Goal: Task Accomplishment & Management: Use online tool/utility

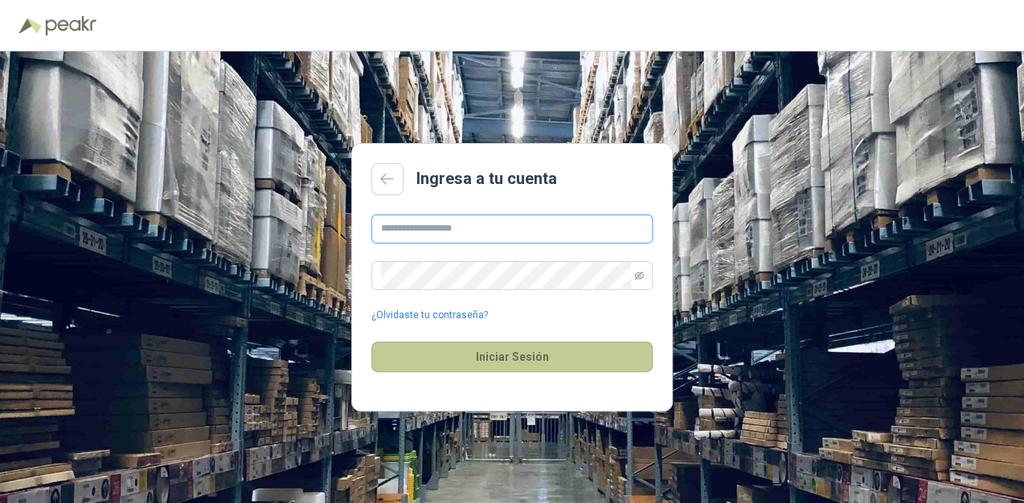
type input "**********"
click at [558, 354] on button "Iniciar Sesión" at bounding box center [511, 357] width 281 height 31
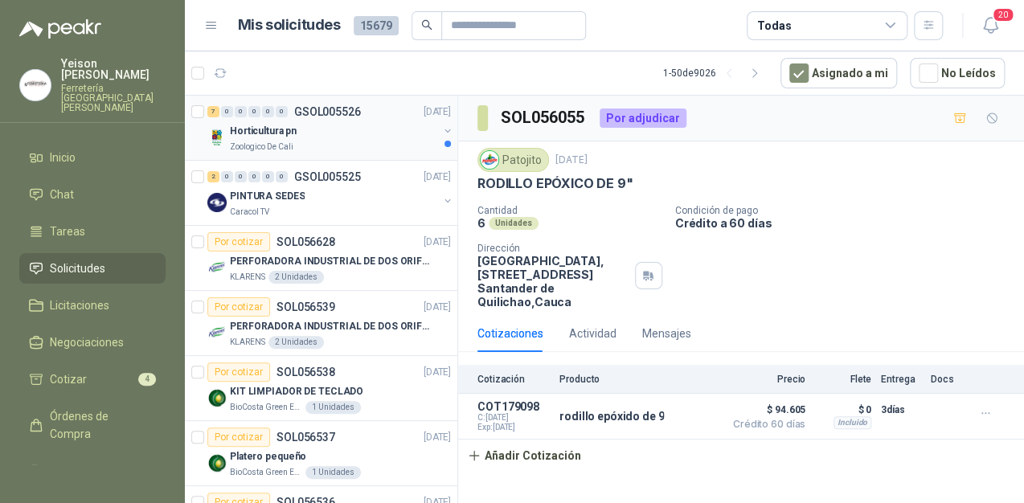
click at [282, 133] on p "Horticultura pn" at bounding box center [263, 131] width 67 height 15
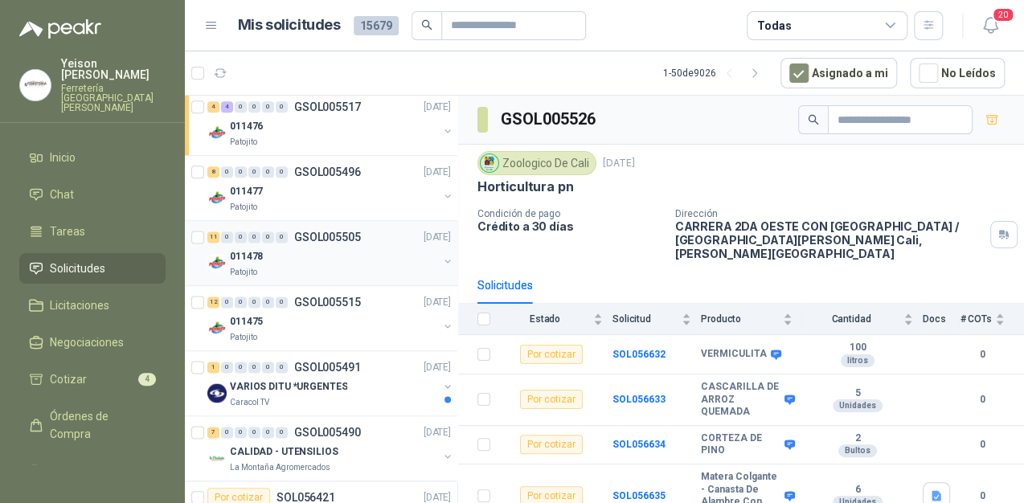
scroll to position [772, 0]
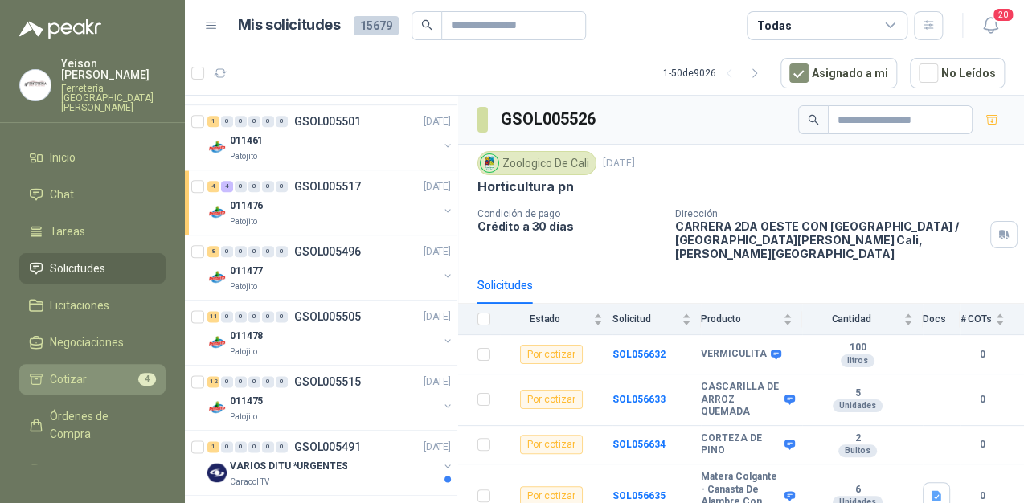
click at [93, 371] on li "Cotizar 4" at bounding box center [92, 380] width 127 height 18
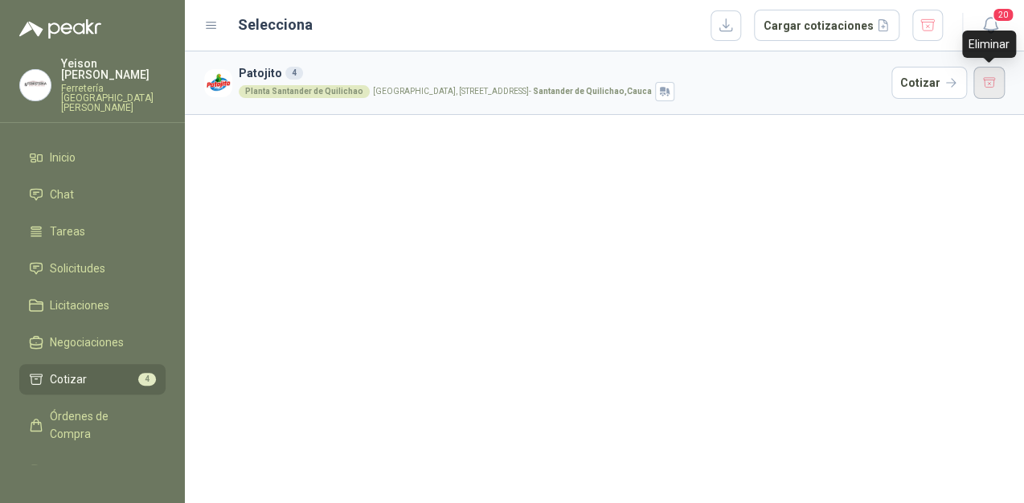
click at [987, 80] on button "button" at bounding box center [989, 83] width 32 height 32
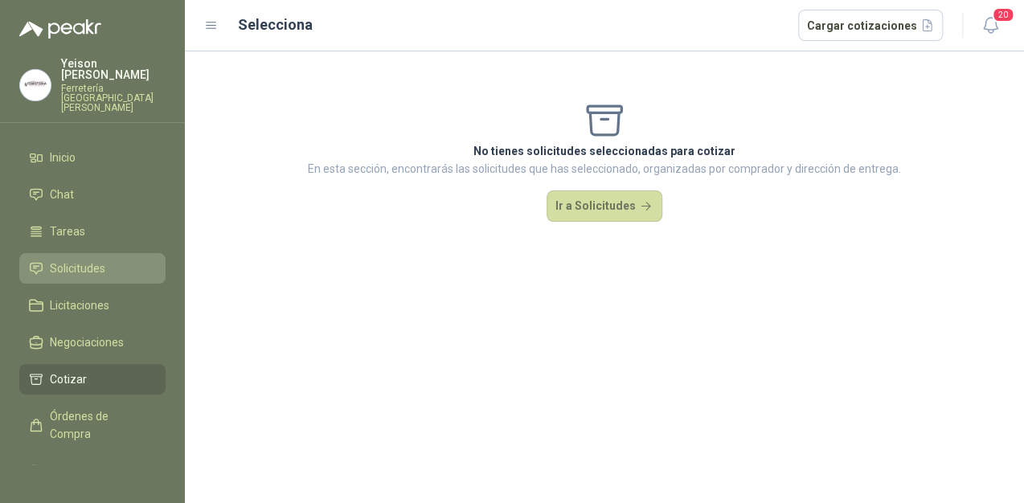
click at [89, 260] on span "Solicitudes" at bounding box center [77, 269] width 55 height 18
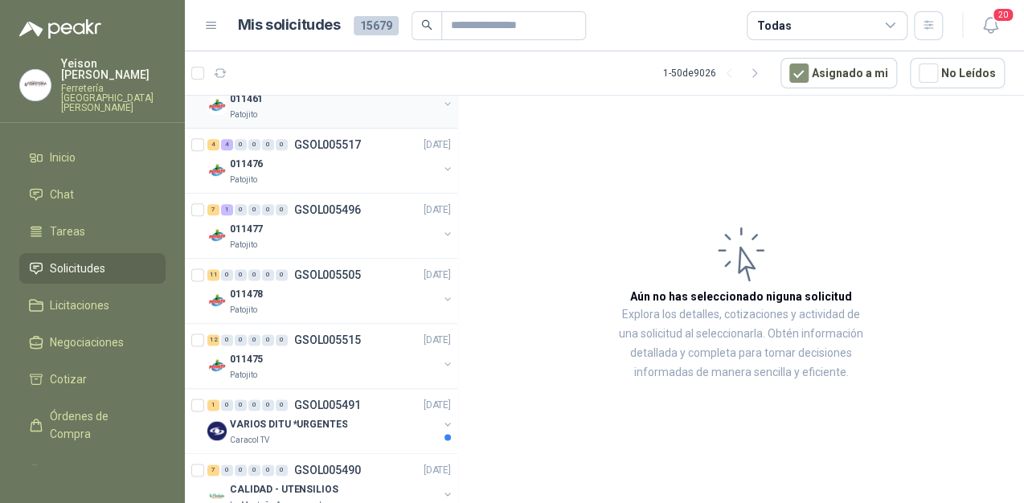
scroll to position [836, 0]
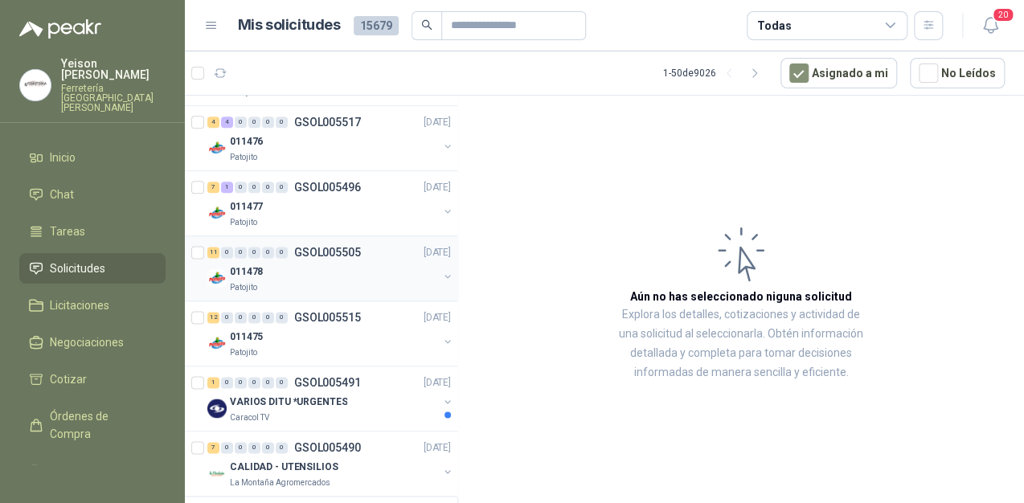
click at [344, 270] on div "011478" at bounding box center [334, 271] width 208 height 19
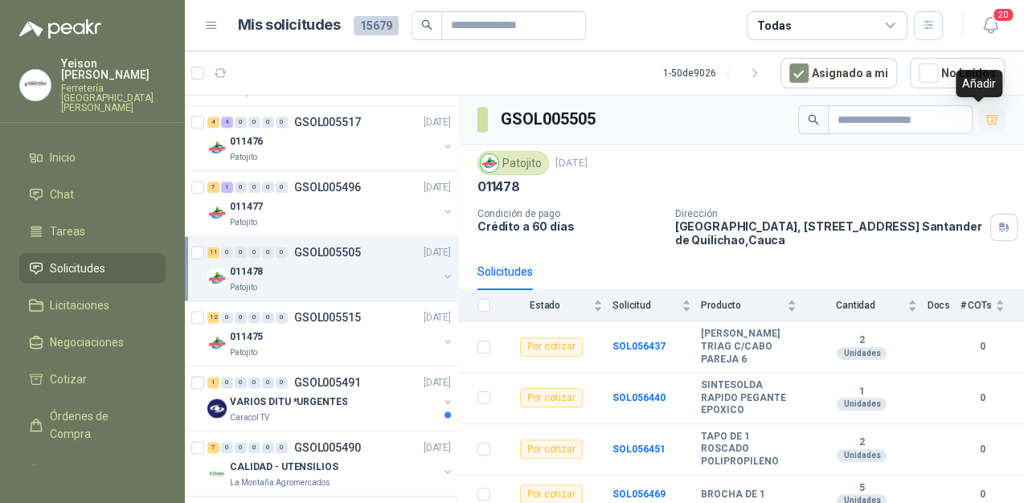
click at [979, 113] on button "button" at bounding box center [992, 120] width 26 height 26
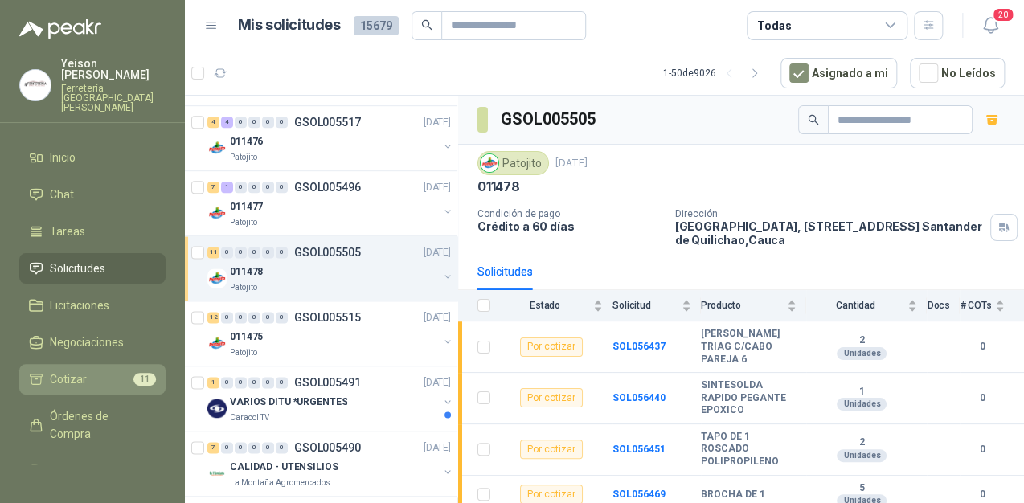
click at [76, 371] on span "Cotizar" at bounding box center [68, 380] width 37 height 18
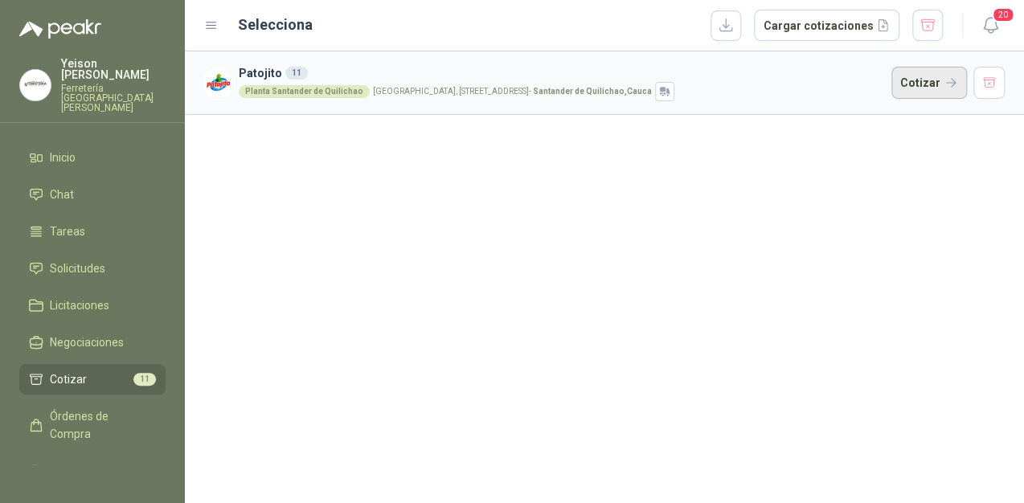
click at [919, 90] on button "Cotizar" at bounding box center [929, 83] width 76 height 32
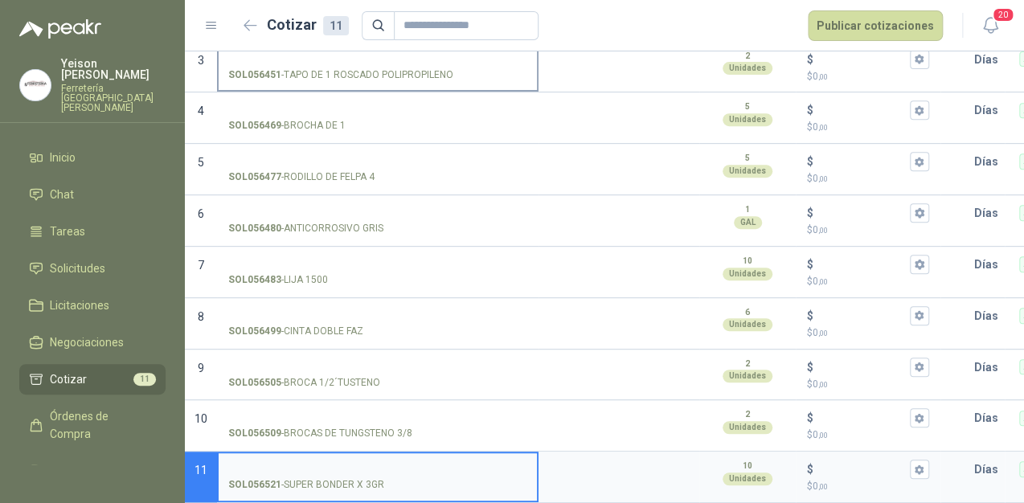
scroll to position [285, 0]
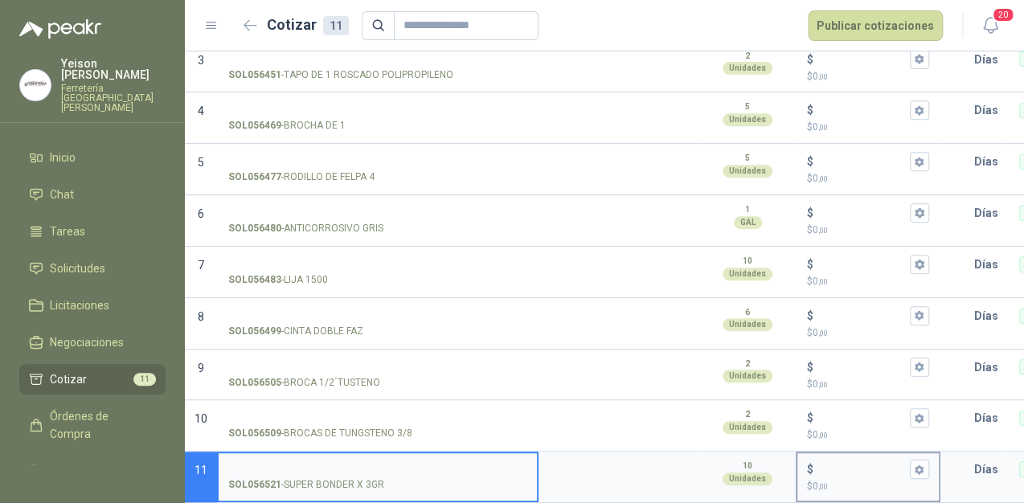
click at [822, 464] on input "$ $ 0 ,00" at bounding box center [862, 470] width 90 height 12
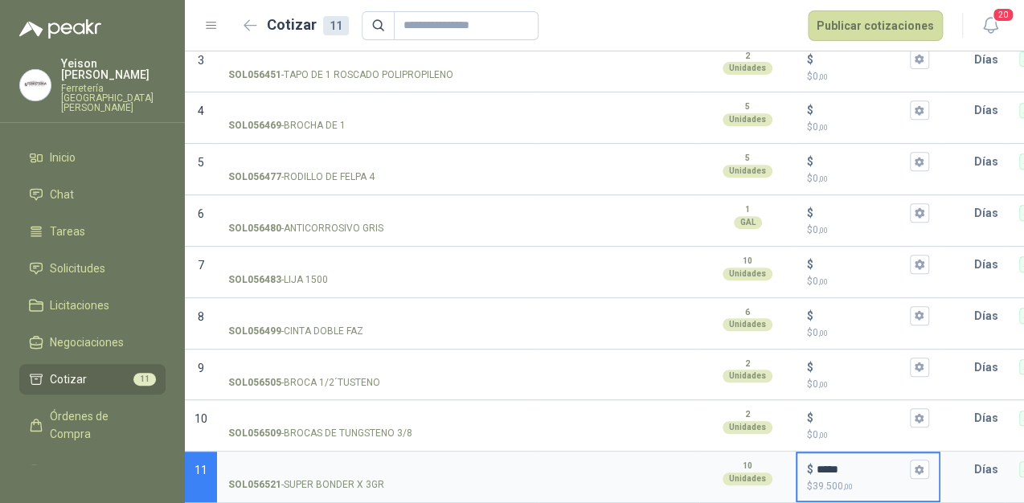
type input "*****"
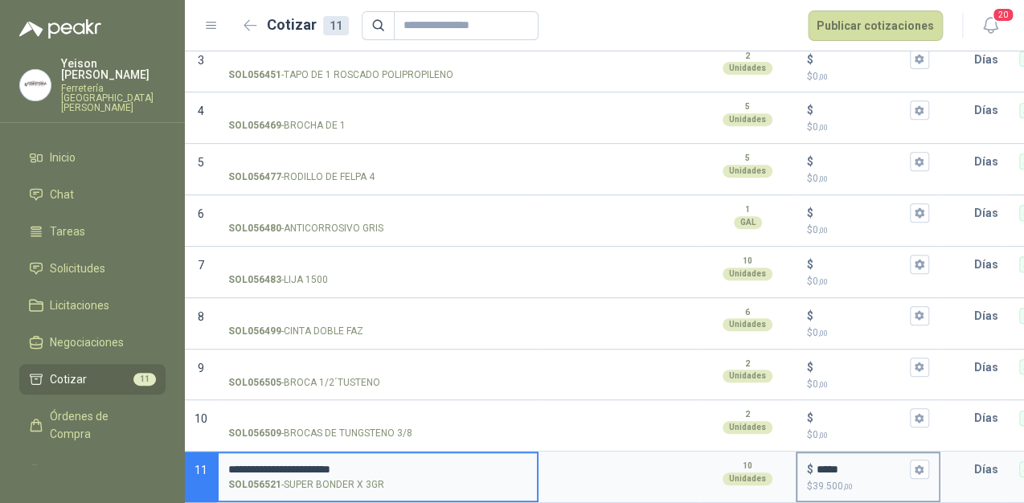
click at [900, 464] on input "*****" at bounding box center [862, 470] width 90 height 12
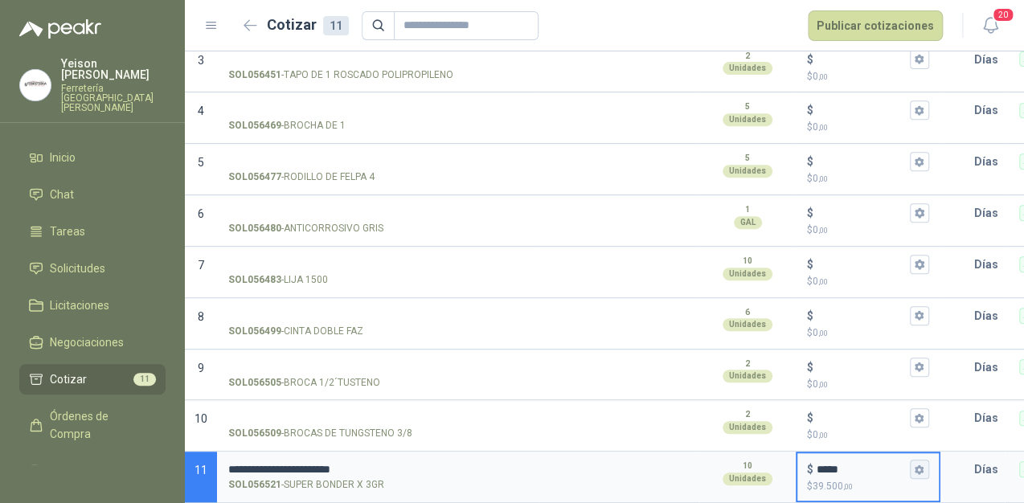
click at [917, 463] on button "$ ***** $ 39.500 ,00" at bounding box center [919, 469] width 19 height 19
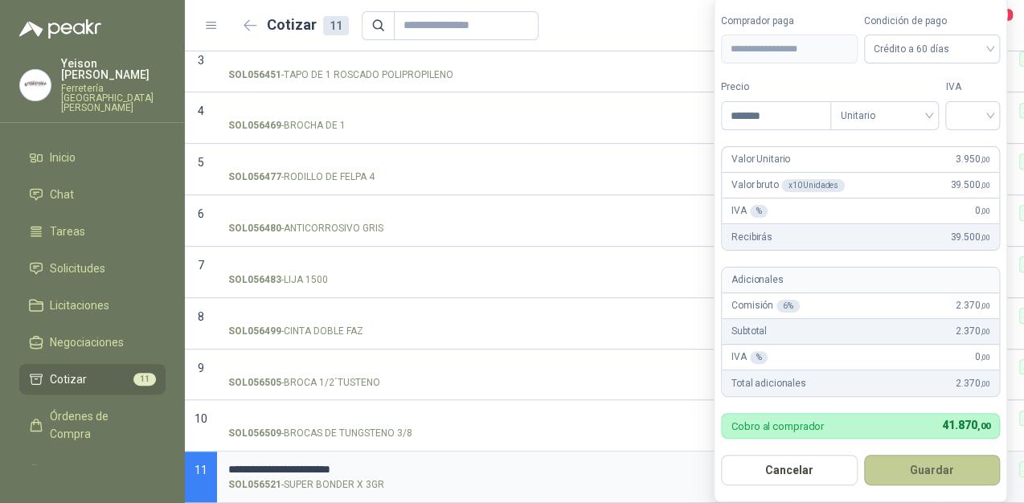
click at [918, 473] on button "Guardar" at bounding box center [932, 470] width 137 height 31
click at [988, 113] on input "search" at bounding box center [972, 114] width 35 height 24
click at [977, 144] on div "19%" at bounding box center [976, 150] width 30 height 18
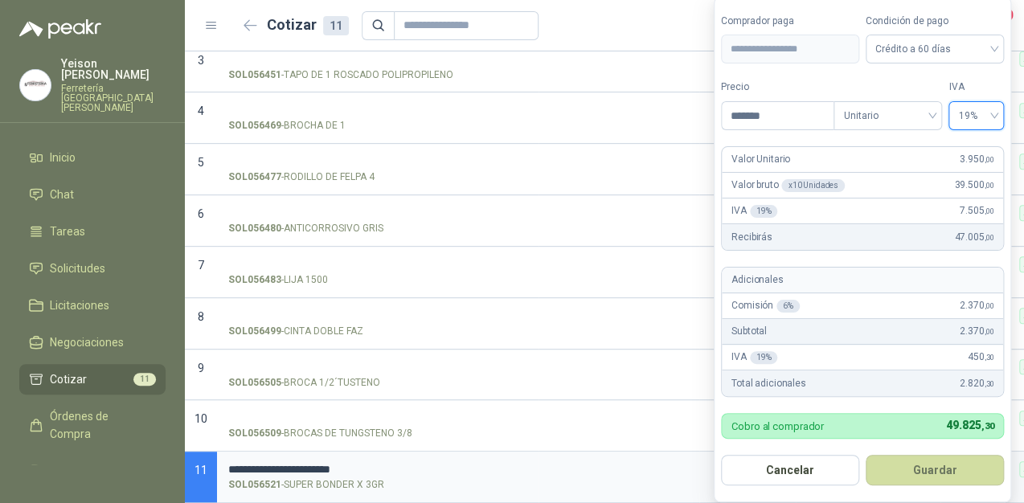
click at [941, 464] on button "Guardar" at bounding box center [935, 470] width 138 height 31
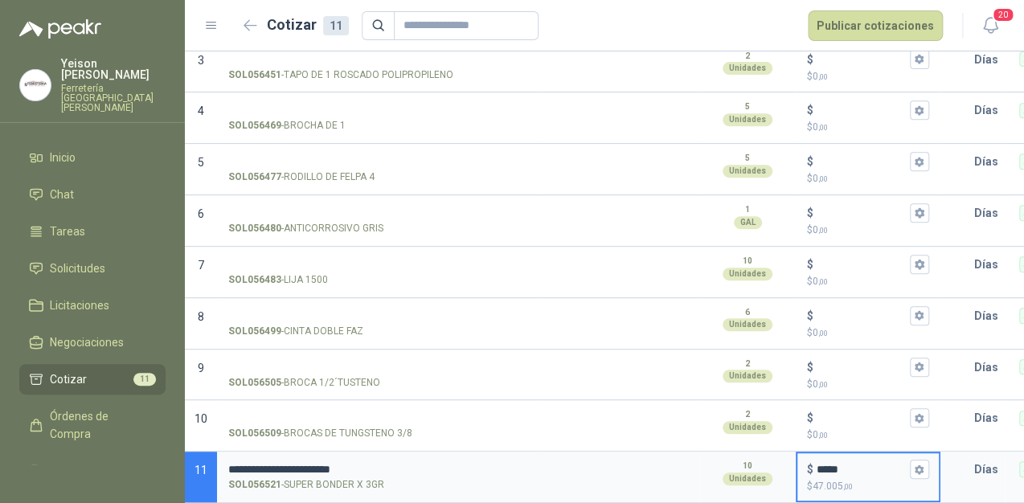
scroll to position [0, 296]
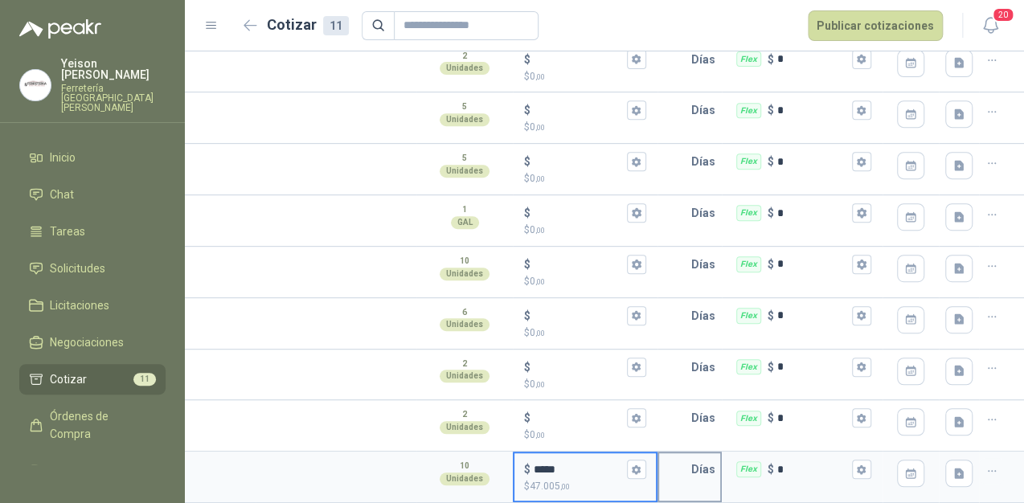
click at [672, 453] on input "text" at bounding box center [675, 469] width 32 height 32
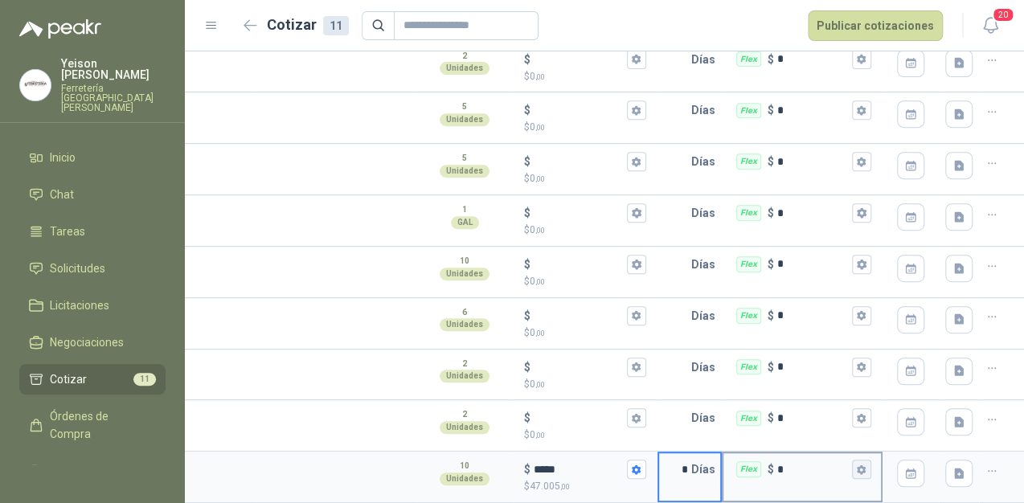
type input "*"
click at [857, 465] on icon "button" at bounding box center [861, 470] width 9 height 10
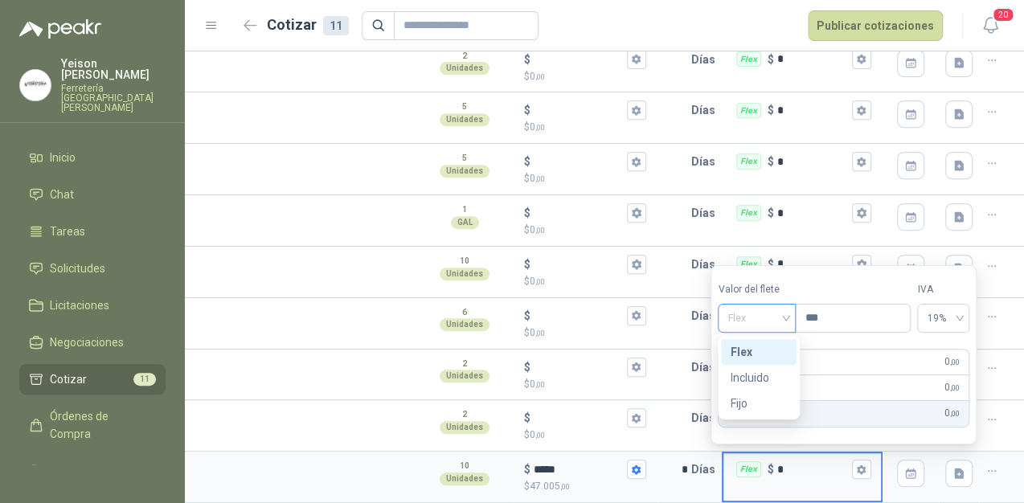
click at [780, 317] on span "Flex" at bounding box center [756, 318] width 59 height 24
click at [759, 379] on div "Incluido" at bounding box center [759, 378] width 56 height 18
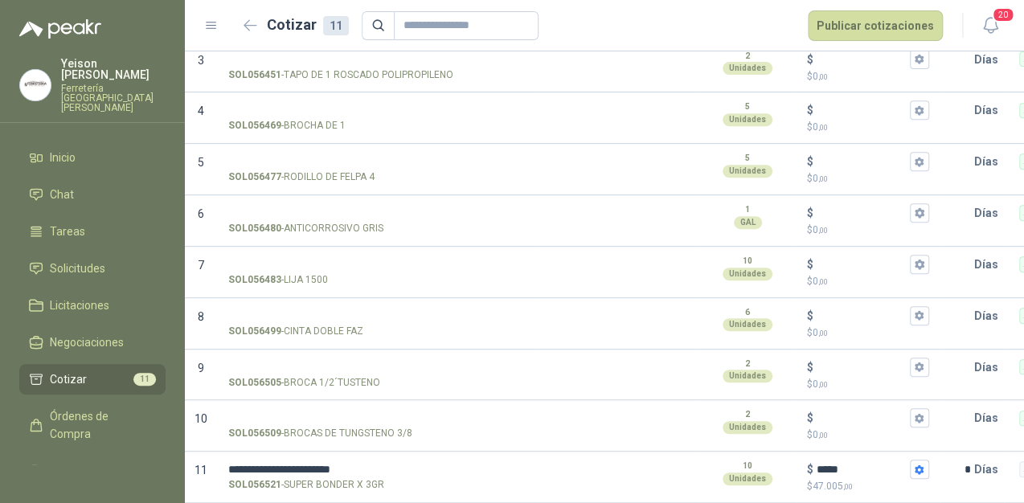
scroll to position [0, 0]
click at [333, 412] on input "SOL056509 - BROCAS DE TUNGSTENO 3/8" at bounding box center [377, 418] width 299 height 12
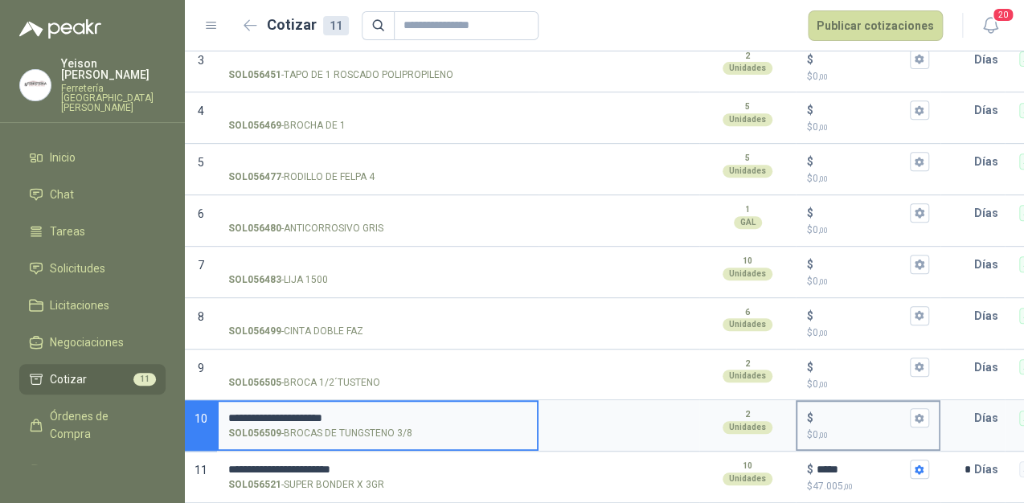
click at [841, 402] on div "$ $ 0 ,00" at bounding box center [867, 425] width 141 height 47
click at [841, 412] on input "$ $ 0 ,00" at bounding box center [862, 418] width 90 height 12
click at [361, 412] on input "**********" at bounding box center [377, 418] width 299 height 12
type input "**********"
click at [826, 412] on input "$ $ 0 ,00" at bounding box center [862, 418] width 90 height 12
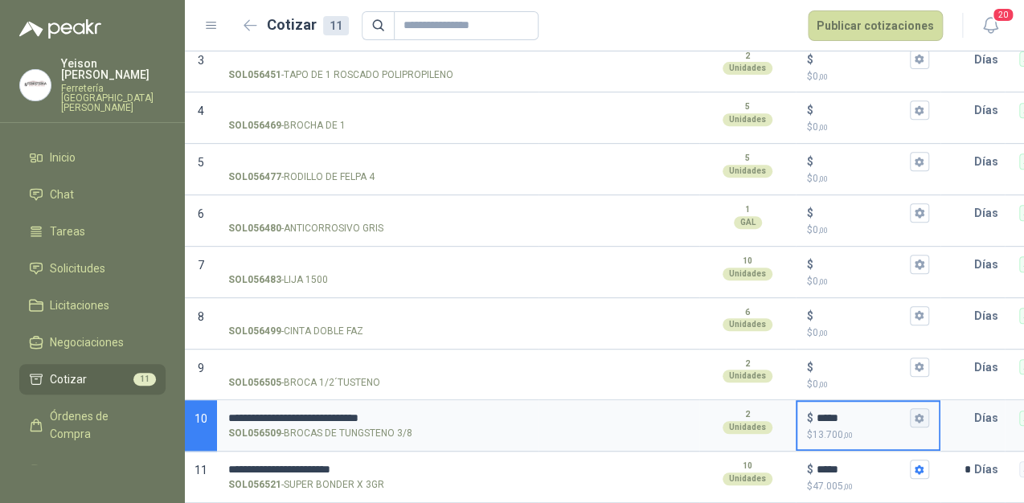
type input "*****"
click at [914, 413] on icon "button" at bounding box center [919, 418] width 10 height 10
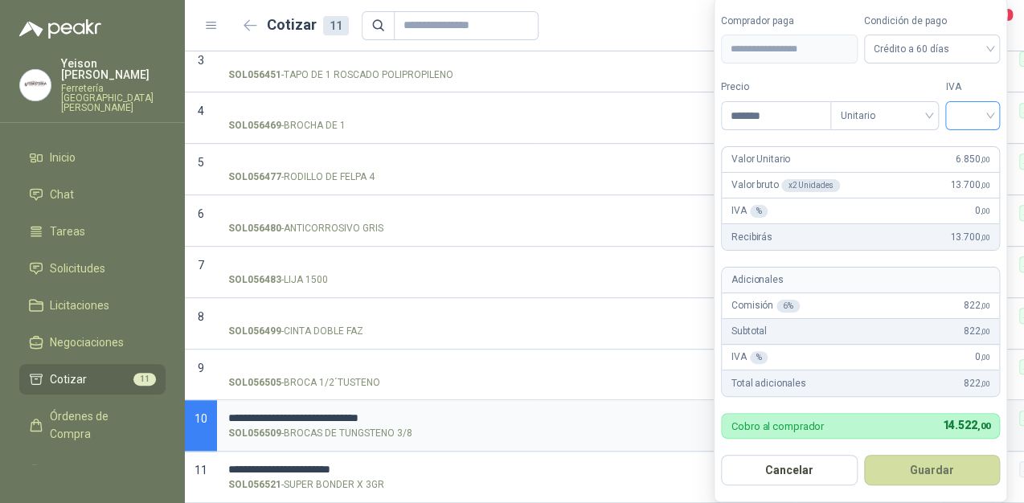
click at [1000, 110] on div at bounding box center [972, 115] width 55 height 29
click at [964, 144] on div "19%" at bounding box center [976, 150] width 30 height 18
click at [945, 473] on button "Guardar" at bounding box center [935, 470] width 138 height 31
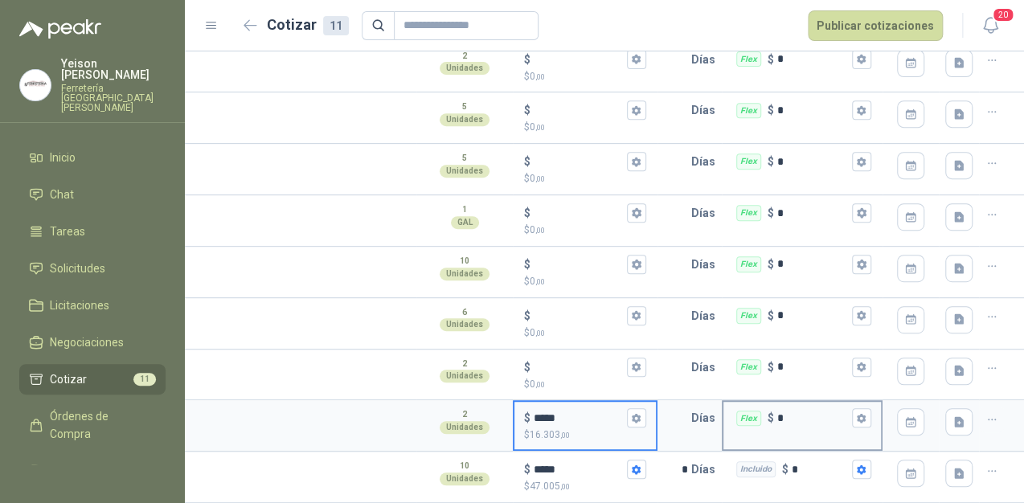
scroll to position [0, 276]
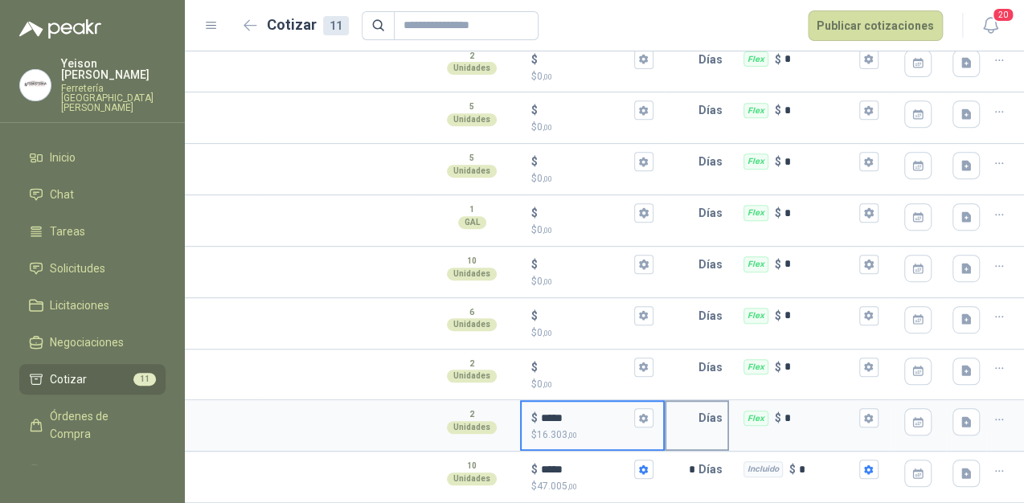
click at [703, 405] on p "Días" at bounding box center [713, 418] width 31 height 32
click at [694, 405] on input "text" at bounding box center [682, 418] width 32 height 32
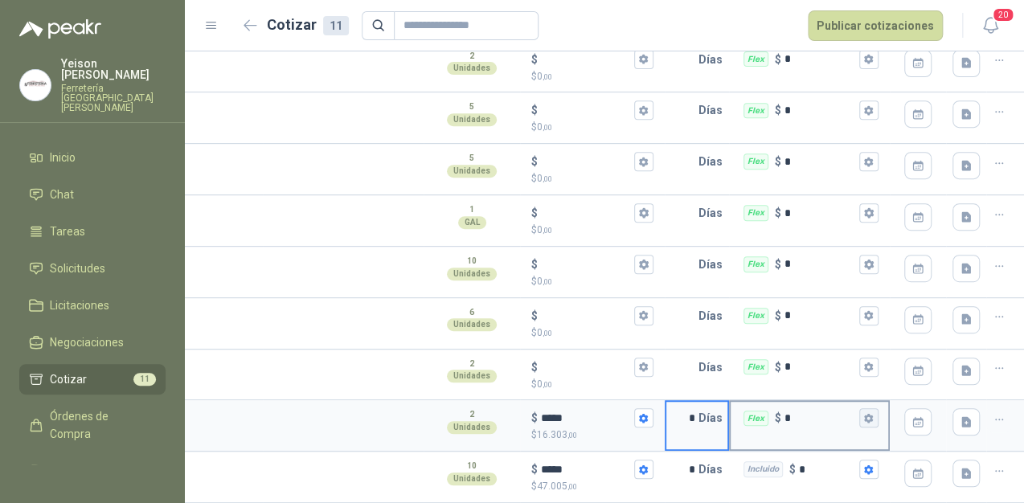
type input "*"
click at [874, 413] on icon "button" at bounding box center [868, 418] width 10 height 10
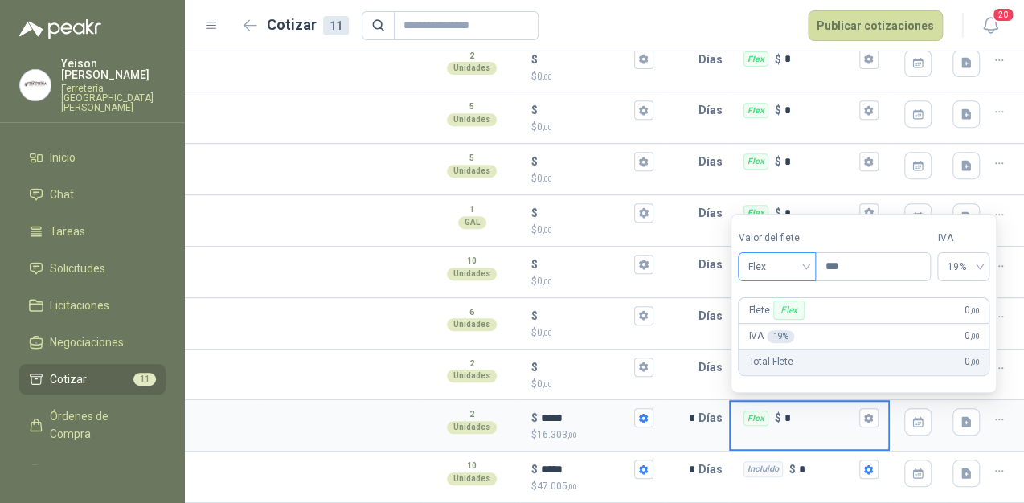
click at [803, 264] on span "Flex" at bounding box center [776, 267] width 59 height 24
click at [778, 321] on div "Incluido" at bounding box center [779, 326] width 56 height 18
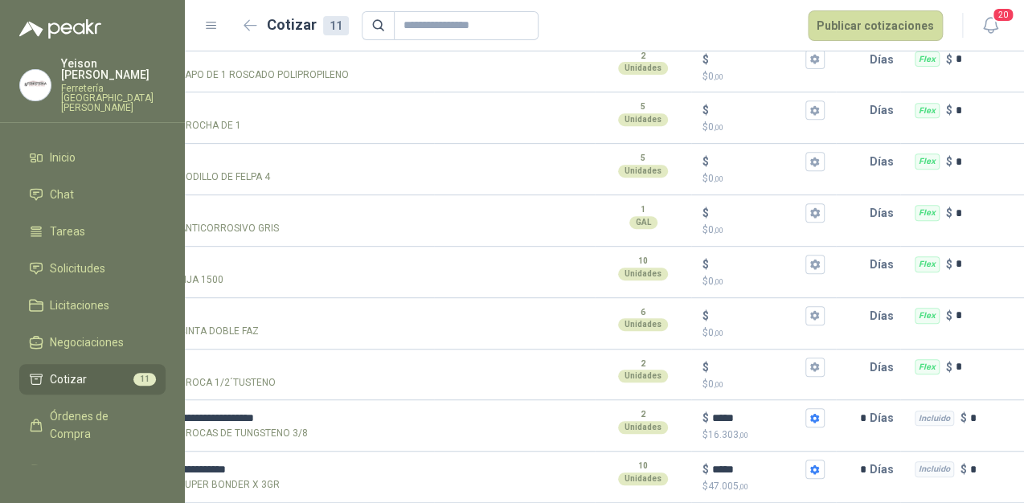
scroll to position [0, 0]
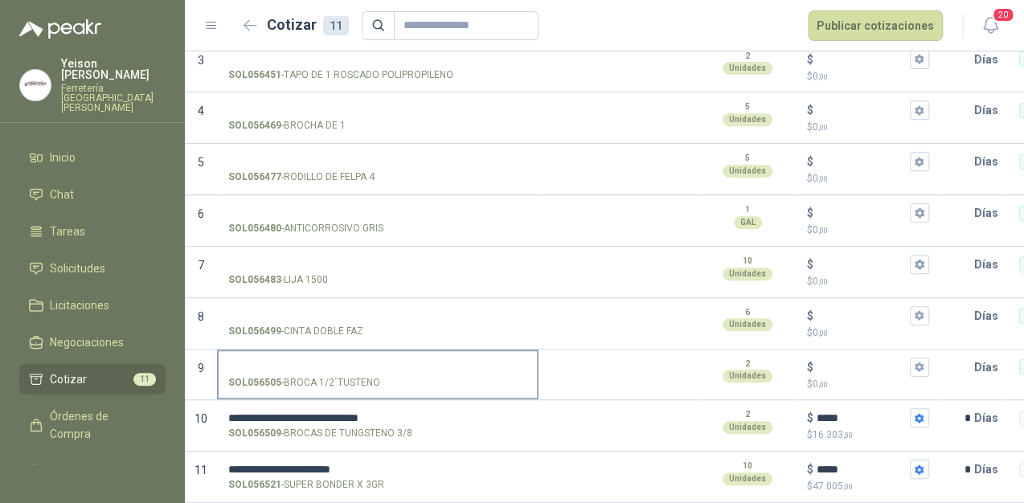
click at [264, 362] on input "SOL056505 - BROCA 1/2´TUSTENO" at bounding box center [377, 368] width 299 height 12
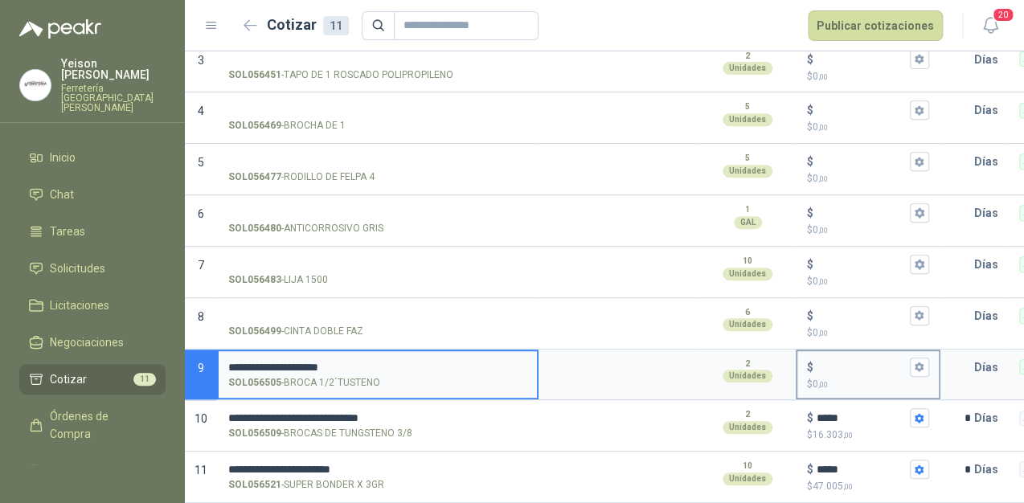
click at [861, 361] on input "$ $ 0 ,00" at bounding box center [862, 367] width 90 height 12
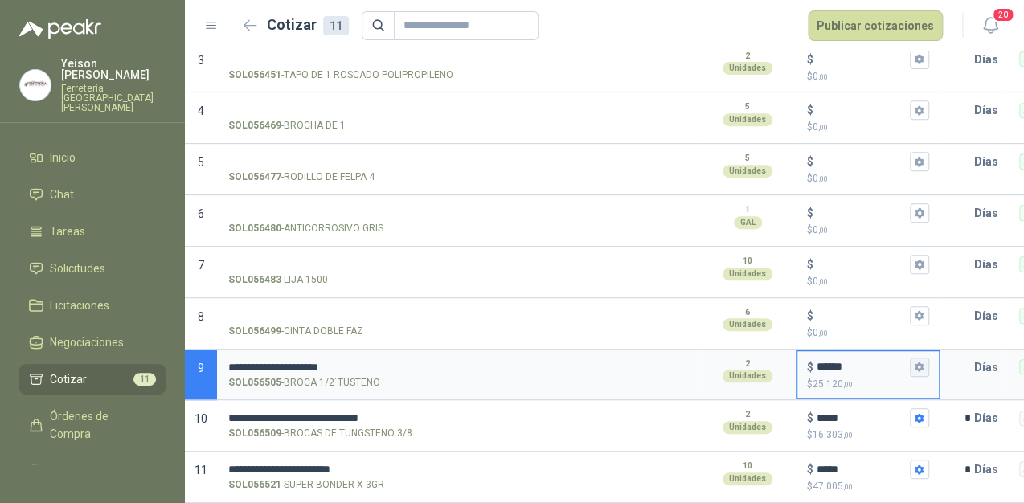
type input "******"
click at [912, 358] on button "$ ****** $ 25.120 ,00" at bounding box center [919, 367] width 19 height 19
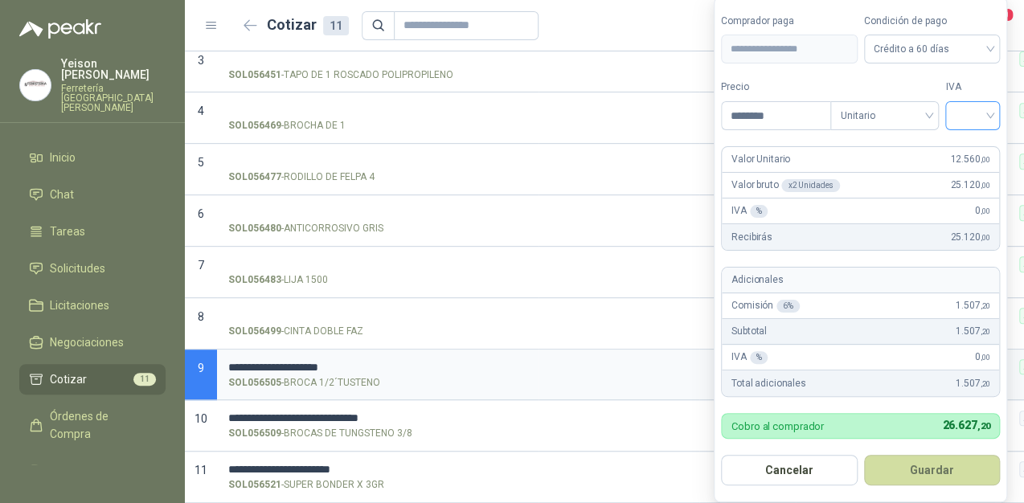
click at [988, 117] on input "search" at bounding box center [972, 114] width 35 height 24
click at [981, 142] on div "19%" at bounding box center [976, 150] width 30 height 18
click at [949, 476] on button "Guardar" at bounding box center [935, 470] width 138 height 31
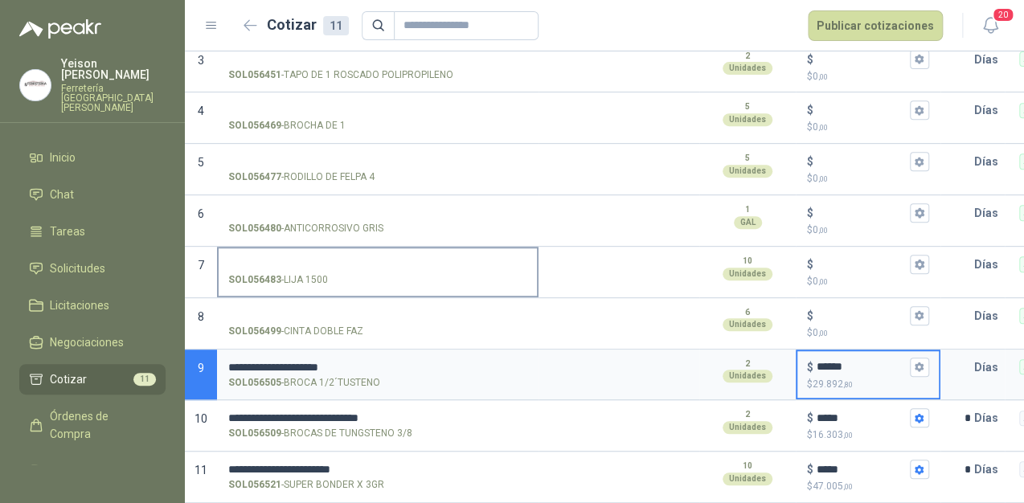
click at [269, 259] on input "SOL056483 - LIJA 1500" at bounding box center [377, 265] width 299 height 12
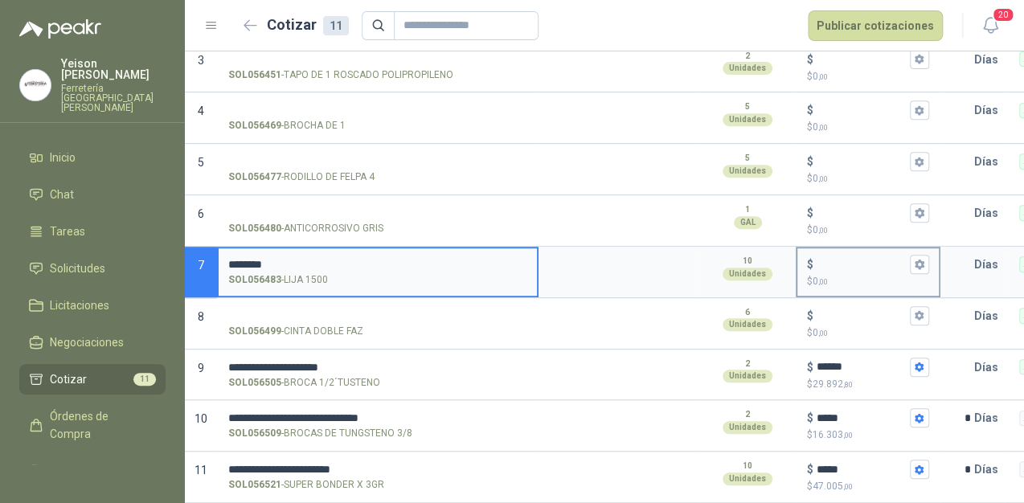
type input "********"
click at [841, 258] on input "$ $ 0 ,00" at bounding box center [862, 264] width 90 height 12
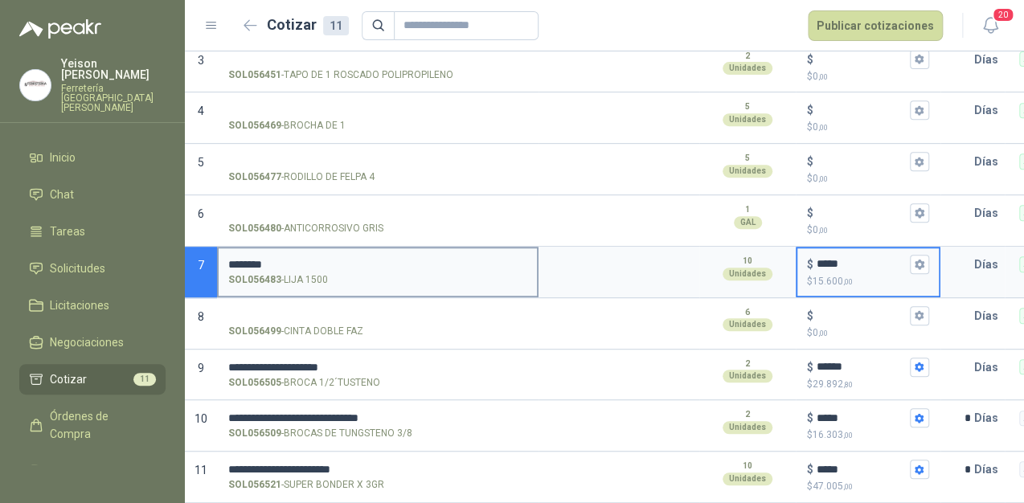
type input "*****"
click at [285, 259] on input "********" at bounding box center [377, 265] width 299 height 12
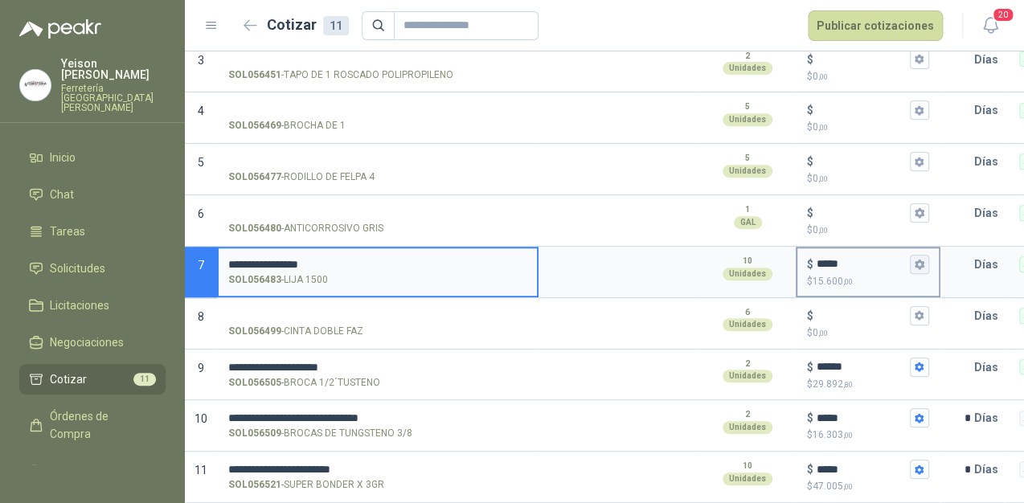
type input "**********"
click at [914, 259] on icon "button" at bounding box center [919, 264] width 10 height 10
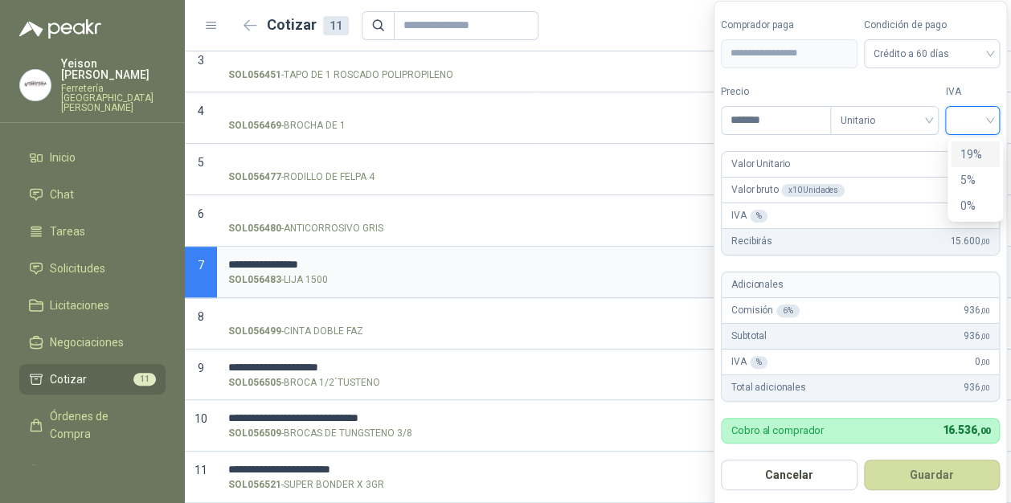
click at [985, 116] on input "search" at bounding box center [972, 119] width 35 height 24
click at [973, 148] on div "19%" at bounding box center [976, 154] width 30 height 18
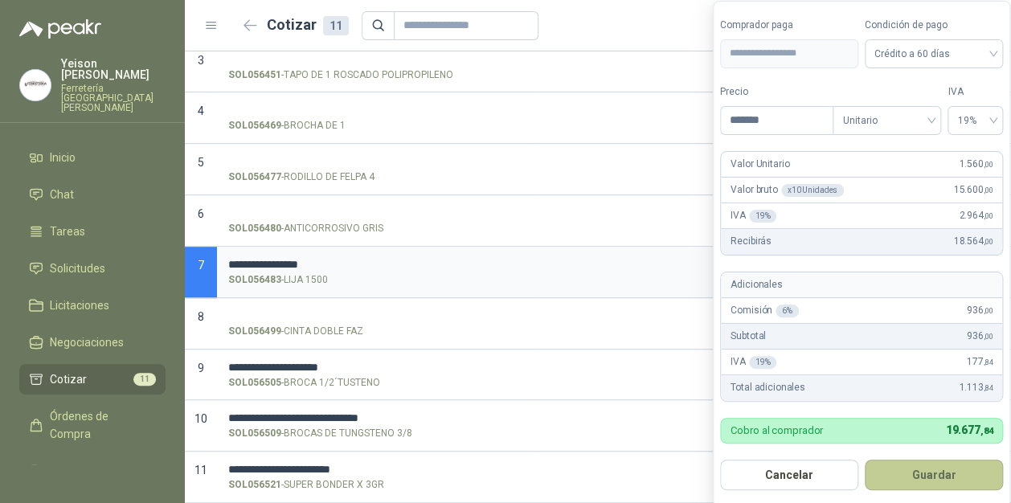
click at [983, 476] on button "Guardar" at bounding box center [934, 475] width 138 height 31
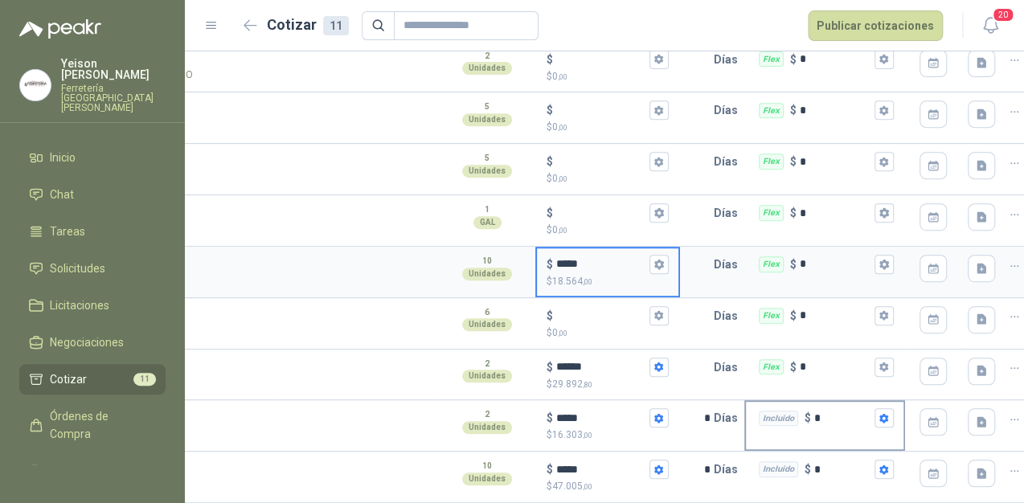
scroll to position [0, 262]
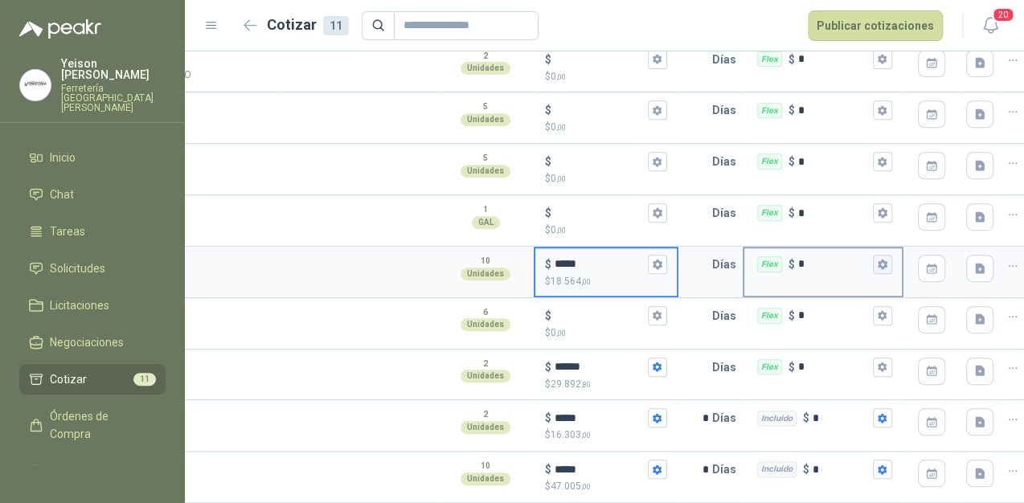
click at [887, 259] on icon "button" at bounding box center [882, 264] width 10 height 10
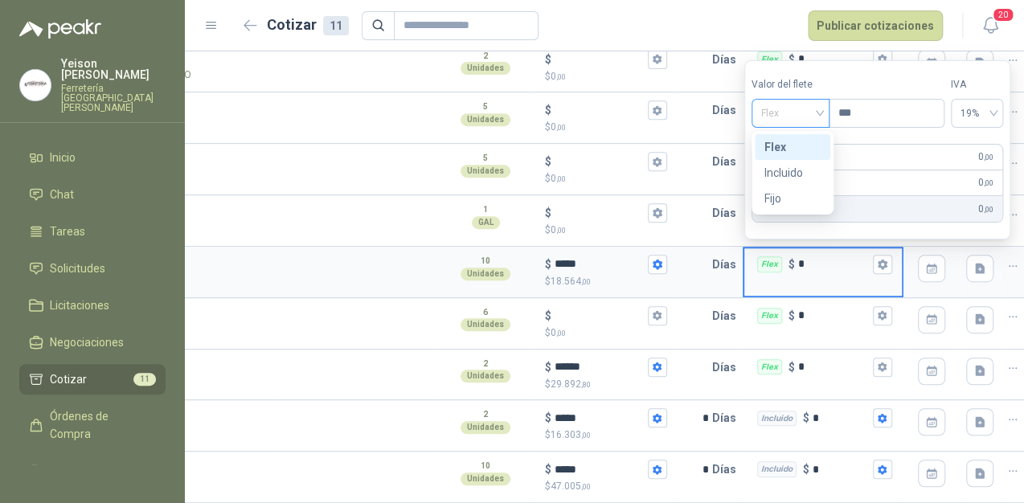
click at [827, 118] on div "Flex" at bounding box center [790, 113] width 78 height 29
click at [795, 177] on div "Incluido" at bounding box center [792, 173] width 56 height 18
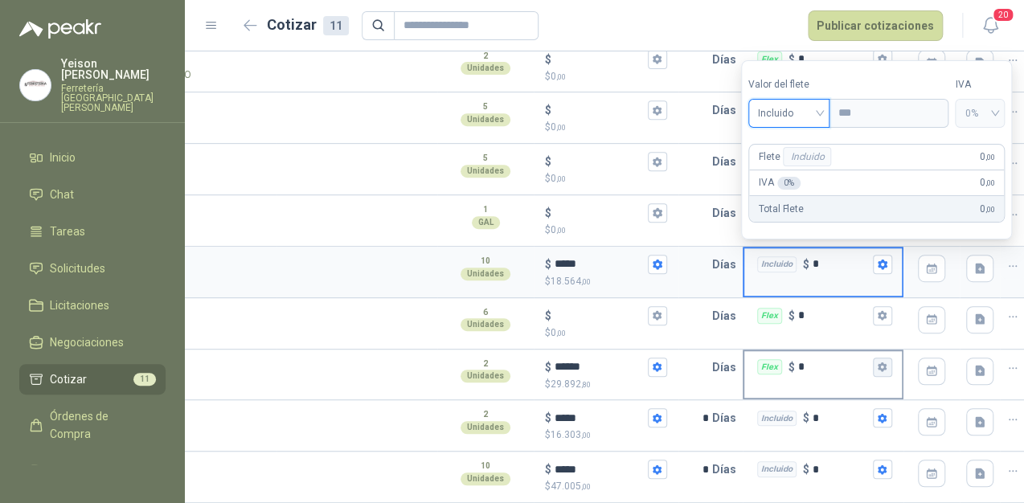
click at [882, 362] on icon "button" at bounding box center [882, 367] width 10 height 10
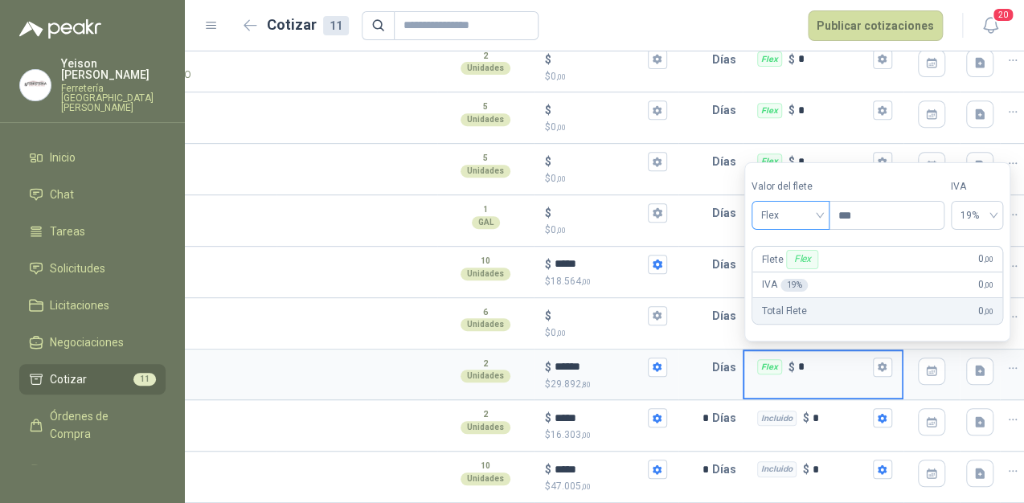
click at [820, 222] on span "Flex" at bounding box center [790, 215] width 59 height 24
click at [781, 270] on div "Incluido" at bounding box center [792, 275] width 56 height 18
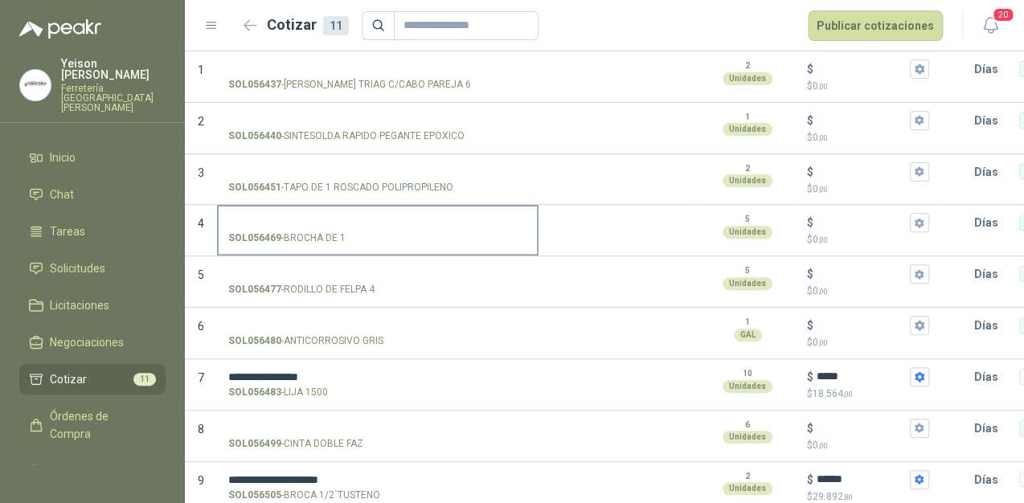
scroll to position [157, 0]
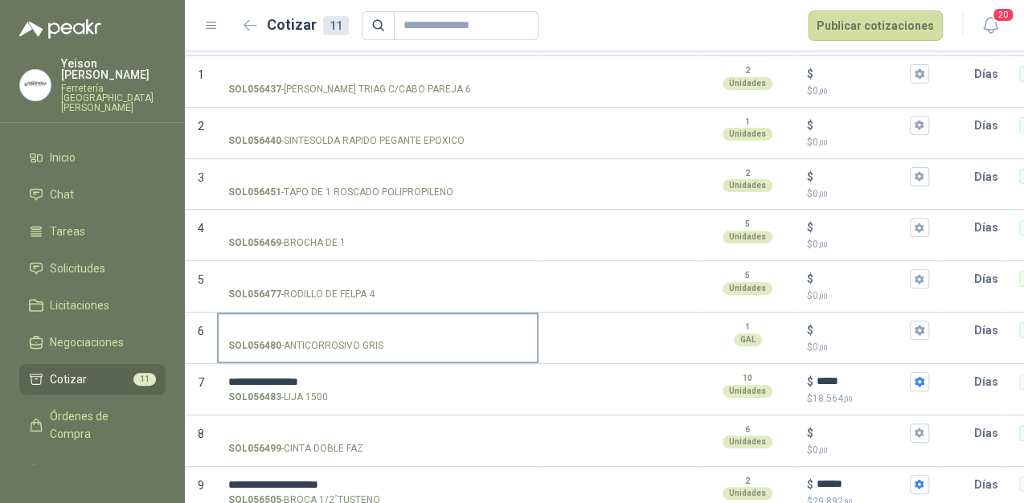
click at [264, 321] on label "SOL056480 - ANTICORROSIVO GRIS" at bounding box center [378, 337] width 318 height 46
click at [264, 325] on input "SOL056480 - ANTICORROSIVO GRIS" at bounding box center [377, 331] width 299 height 12
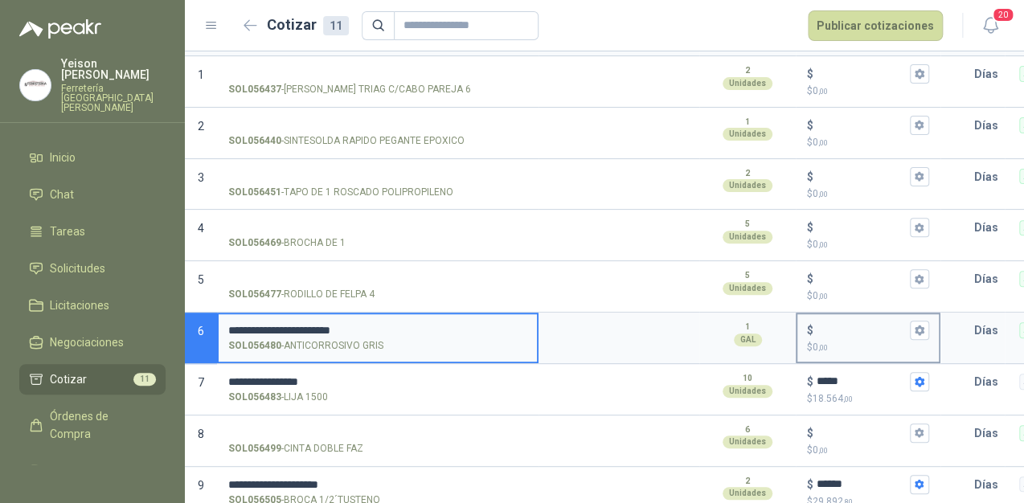
type input "**********"
click at [835, 325] on input "$ $ 0 ,00" at bounding box center [862, 331] width 90 height 12
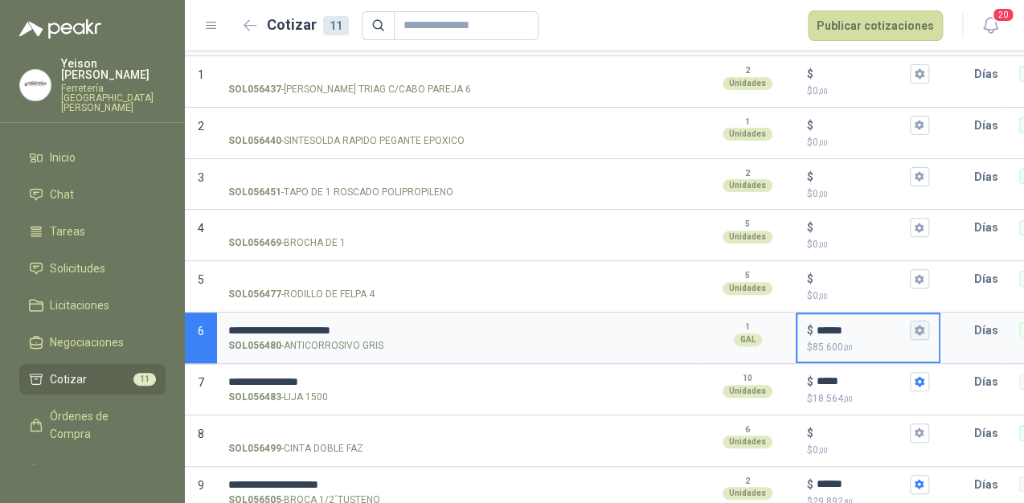
type input "******"
click at [926, 331] on button "$ ****** $ 85.600 ,00" at bounding box center [919, 330] width 19 height 19
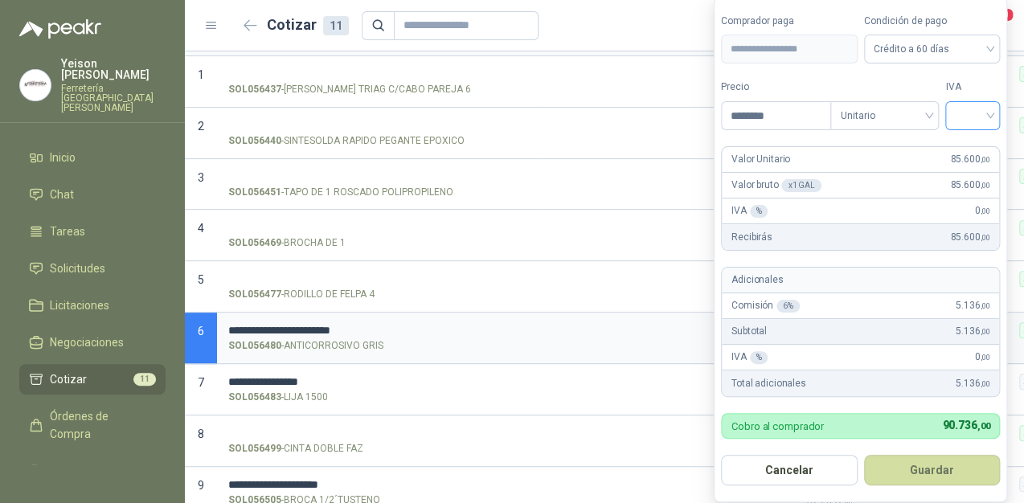
click at [996, 117] on div at bounding box center [972, 115] width 55 height 29
click at [981, 152] on div "19%" at bounding box center [976, 150] width 30 height 18
click at [955, 479] on button "Guardar" at bounding box center [935, 470] width 138 height 31
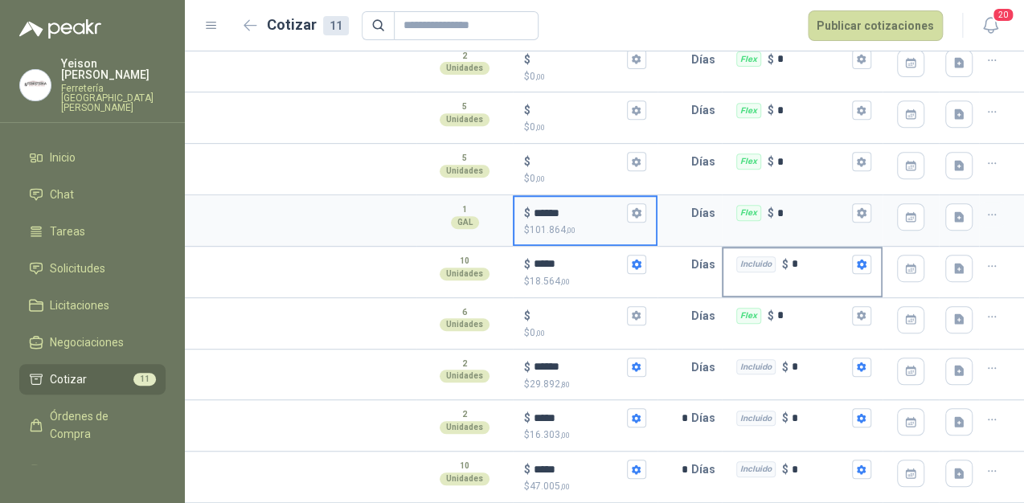
scroll to position [0, 274]
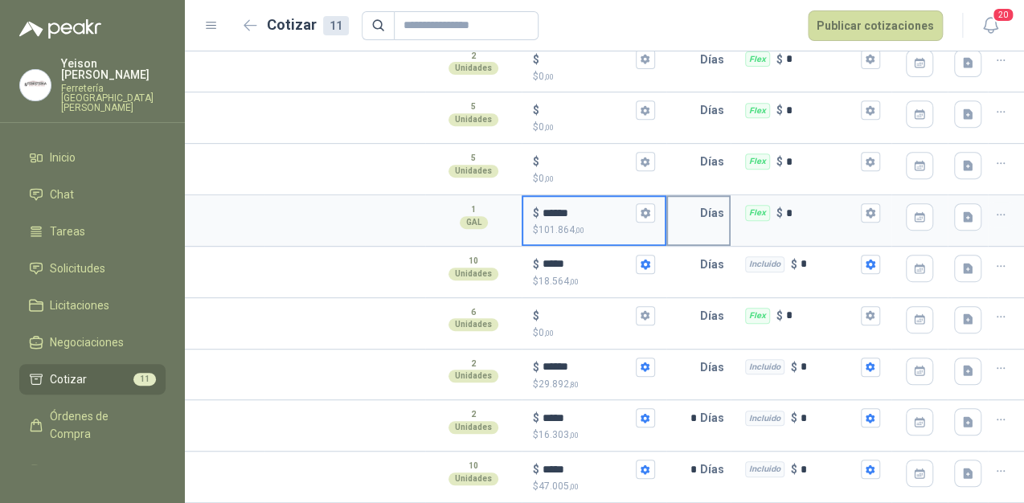
click at [700, 203] on p "Días" at bounding box center [715, 213] width 31 height 32
click at [691, 258] on input "text" at bounding box center [684, 264] width 32 height 32
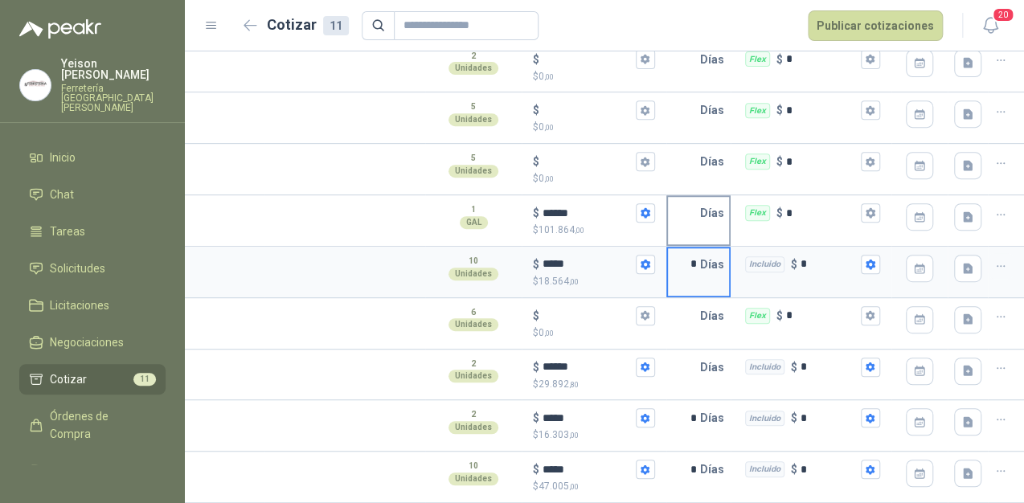
type input "*"
click at [694, 205] on input "text" at bounding box center [684, 213] width 32 height 32
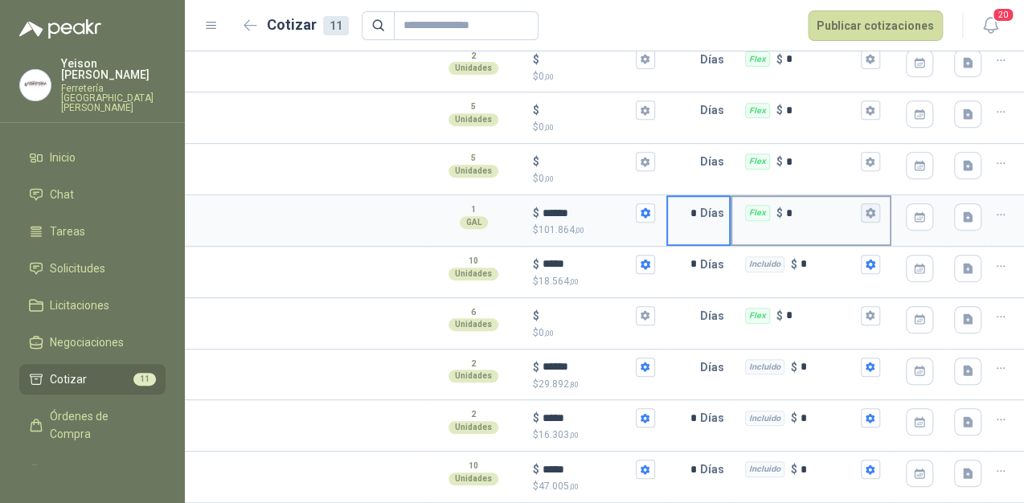
type input "*"
click at [873, 207] on icon "button" at bounding box center [870, 212] width 10 height 10
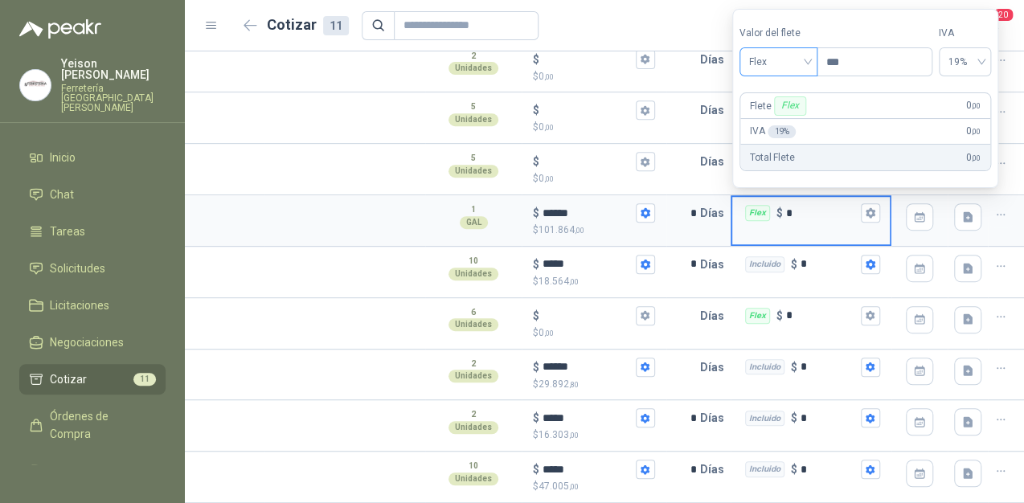
click at [804, 60] on span "Flex" at bounding box center [778, 62] width 59 height 24
click at [772, 121] on div "Incluido" at bounding box center [780, 122] width 56 height 18
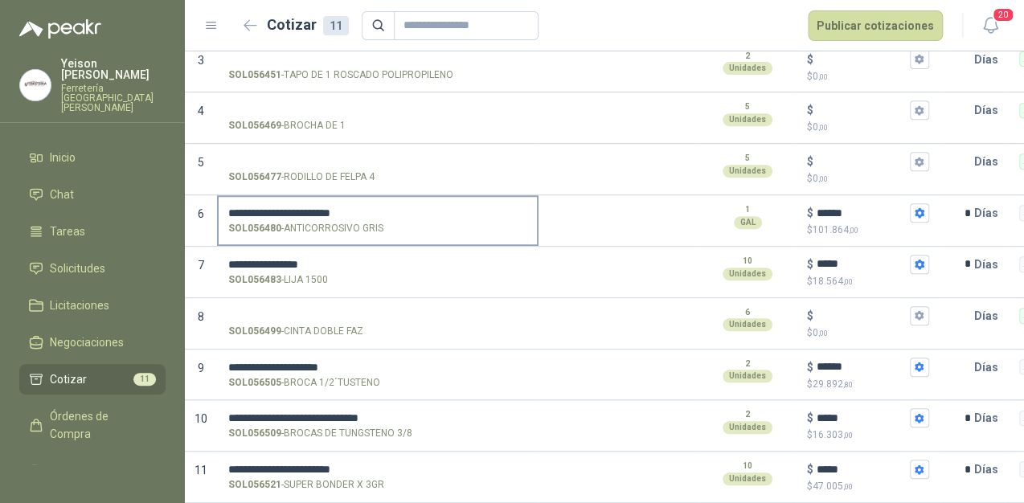
scroll to position [221, 0]
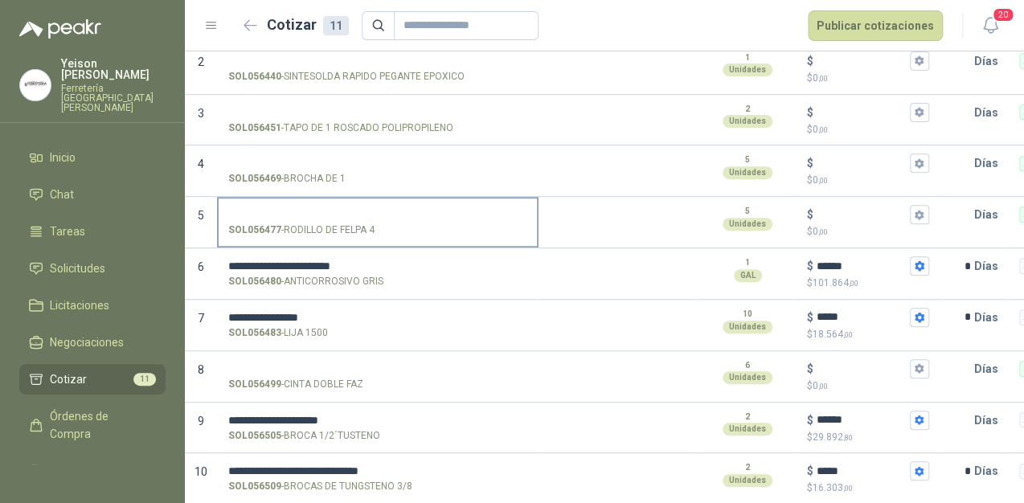
click at [282, 211] on input "SOL056477 - RODILLO DE FELPA 4" at bounding box center [377, 215] width 299 height 12
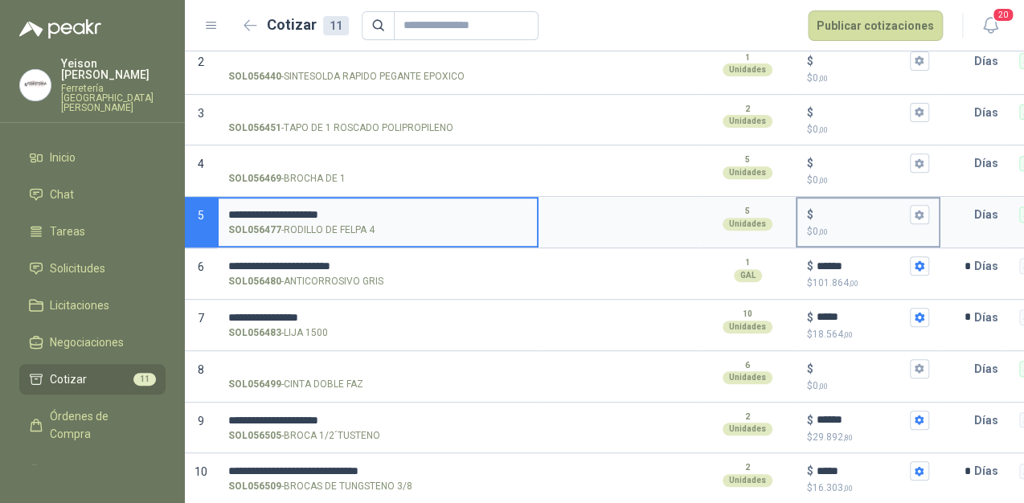
type input "**********"
click at [829, 213] on input "$ $ 0 ,00" at bounding box center [862, 215] width 90 height 12
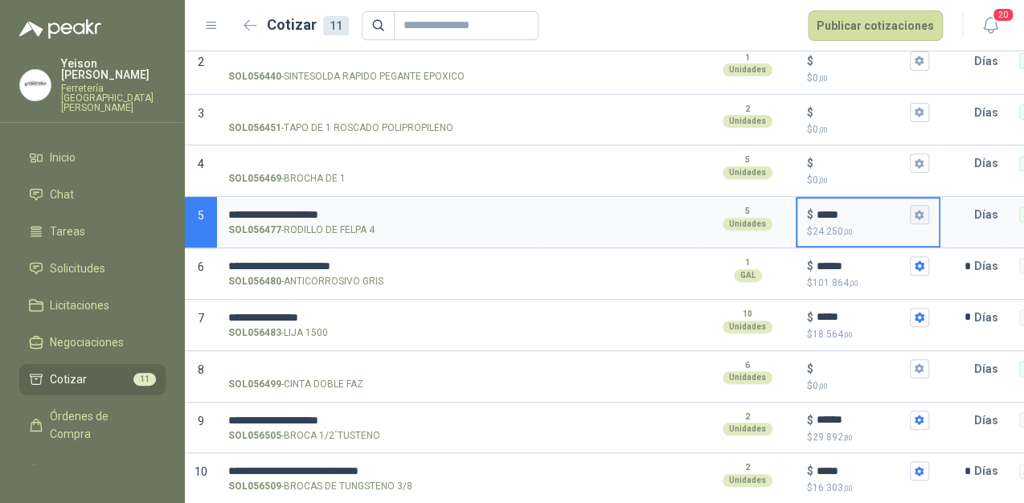
type input "*****"
click at [926, 207] on button "$ ***** $ 24.250 ,00" at bounding box center [919, 214] width 19 height 19
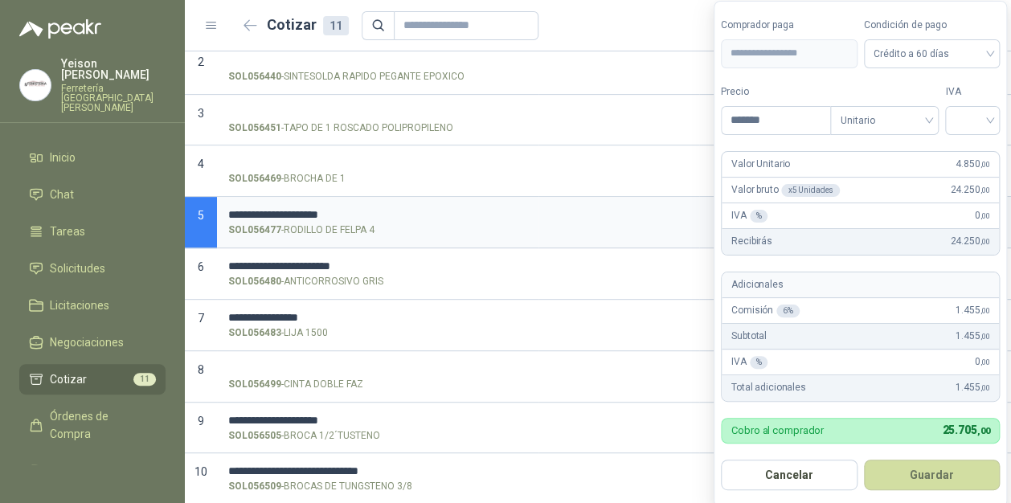
drag, startPoint x: 992, startPoint y: 104, endPoint x: 990, endPoint y: 116, distance: 11.4
click at [992, 105] on div "IVA" at bounding box center [972, 109] width 55 height 51
click at [989, 116] on input "search" at bounding box center [971, 119] width 35 height 24
drag, startPoint x: 965, startPoint y: 151, endPoint x: 974, endPoint y: 166, distance: 17.0
click at [965, 153] on div "19%" at bounding box center [975, 154] width 30 height 18
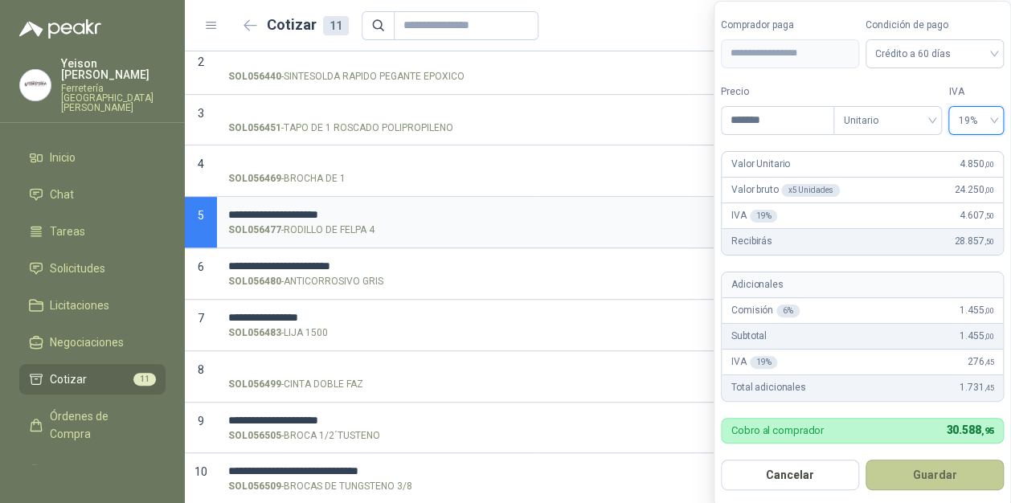
click at [925, 476] on button "Guardar" at bounding box center [935, 475] width 138 height 31
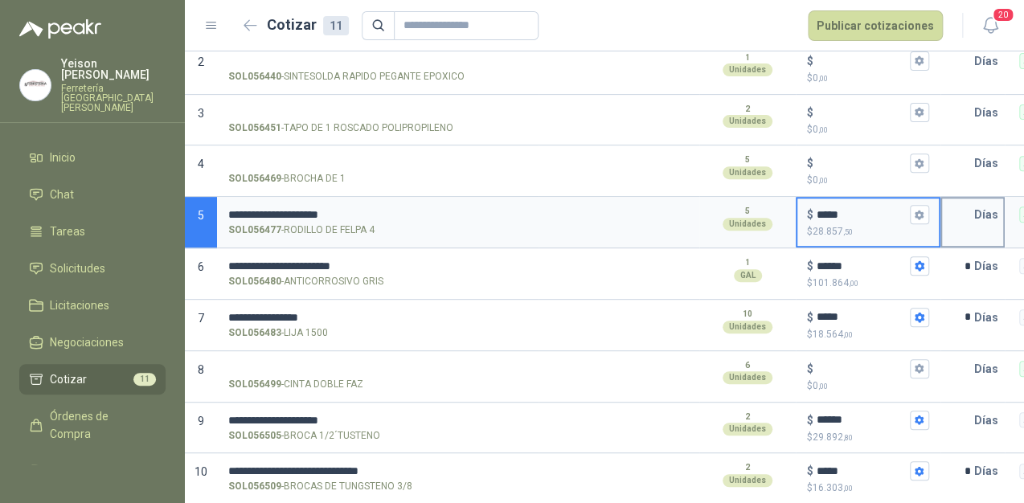
click at [971, 215] on input "text" at bounding box center [958, 215] width 32 height 32
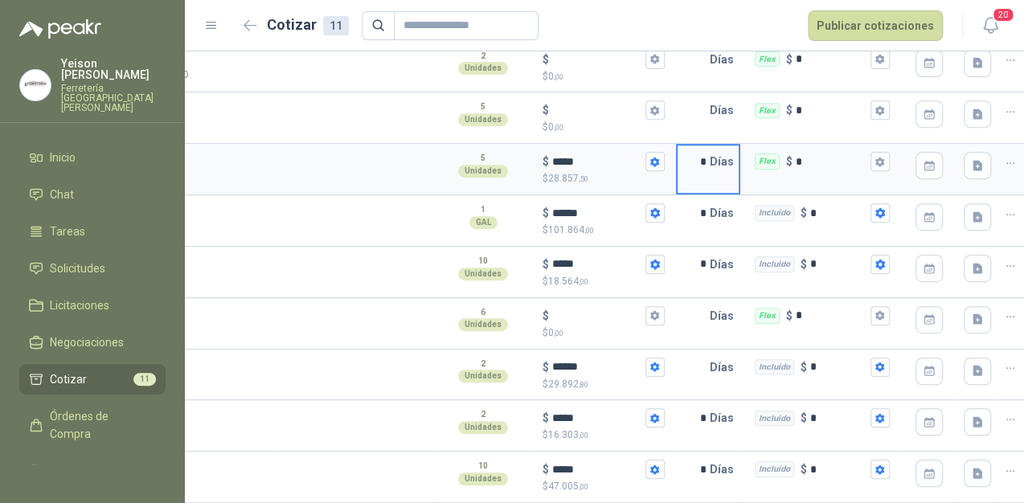
scroll to position [0, 288]
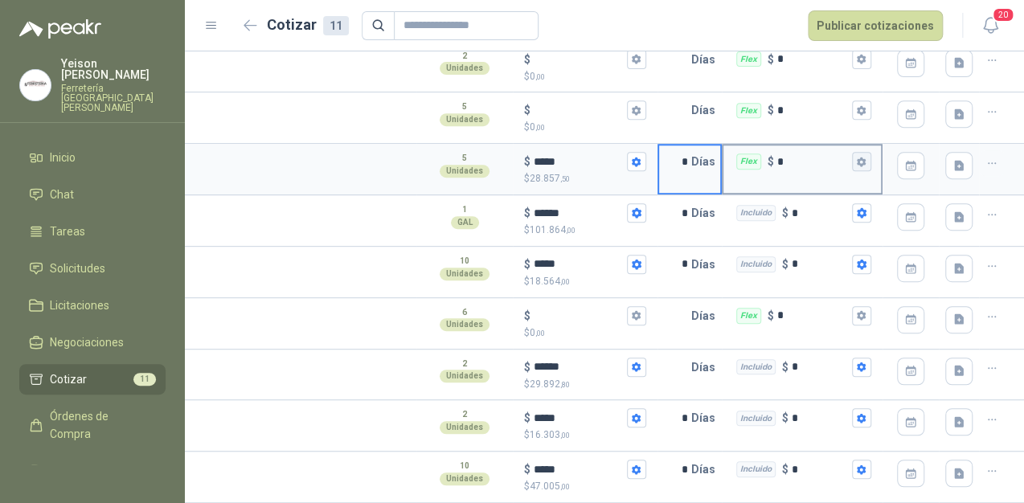
type input "*"
click at [862, 152] on button "Flex $ *" at bounding box center [861, 161] width 19 height 19
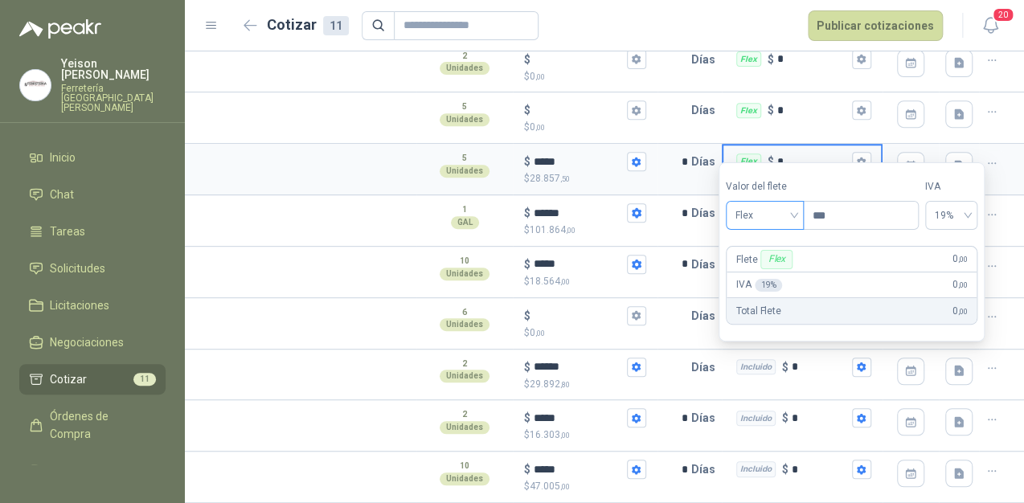
click at [794, 209] on span "Flex" at bounding box center [764, 215] width 59 height 24
click at [753, 273] on div "Incluido" at bounding box center [767, 275] width 56 height 18
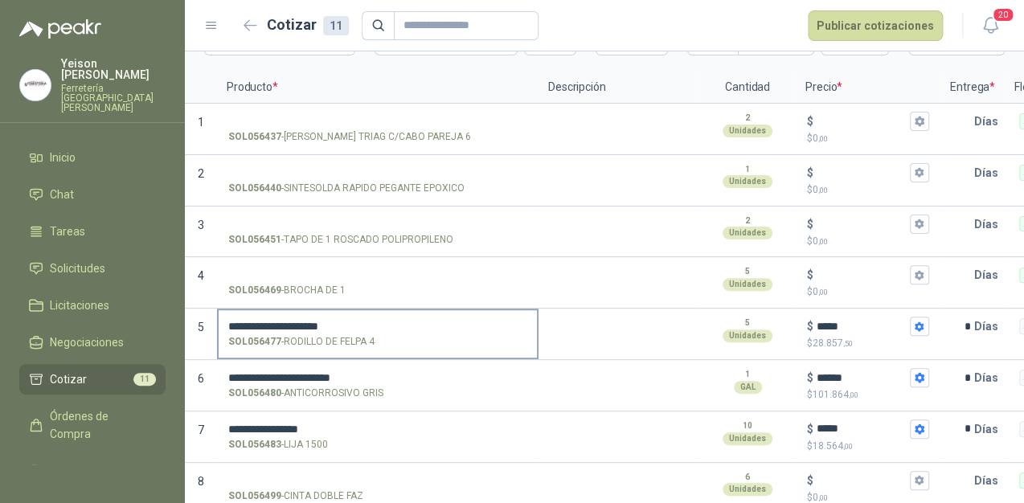
scroll to position [92, 0]
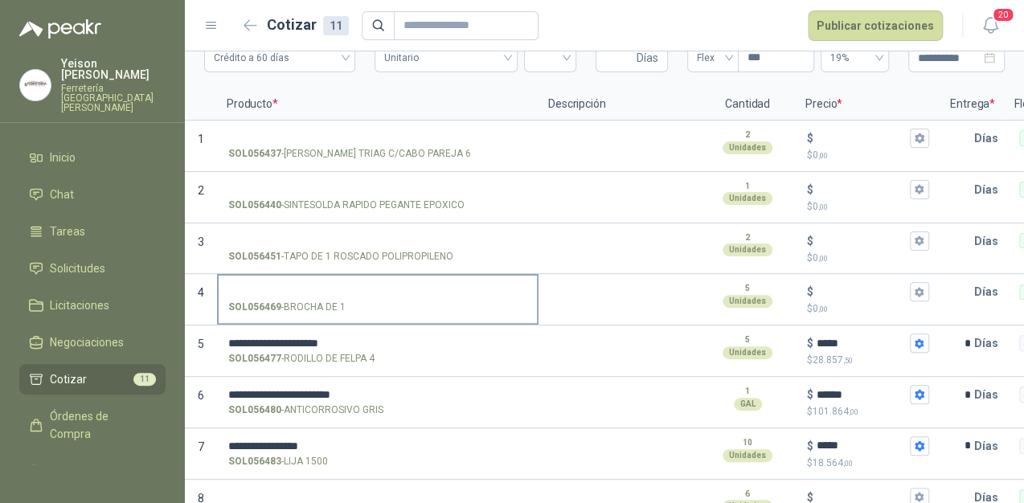
click at [286, 293] on input "SOL056469 - BROCHA DE 1" at bounding box center [377, 292] width 299 height 12
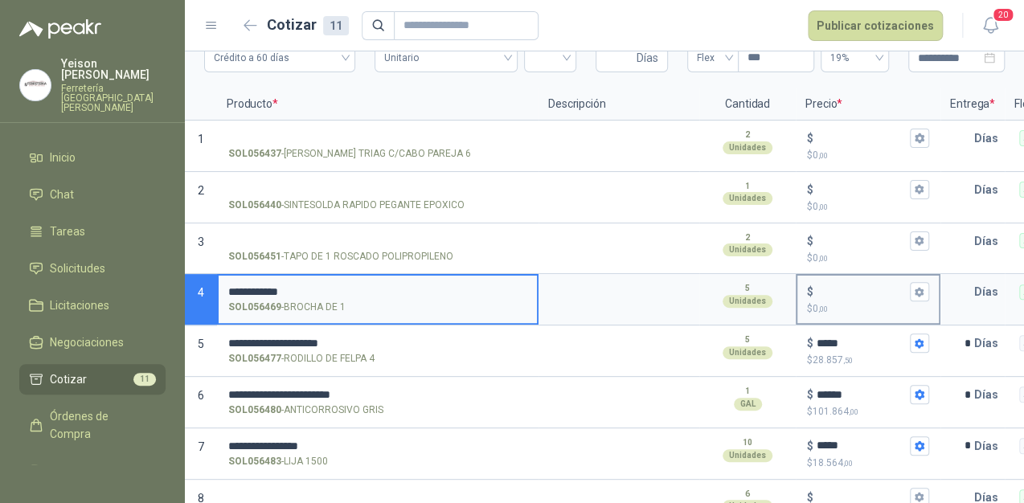
type input "**********"
click at [822, 289] on input "$ $ 0 ,00" at bounding box center [862, 292] width 90 height 12
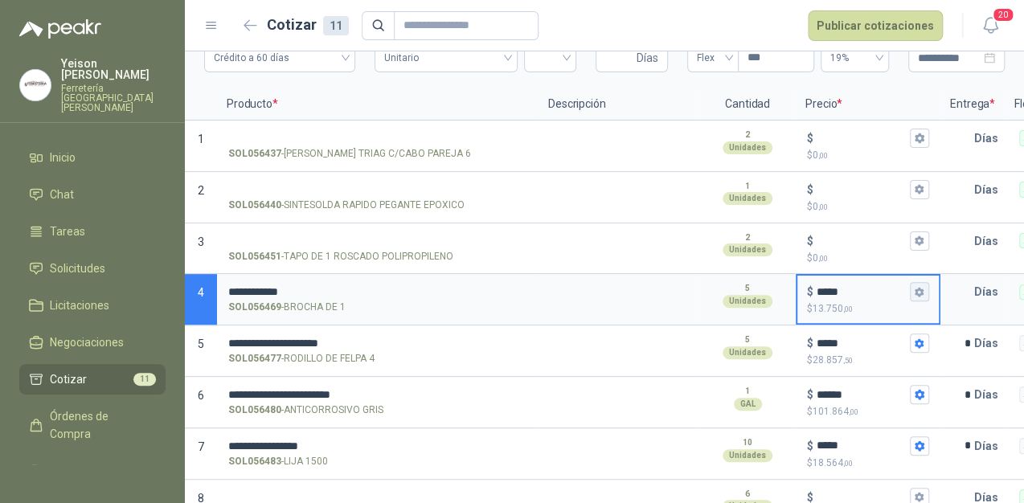
type input "*****"
click at [921, 287] on icon "button" at bounding box center [919, 292] width 10 height 10
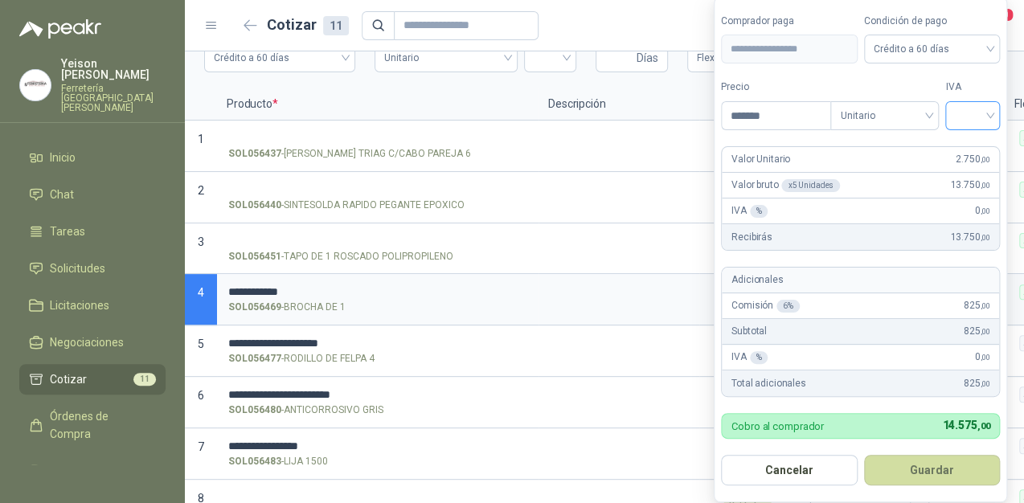
click at [1000, 112] on div at bounding box center [972, 115] width 55 height 29
click at [976, 145] on div "19%" at bounding box center [976, 150] width 30 height 18
click at [925, 475] on button "Guardar" at bounding box center [935, 470] width 138 height 31
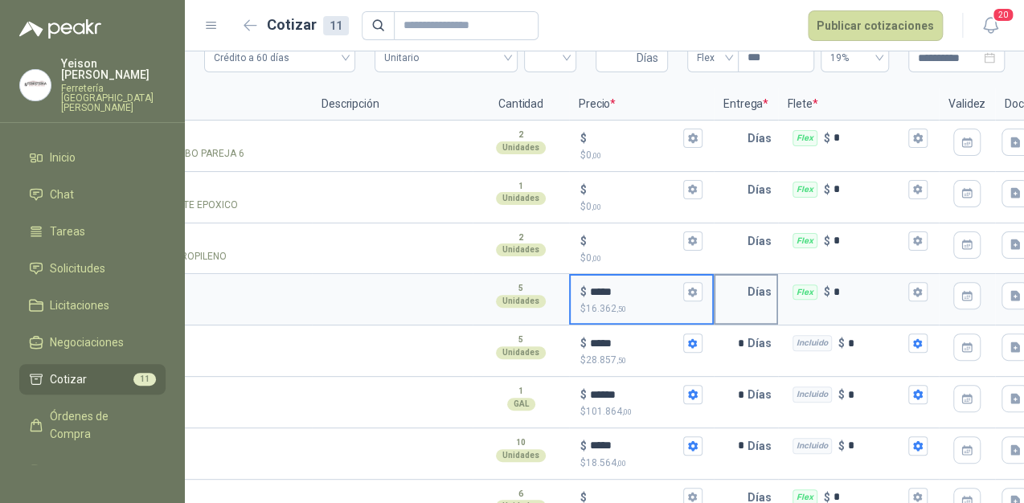
click at [743, 289] on input "text" at bounding box center [731, 292] width 32 height 32
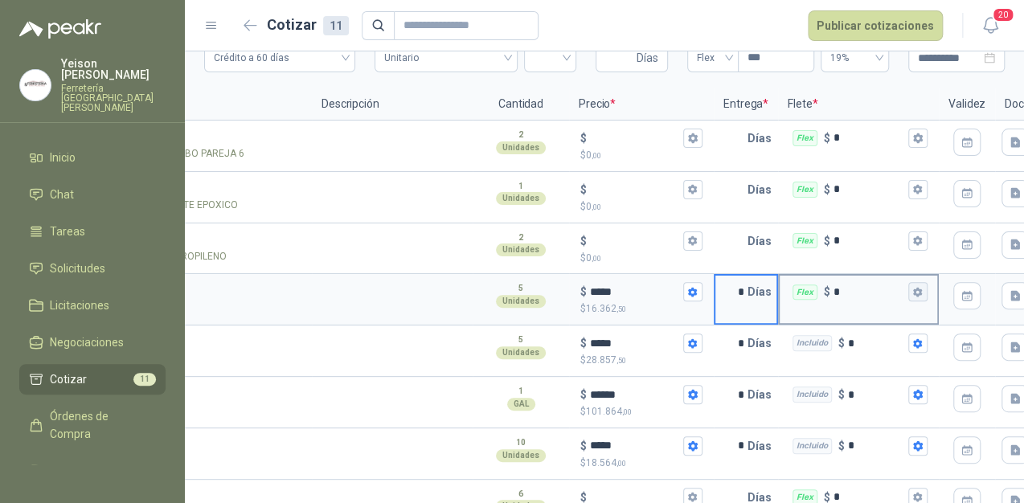
type input "*"
click at [913, 287] on icon "button" at bounding box center [917, 292] width 10 height 10
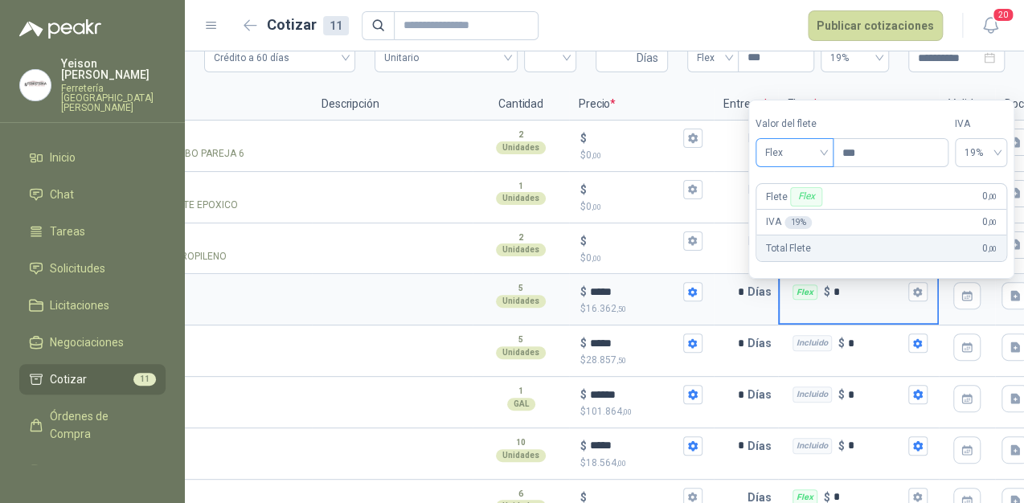
click at [833, 159] on div "Flex" at bounding box center [794, 152] width 78 height 29
click at [796, 215] on div "Incluido" at bounding box center [796, 212] width 56 height 18
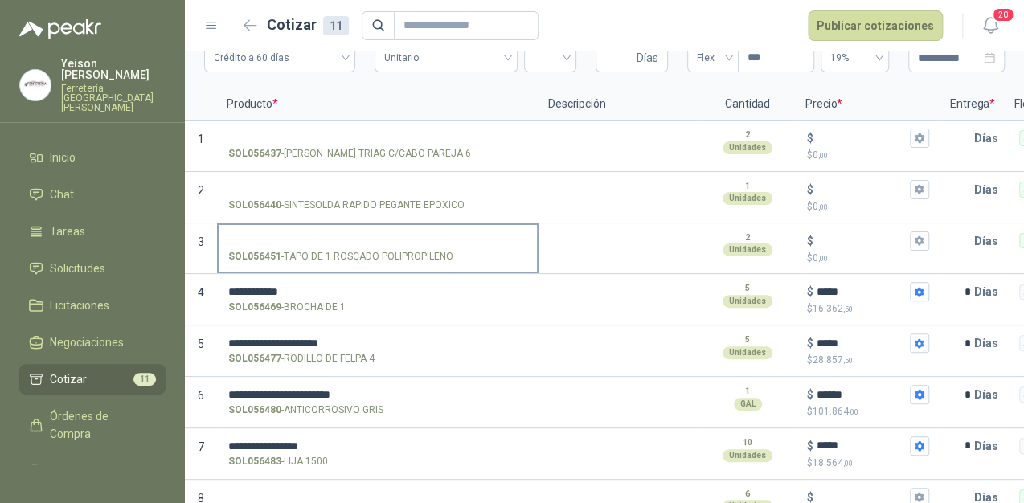
scroll to position [28, 0]
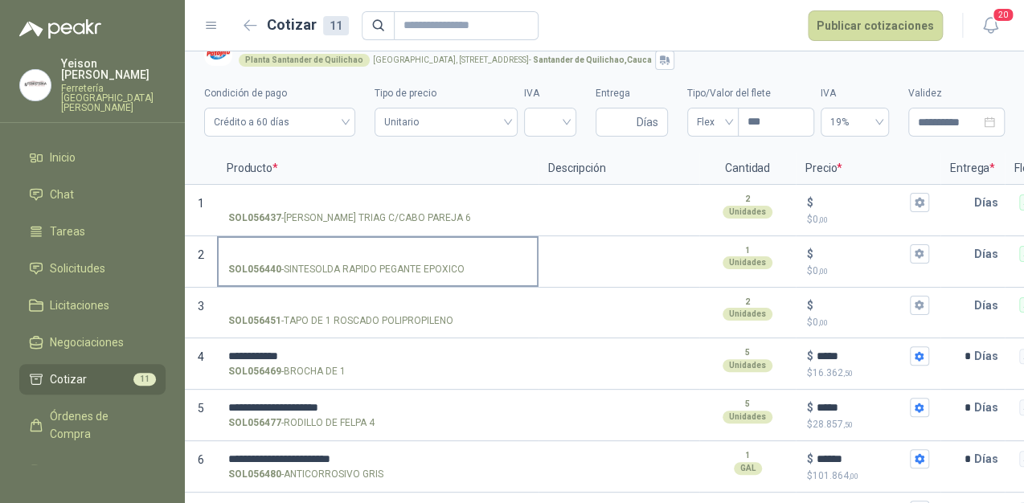
drag, startPoint x: 285, startPoint y: 267, endPoint x: 469, endPoint y: 271, distance: 183.3
click at [469, 271] on div "SOL056440 - SINTESOLDA RAPIDO PEGANTE EPOXICO" at bounding box center [377, 269] width 299 height 15
click at [312, 267] on p "SOL056440 - SINTESOLDA RAPIDO PEGANTE EPOXICO" at bounding box center [346, 269] width 236 height 15
click at [312, 260] on input "SOL056440 - SINTESOLDA RAPIDO PEGANTE EPOXICO" at bounding box center [377, 254] width 299 height 12
click at [285, 268] on p "SOL056440 - SINTESOLDA RAPIDO PEGANTE EPOXICO" at bounding box center [346, 269] width 236 height 15
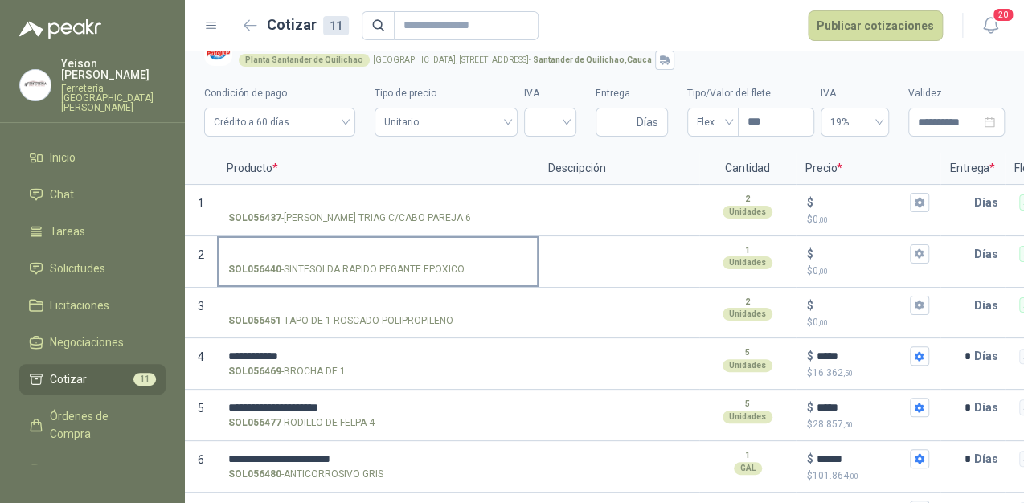
click at [285, 260] on input "SOL056440 - SINTESOLDA RAPIDO PEGANTE EPOXICO" at bounding box center [377, 254] width 299 height 12
drag, startPoint x: 286, startPoint y: 267, endPoint x: 461, endPoint y: 267, distance: 174.4
click at [461, 267] on p "SOL056440 - SINTESOLDA RAPIDO PEGANTE EPOXICO" at bounding box center [346, 269] width 236 height 15
copy p "SINTESOLDA RAPIDO PEGANTE EPOXICO"
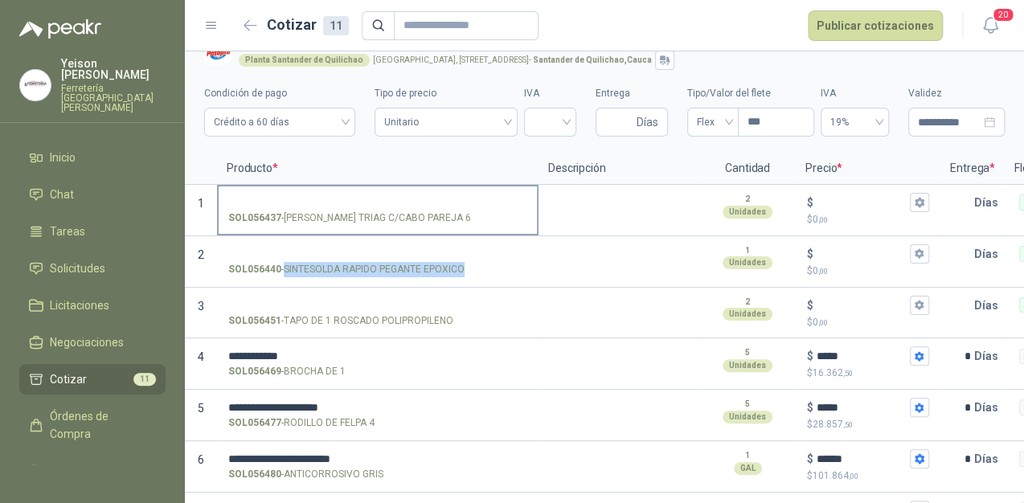
drag, startPoint x: 474, startPoint y: 219, endPoint x: 286, endPoint y: 215, distance: 188.1
click at [286, 215] on p "SOL056437 - LIMA NICHOLSON TRIAG C/CABO PAREJA 6" at bounding box center [349, 218] width 243 height 15
copy p "[PERSON_NAME] TRIAG C/CABO PAREJA 6"
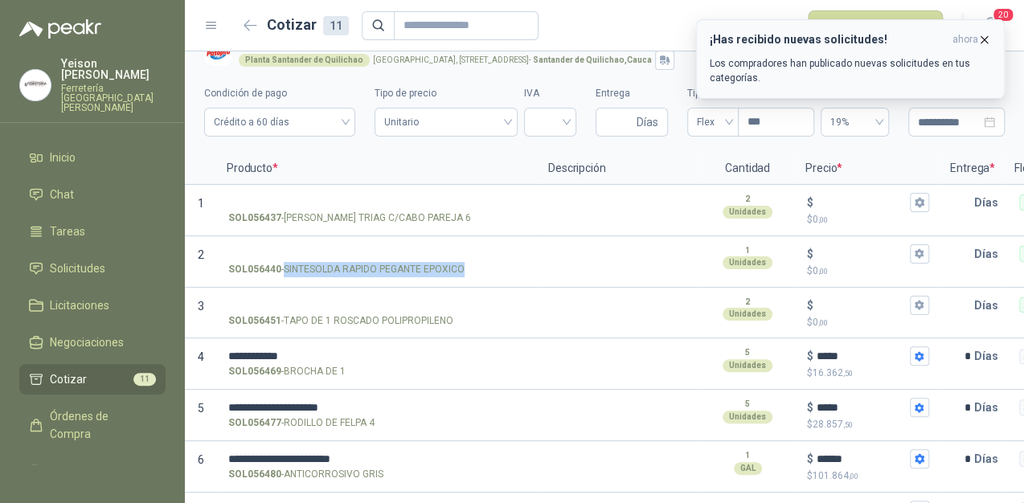
click at [984, 39] on icon "button" at bounding box center [984, 40] width 14 height 14
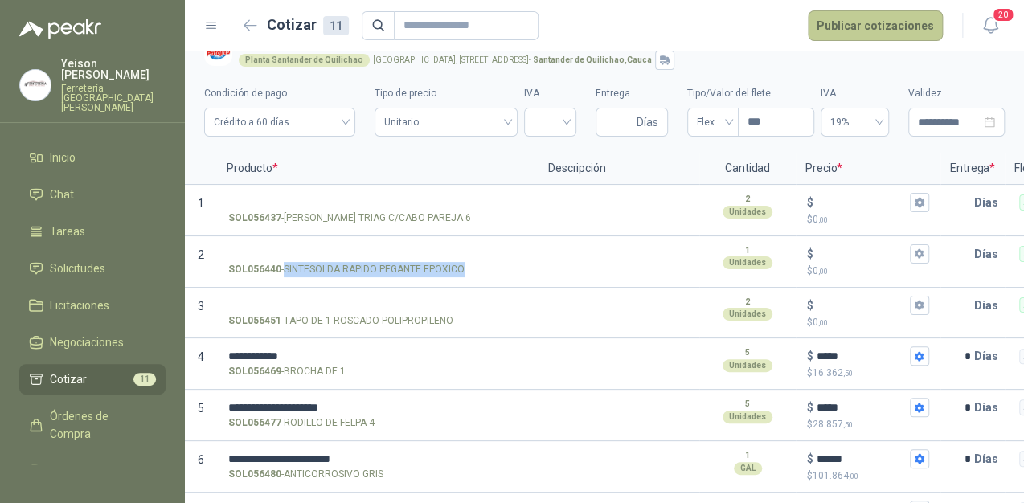
click at [881, 18] on button "Publicar cotizaciones" at bounding box center [875, 25] width 135 height 31
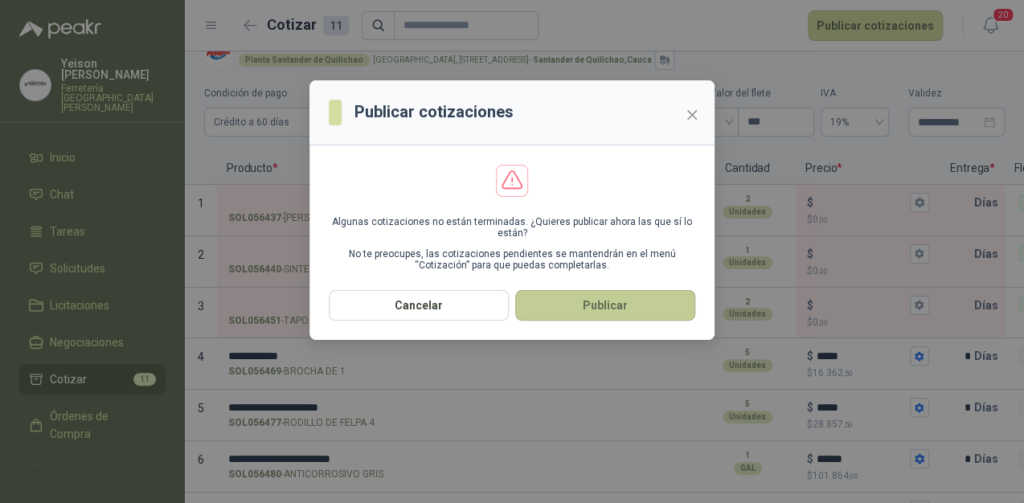
click at [649, 309] on button "Publicar" at bounding box center [605, 305] width 180 height 31
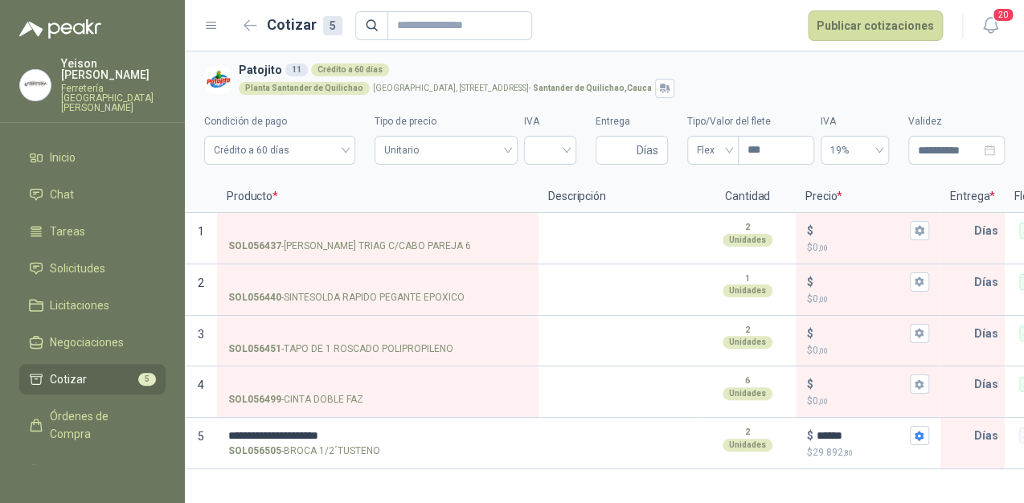
scroll to position [0, 0]
click at [960, 428] on input "text" at bounding box center [958, 436] width 32 height 32
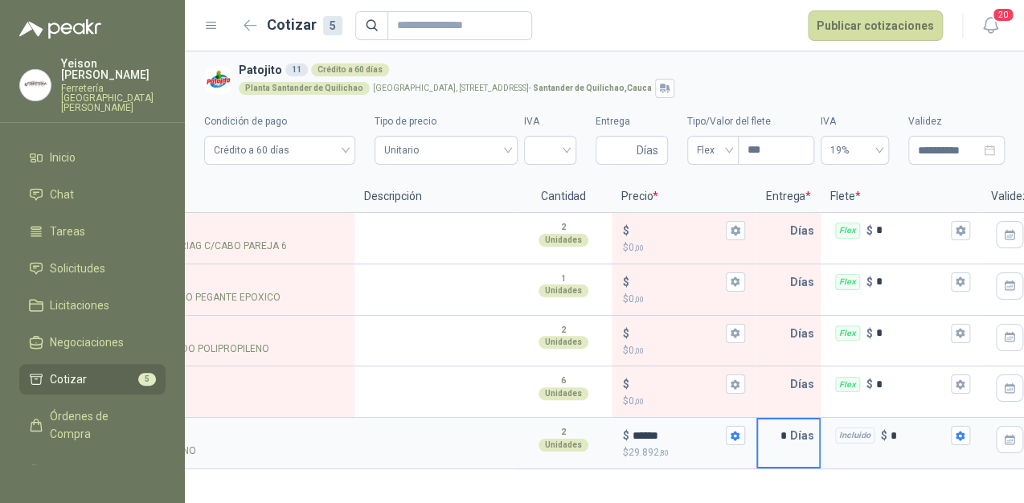
scroll to position [0, 226]
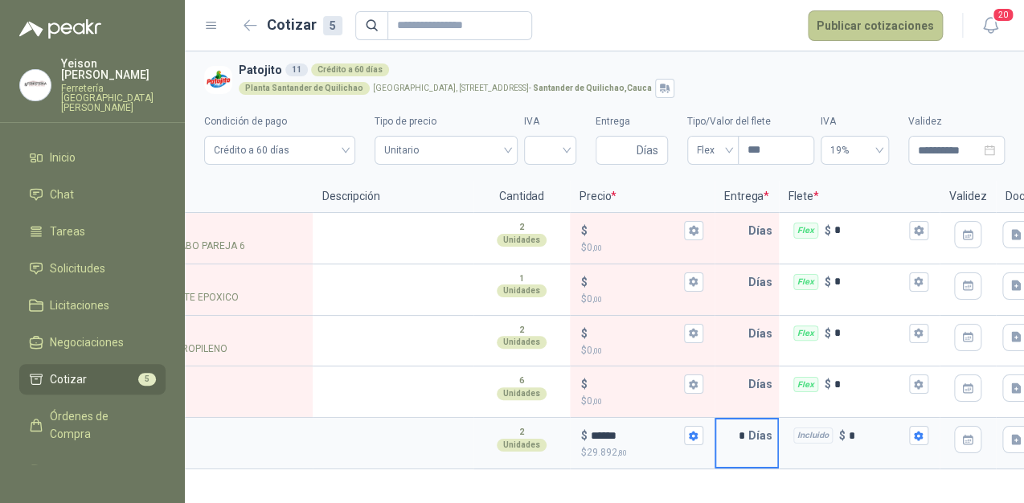
type input "*"
click at [847, 26] on button "Publicar cotizaciones" at bounding box center [875, 25] width 135 height 31
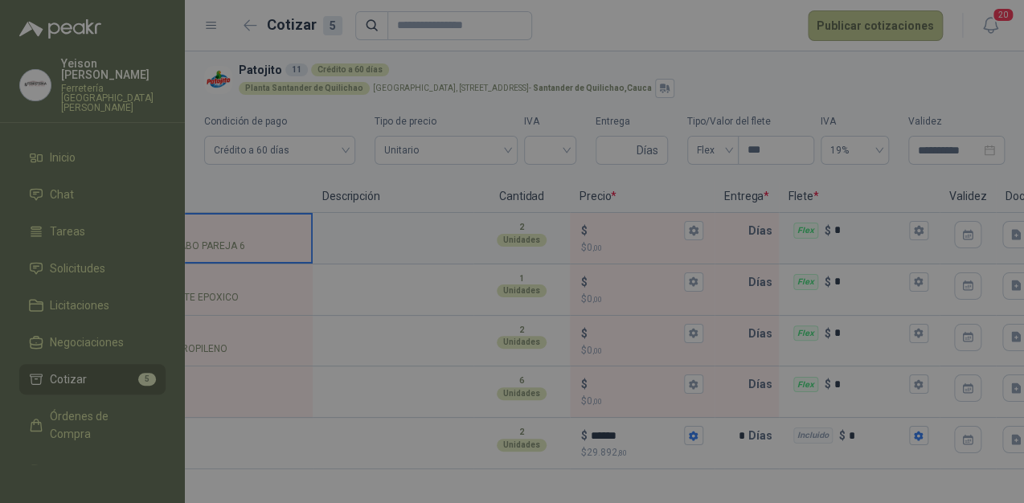
scroll to position [0, 43]
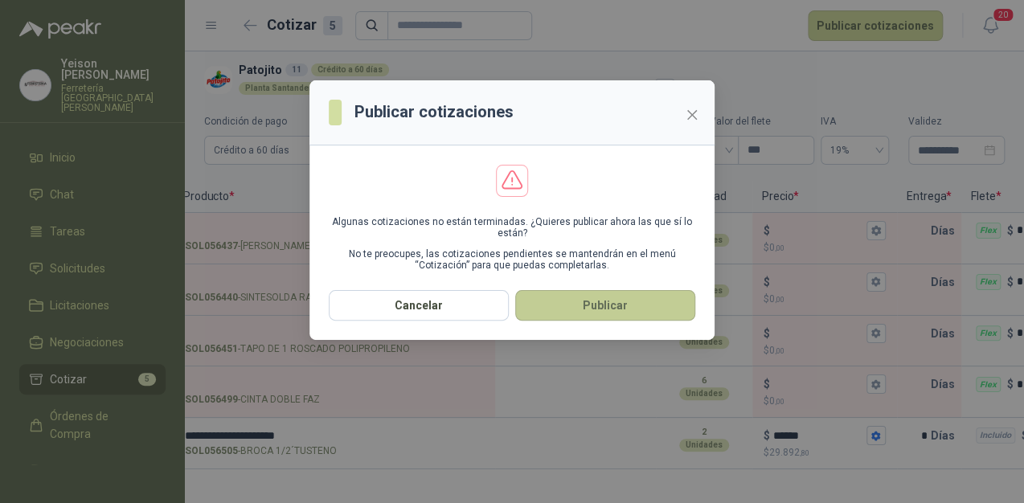
click at [614, 301] on button "Publicar" at bounding box center [605, 305] width 180 height 31
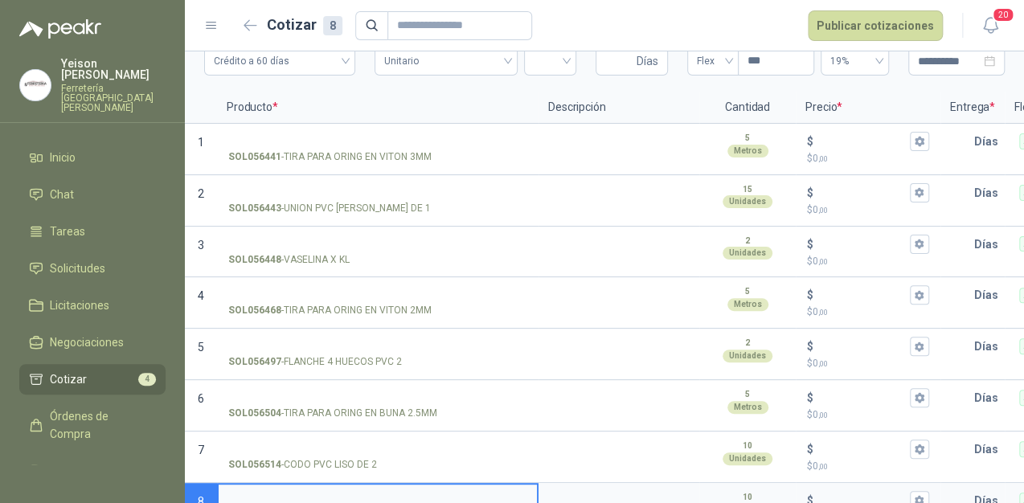
scroll to position [3, 0]
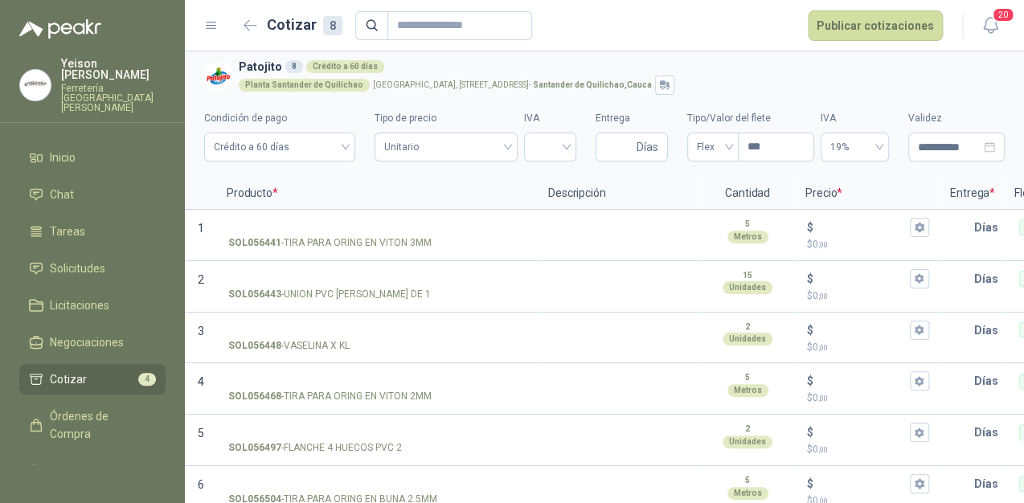
click at [119, 371] on li "Cotizar 4" at bounding box center [92, 380] width 127 height 18
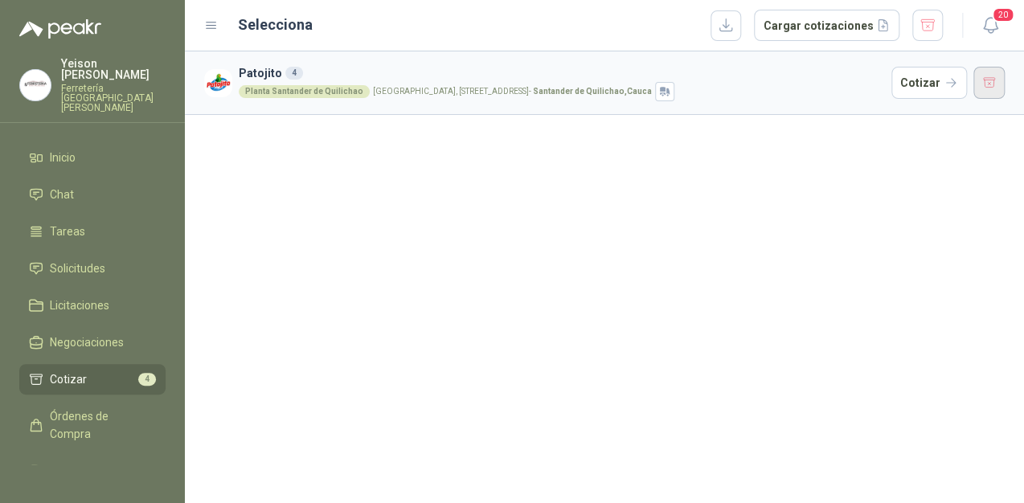
click at [977, 80] on button "button" at bounding box center [989, 83] width 32 height 32
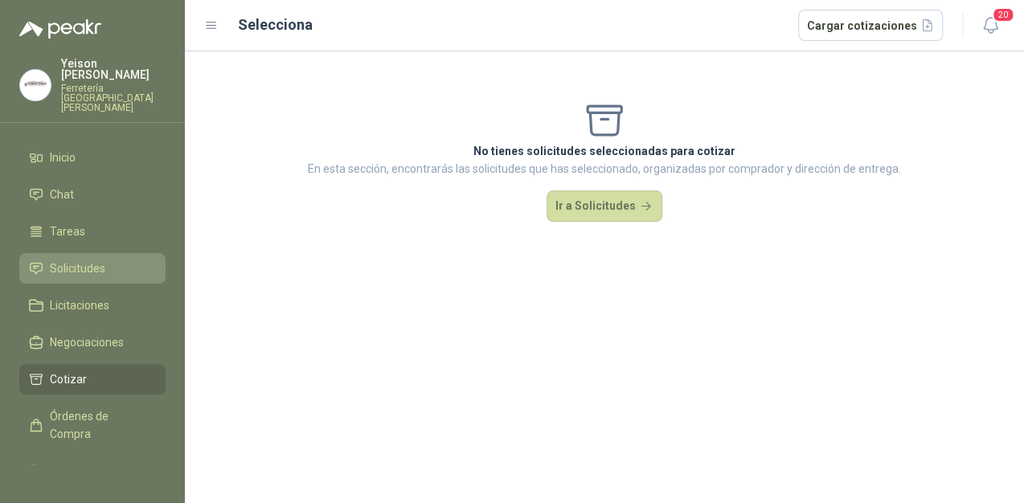
click at [70, 260] on span "Solicitudes" at bounding box center [77, 269] width 55 height 18
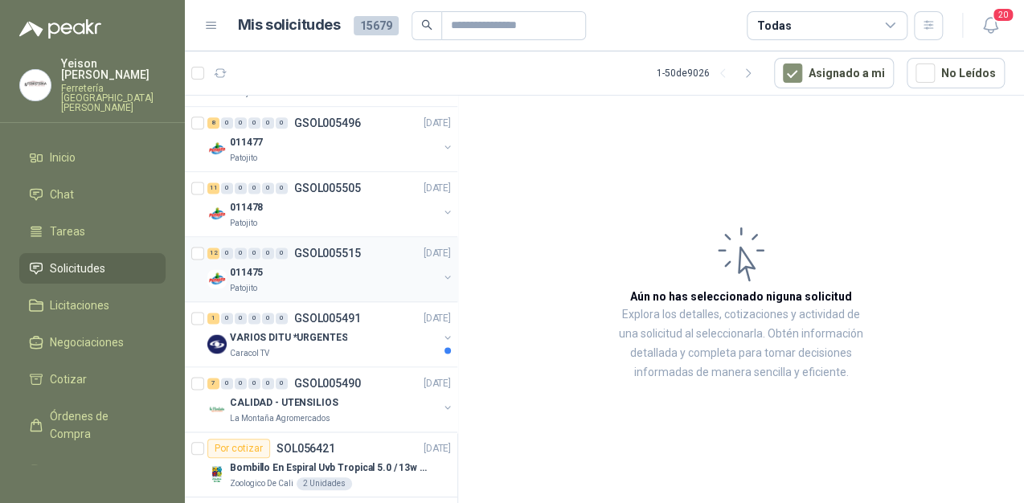
scroll to position [836, 0]
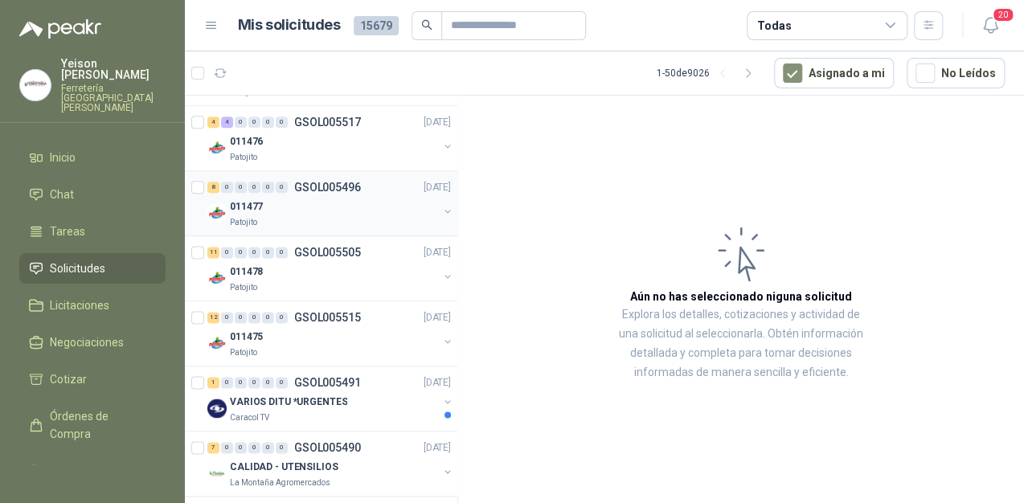
click at [311, 219] on div "Patojito" at bounding box center [334, 222] width 208 height 13
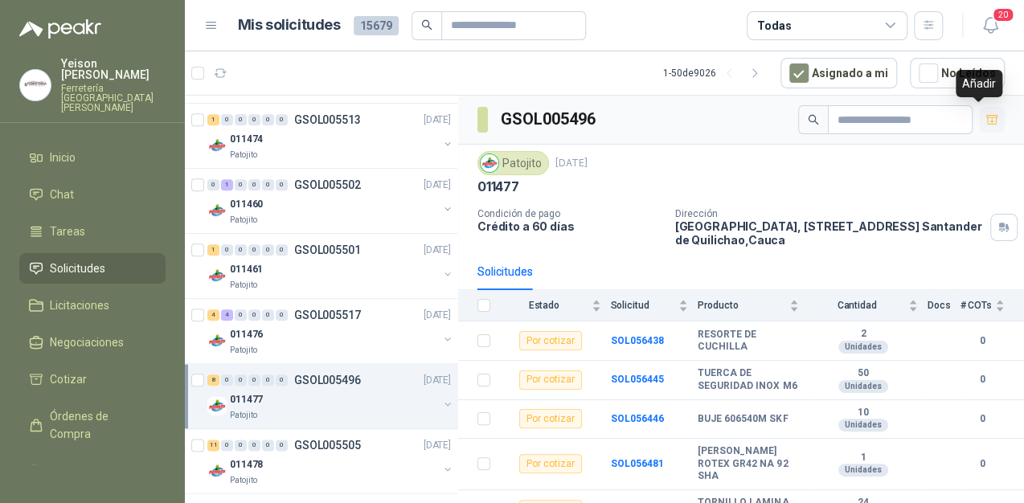
click at [986, 121] on icon "button" at bounding box center [991, 119] width 11 height 9
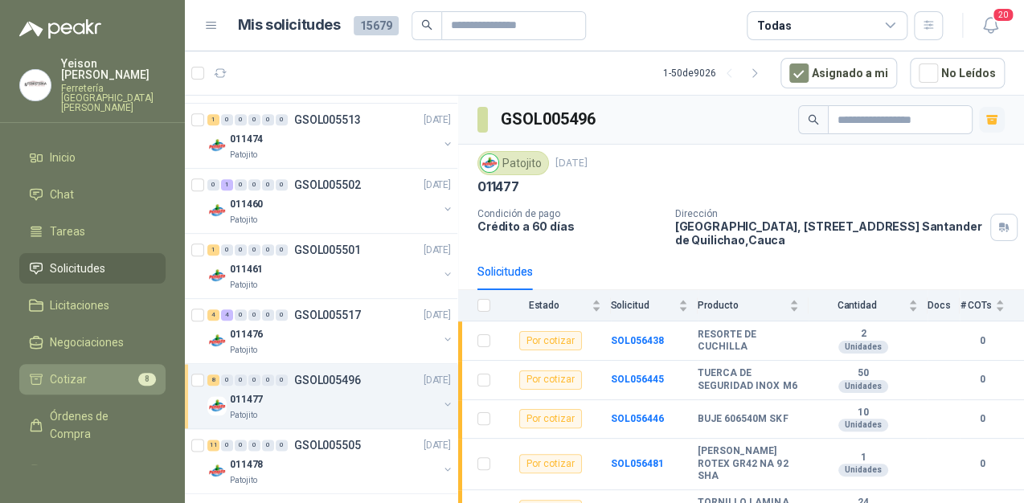
click at [106, 366] on link "Cotizar 8" at bounding box center [92, 379] width 146 height 31
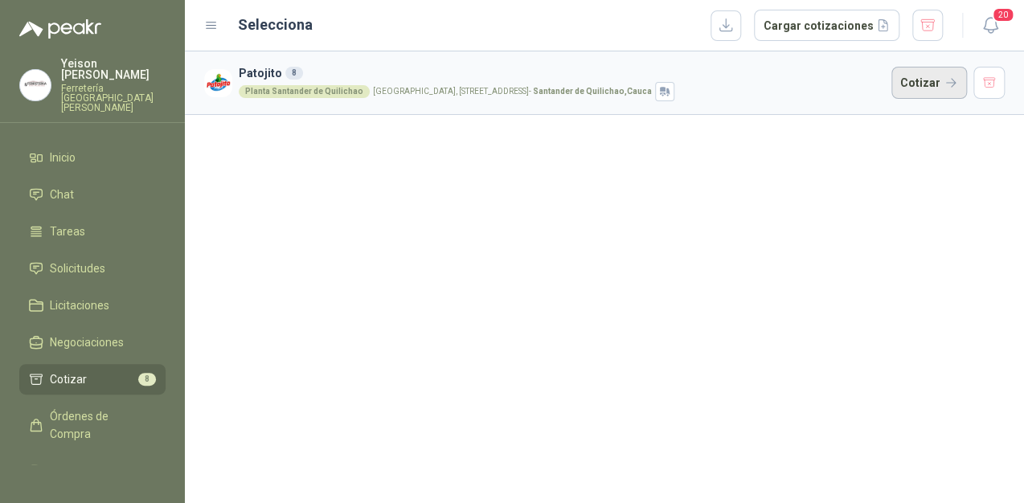
click at [928, 88] on button "Cotizar" at bounding box center [929, 83] width 76 height 32
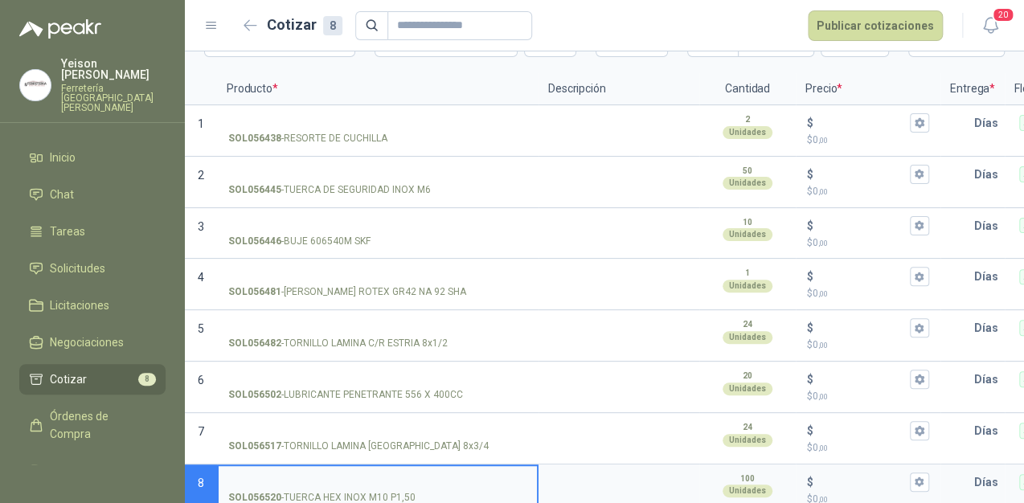
scroll to position [132, 0]
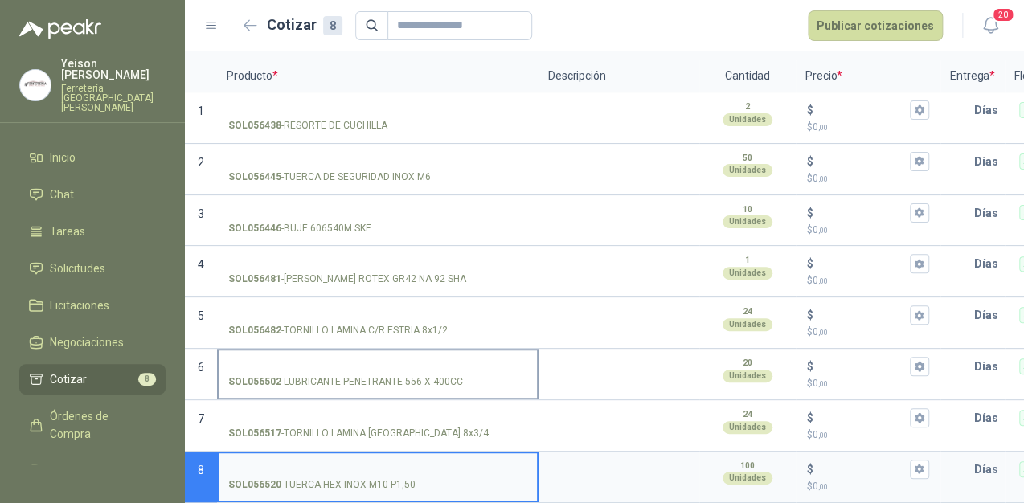
click at [345, 361] on input "SOL056502 - LUBRICANTE PENETRANTE 556 X 400CC" at bounding box center [377, 367] width 299 height 12
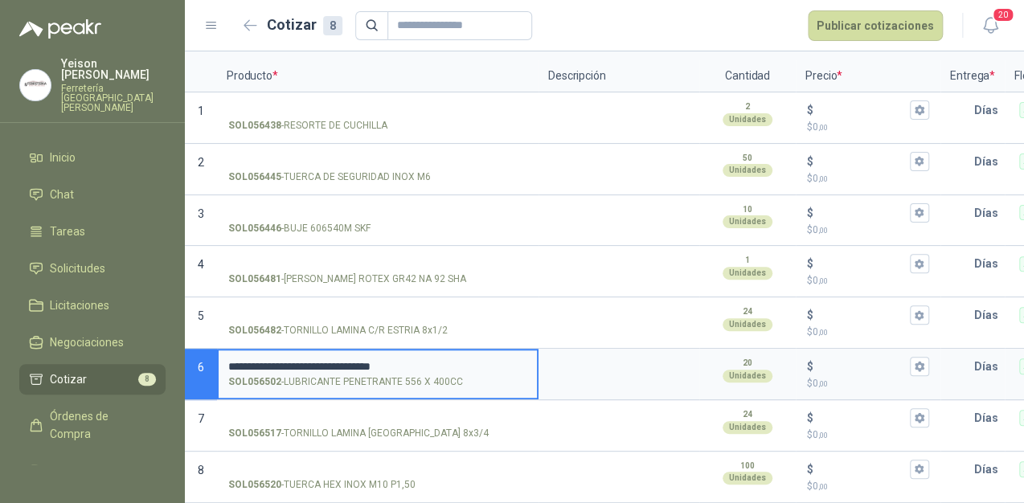
drag, startPoint x: 315, startPoint y: 353, endPoint x: 301, endPoint y: 358, distance: 15.5
click at [301, 360] on label "**********" at bounding box center [378, 373] width 318 height 46
click at [301, 361] on input "**********" at bounding box center [377, 367] width 299 height 12
click at [289, 361] on input "**********" at bounding box center [377, 367] width 299 height 12
click at [280, 361] on input "**********" at bounding box center [377, 367] width 299 height 12
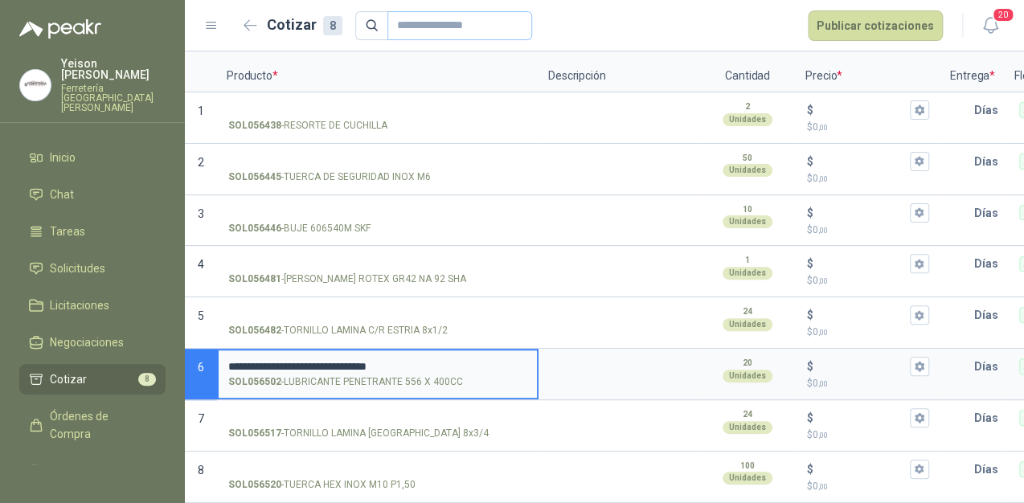
type input "**********"
click at [840, 361] on input "$ $ 0 ,00" at bounding box center [862, 367] width 90 height 12
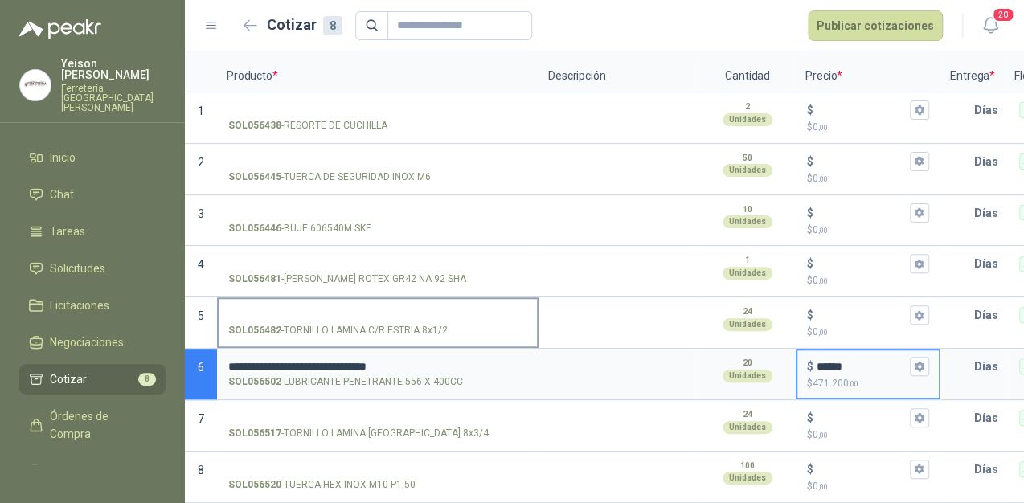
type input "******"
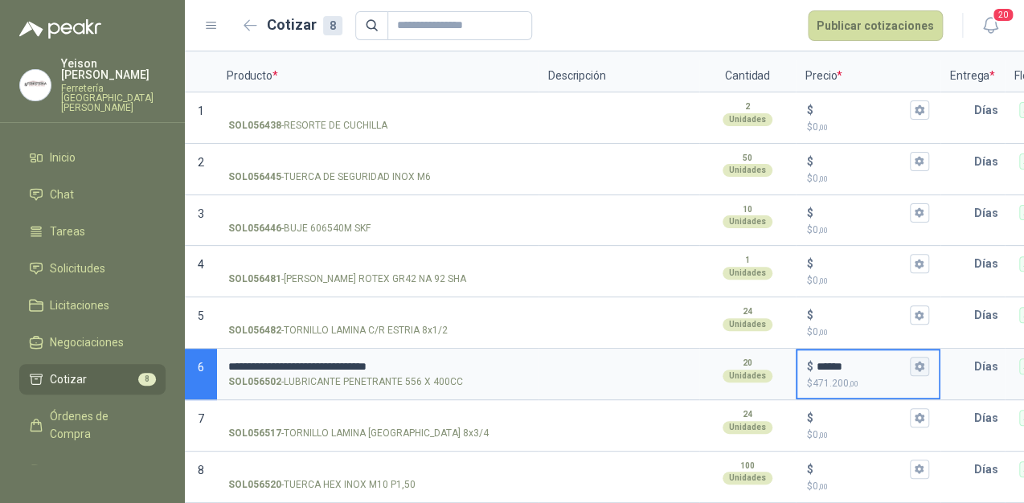
click at [915, 361] on icon "button" at bounding box center [919, 366] width 10 height 10
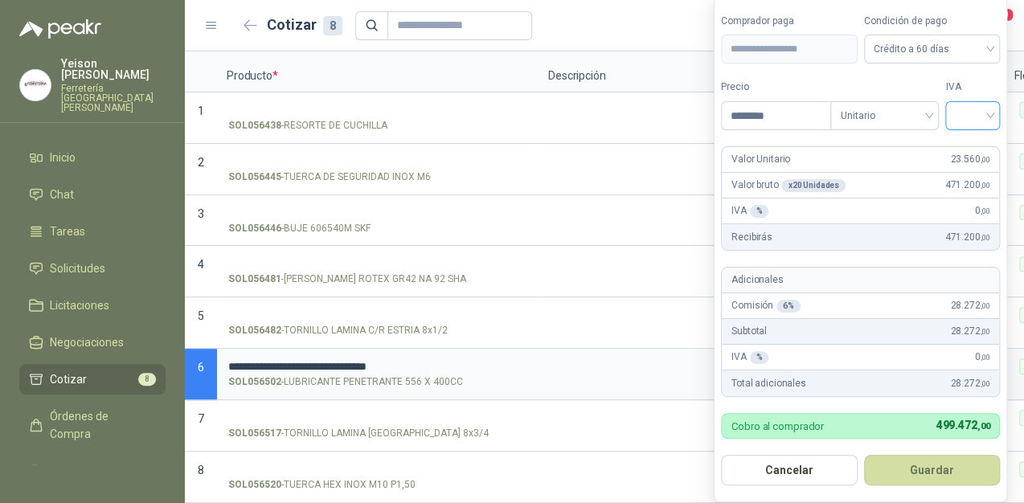
click at [994, 112] on div at bounding box center [972, 115] width 55 height 29
click at [968, 147] on div "19%" at bounding box center [976, 150] width 30 height 18
click at [955, 463] on button "Guardar" at bounding box center [935, 470] width 138 height 31
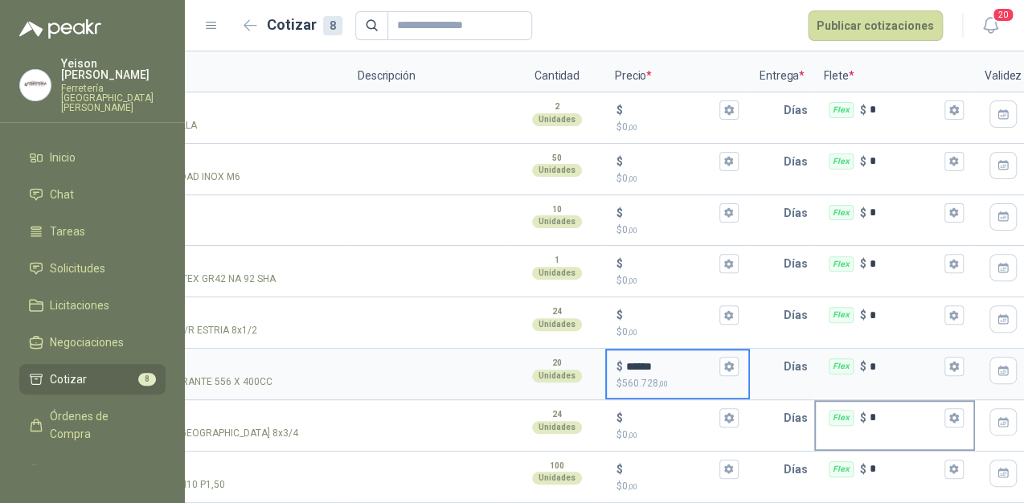
scroll to position [0, 189]
click at [778, 360] on input "text" at bounding box center [769, 366] width 32 height 32
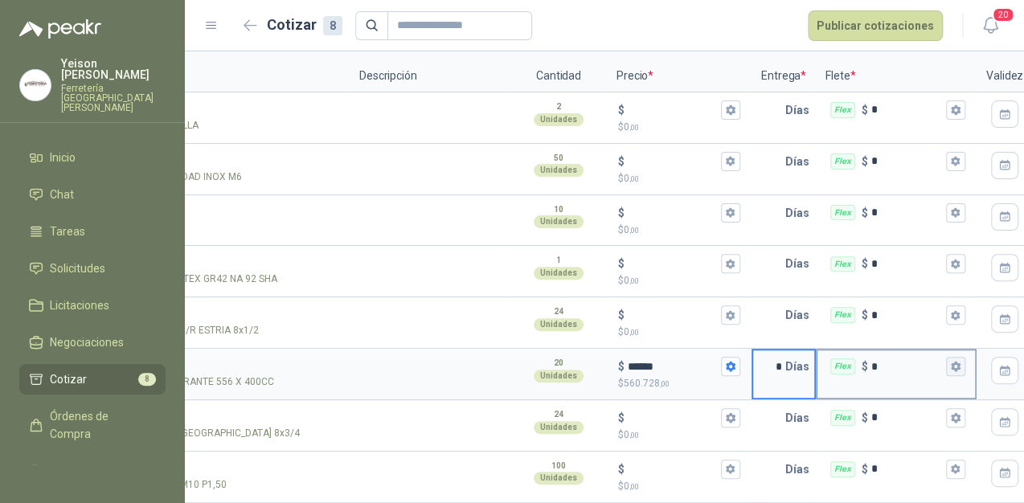
type input "*"
click at [956, 357] on button "Flex $ *" at bounding box center [955, 366] width 19 height 19
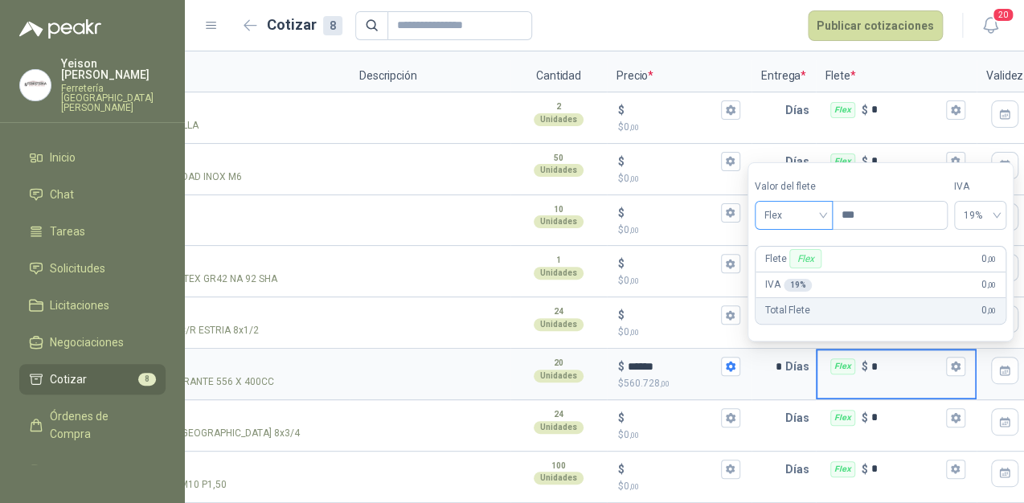
click at [823, 214] on span "Flex" at bounding box center [793, 215] width 59 height 24
click at [797, 267] on div "Incluido" at bounding box center [796, 275] width 56 height 18
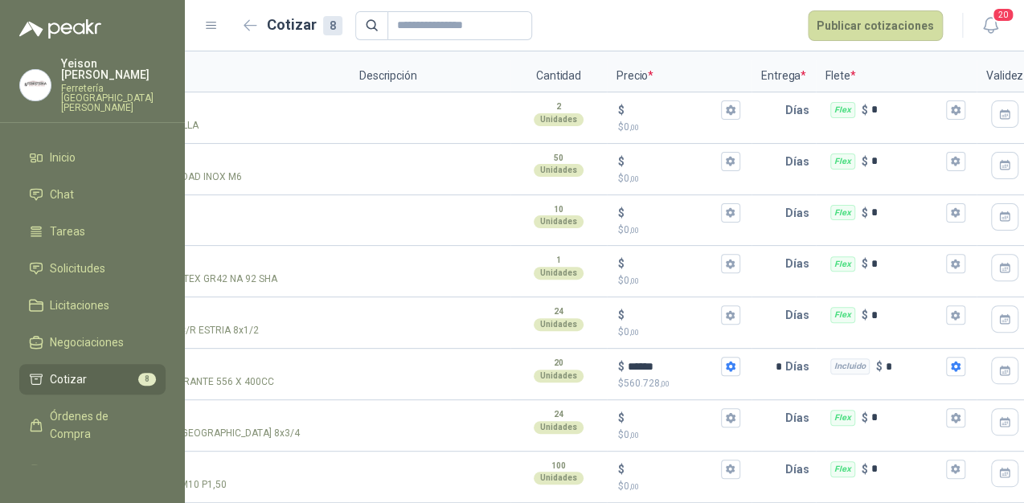
scroll to position [0, 0]
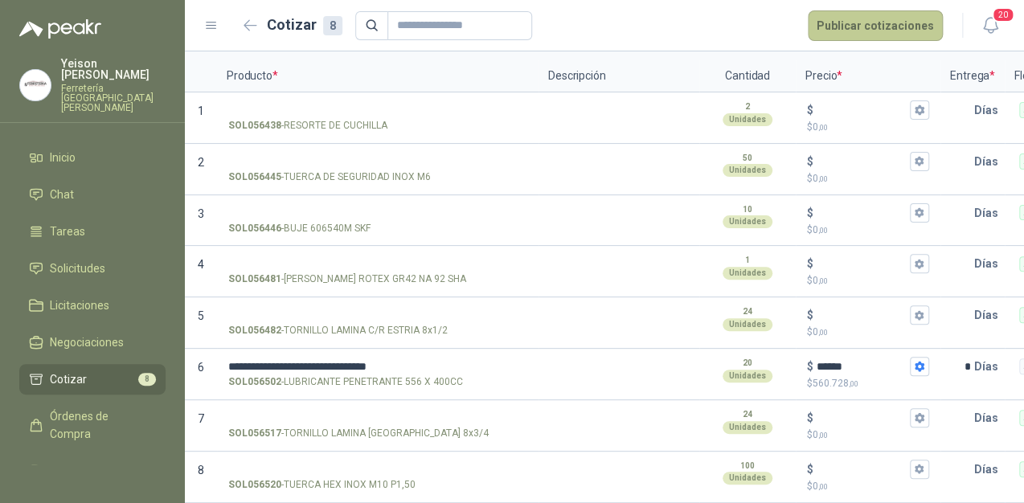
click at [870, 29] on button "Publicar cotizaciones" at bounding box center [875, 25] width 135 height 31
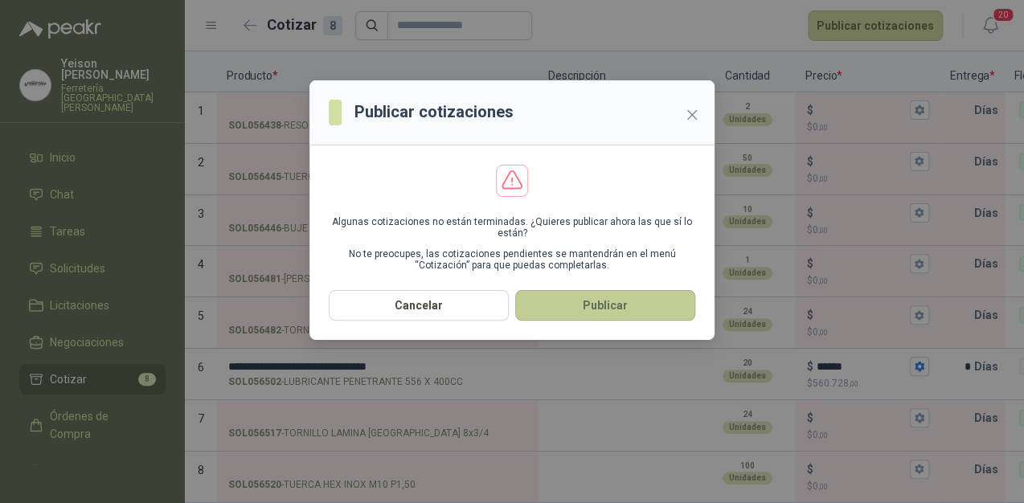
click at [635, 306] on button "Publicar" at bounding box center [605, 305] width 180 height 31
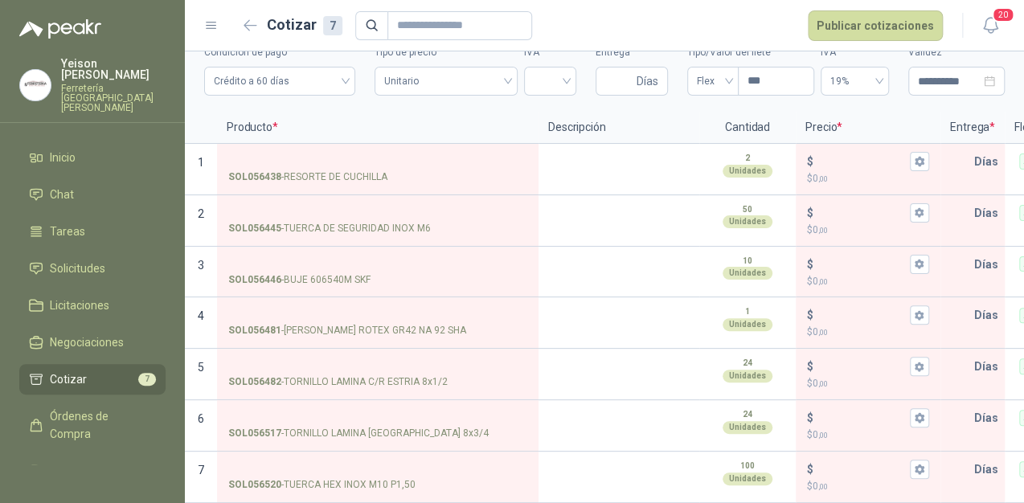
scroll to position [80, 0]
click at [138, 373] on span "7" at bounding box center [147, 379] width 18 height 13
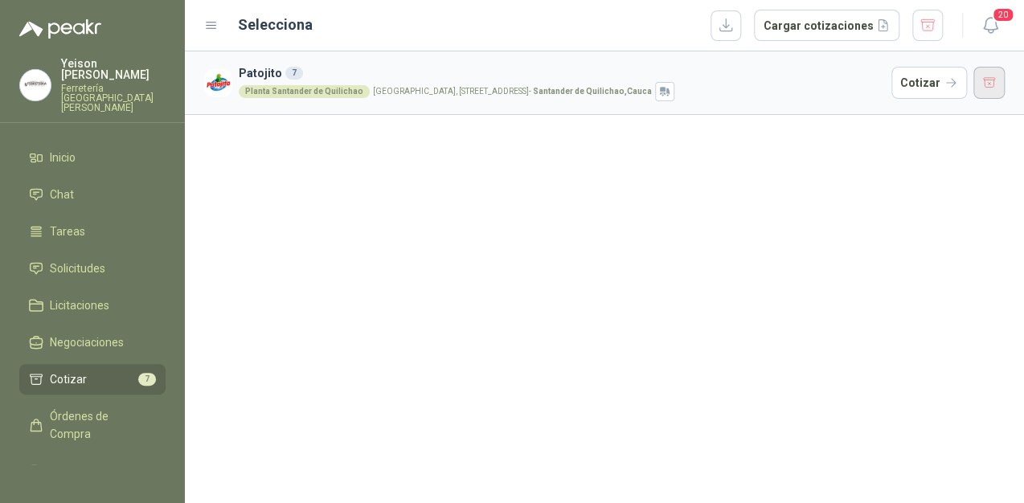
click at [979, 73] on button "button" at bounding box center [989, 83] width 32 height 32
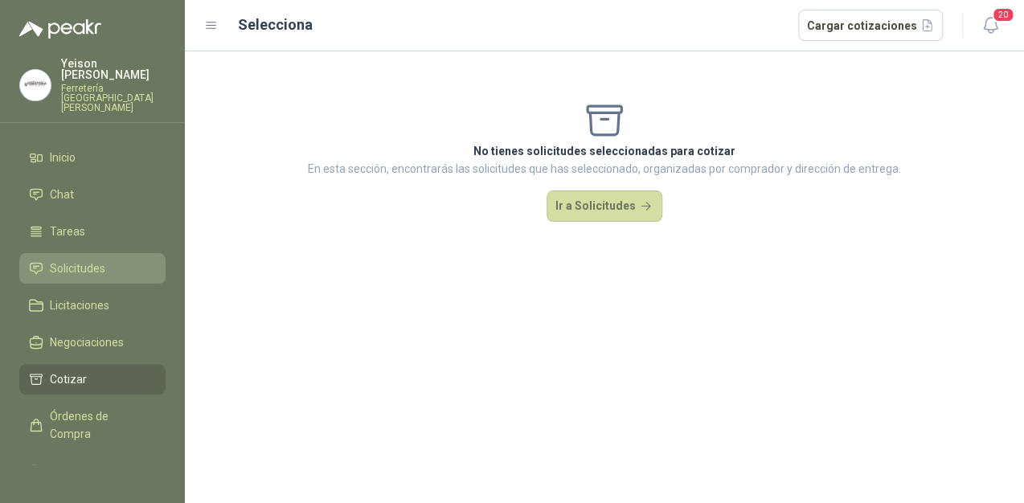
click at [92, 260] on span "Solicitudes" at bounding box center [77, 269] width 55 height 18
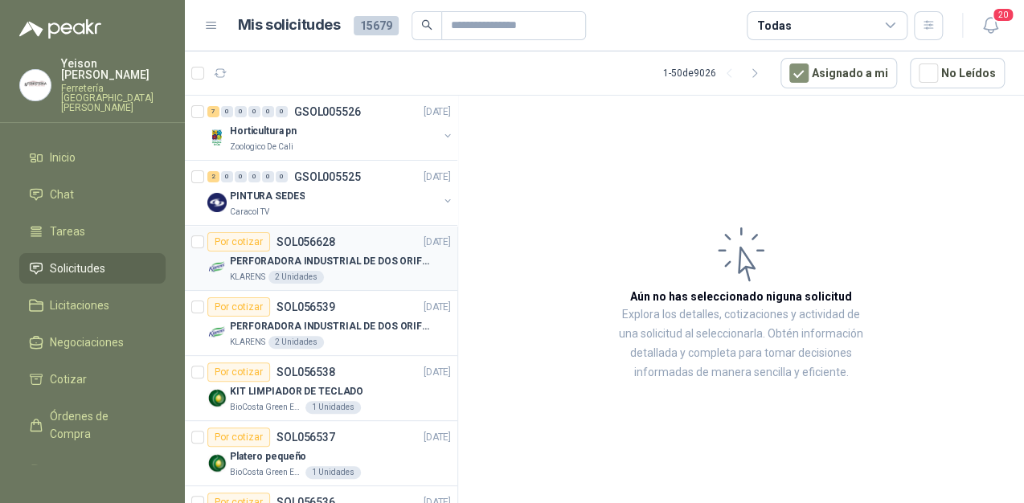
click at [363, 273] on div "KLARENS 2 Unidades" at bounding box center [340, 277] width 221 height 13
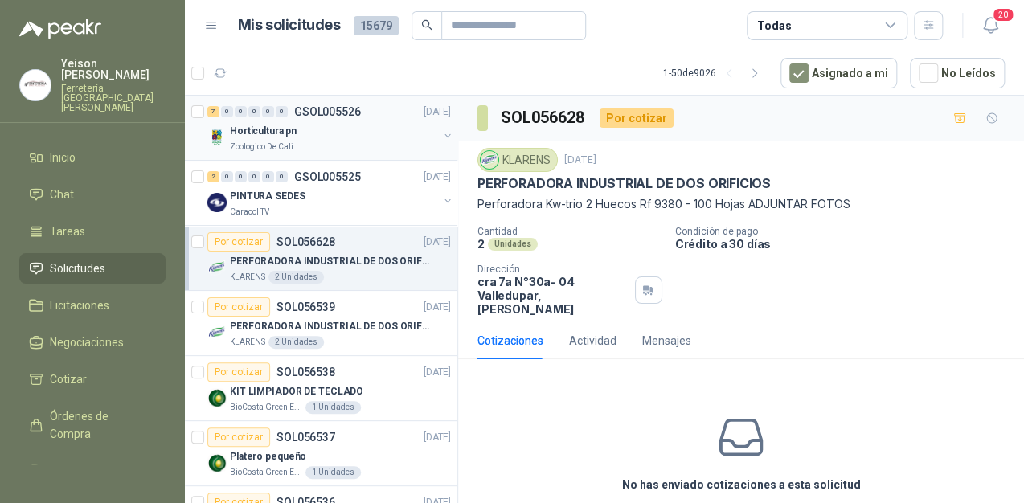
click at [318, 129] on div "Horticultura pn" at bounding box center [334, 130] width 208 height 19
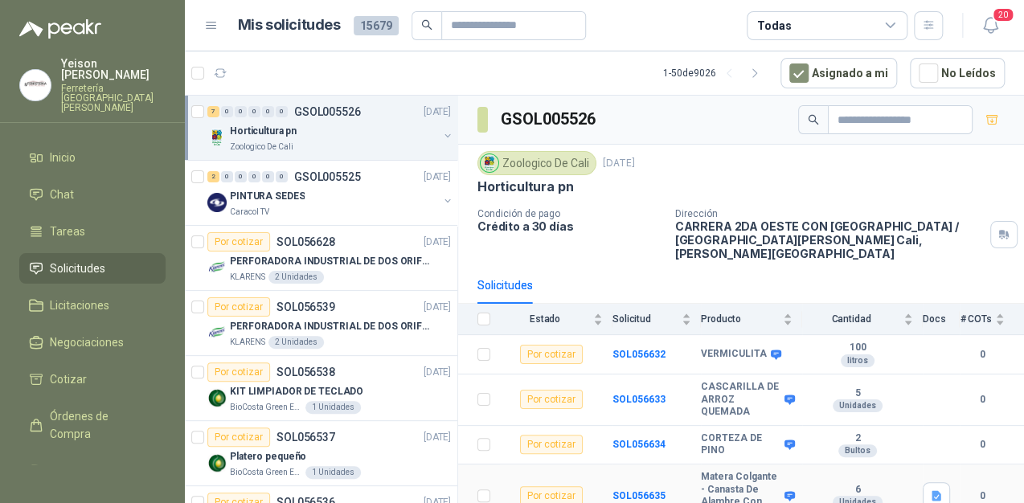
scroll to position [129, 0]
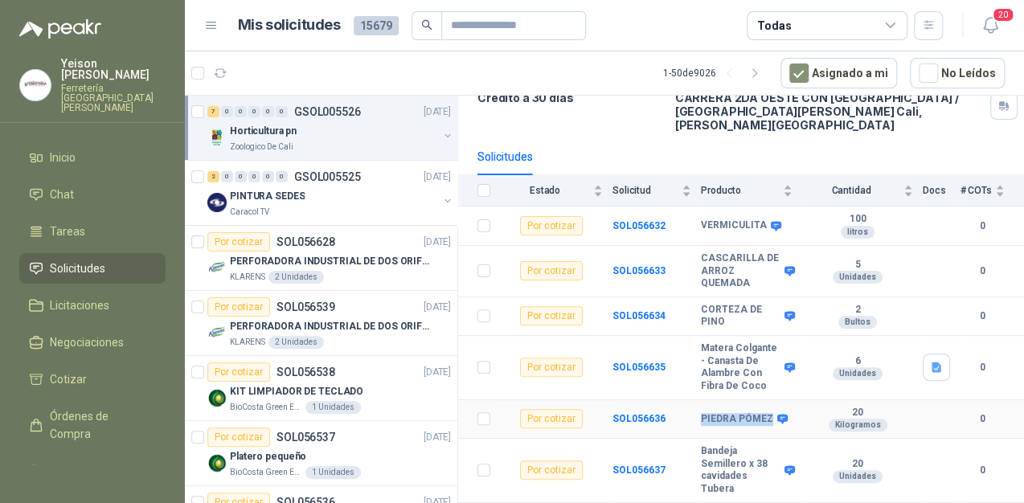
drag, startPoint x: 735, startPoint y: 421, endPoint x: 700, endPoint y: 406, distance: 37.8
click at [700, 406] on tr "Por cotizar SOL056636 PIEDRA PÓMEZ 20 Kilogramos 0" at bounding box center [741, 419] width 566 height 39
copy tr "PIEDRA PÓMEZ"
click at [220, 72] on icon "button" at bounding box center [221, 74] width 14 height 14
click at [219, 74] on icon "button" at bounding box center [221, 74] width 14 height 14
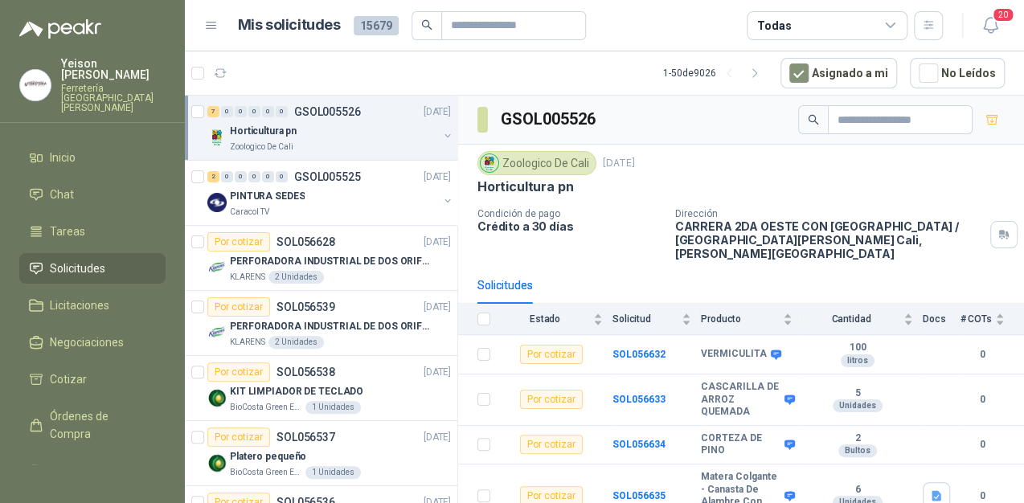
scroll to position [129, 0]
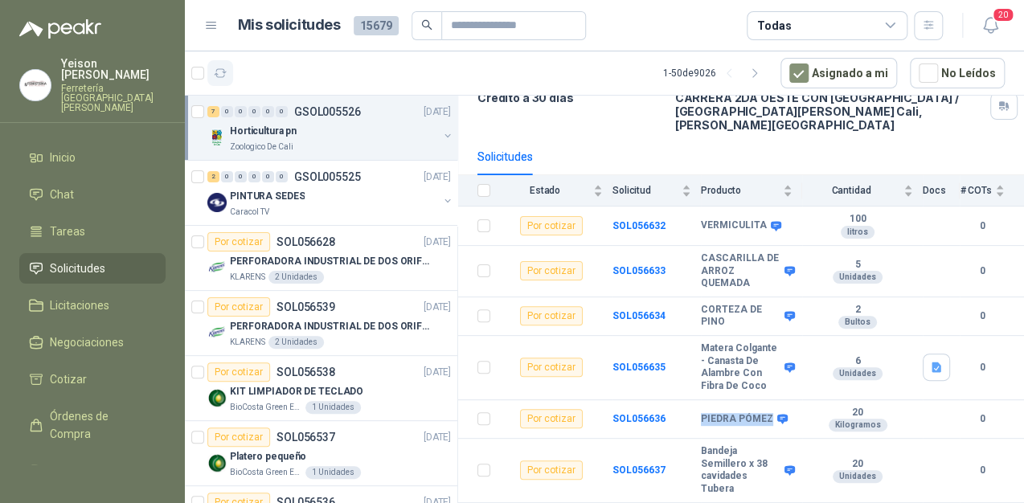
click at [231, 76] on button "button" at bounding box center [220, 73] width 26 height 26
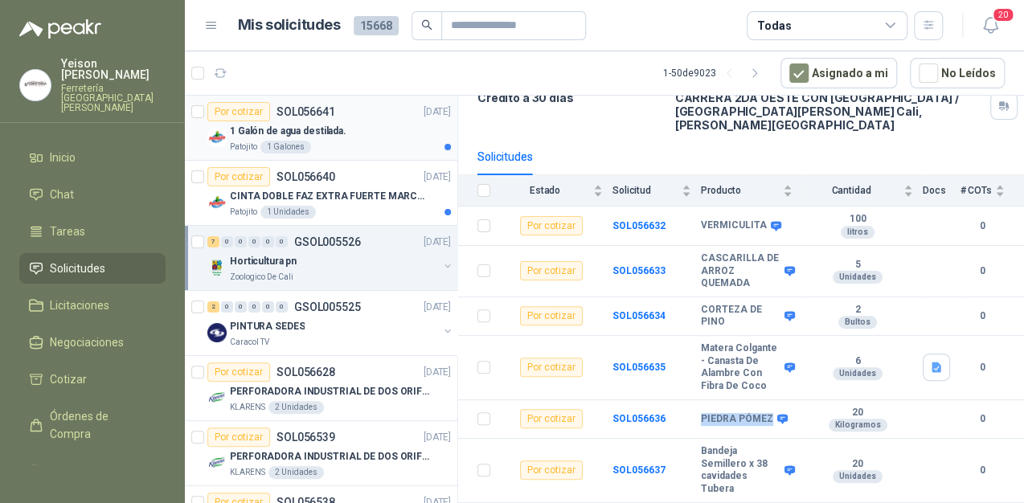
click at [326, 137] on p "1 Galón de agua destilada." at bounding box center [288, 131] width 117 height 15
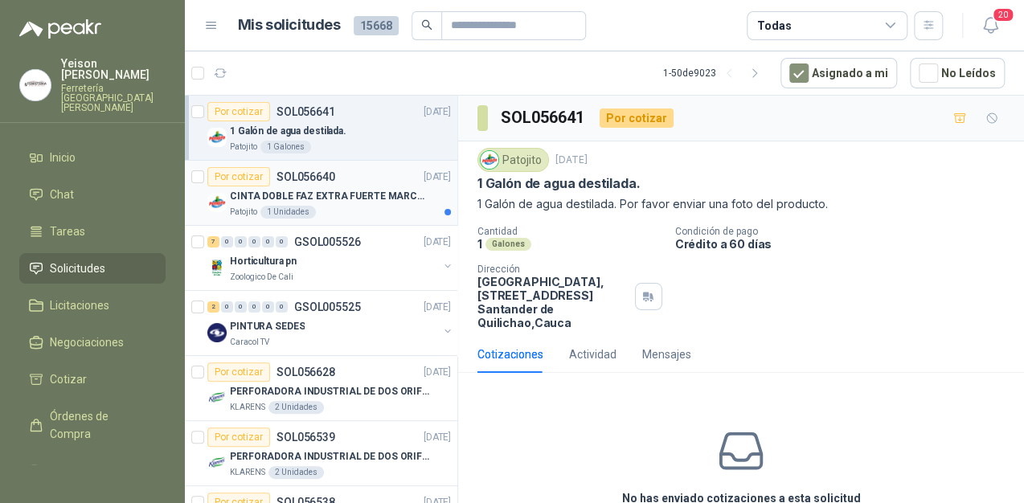
click at [339, 199] on p "CINTA DOBLE FAZ EXTRA FUERTE MARCA:3M" at bounding box center [330, 196] width 200 height 15
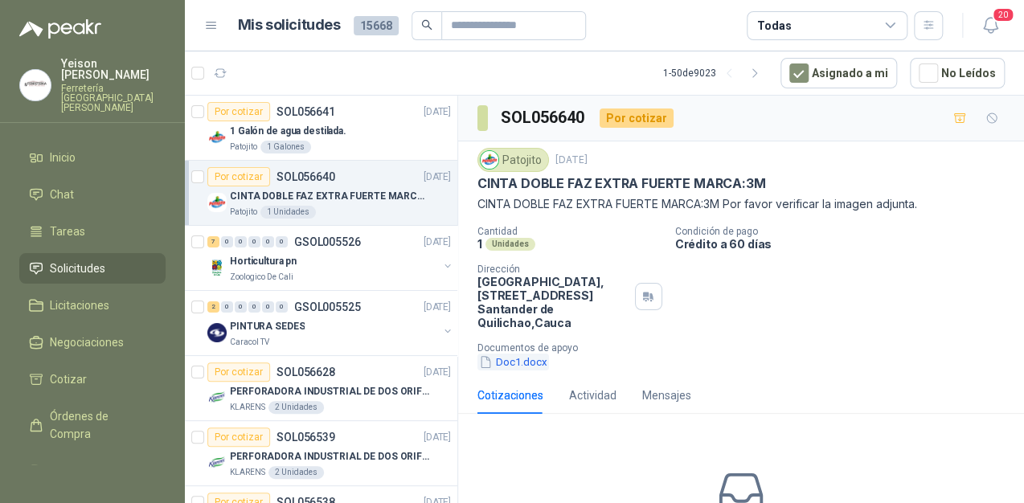
click at [522, 362] on button "Doc1.docx" at bounding box center [513, 362] width 72 height 17
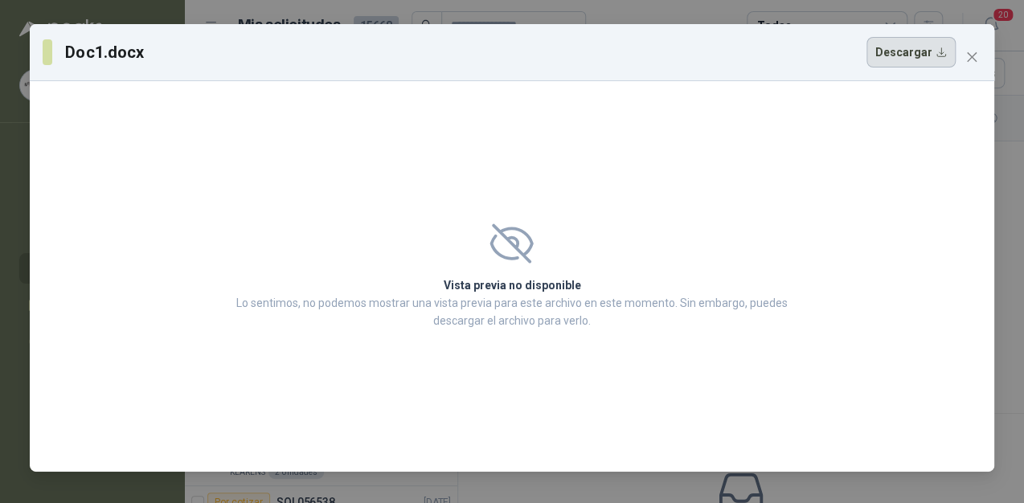
click at [919, 61] on button "Descargar" at bounding box center [910, 52] width 89 height 31
click at [965, 59] on icon "close" at bounding box center [971, 57] width 13 height 13
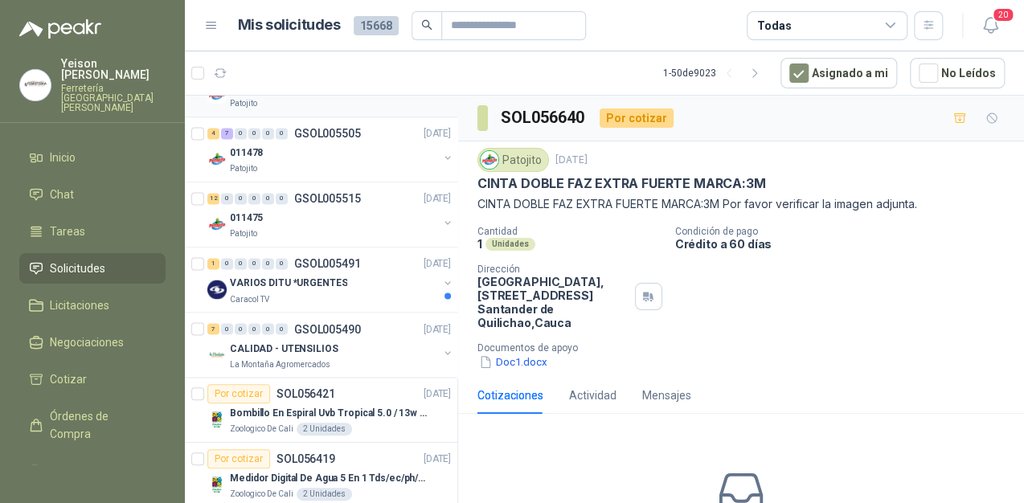
scroll to position [1093, 0]
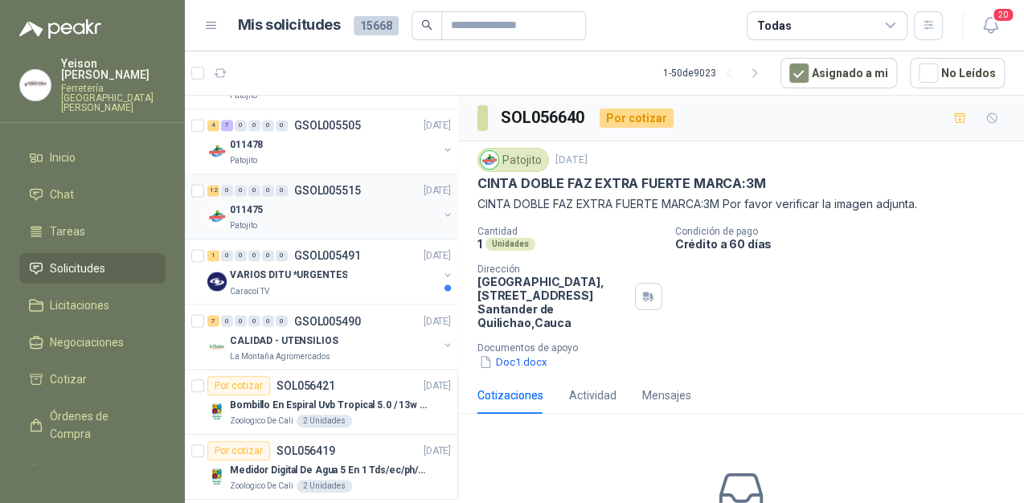
click at [343, 213] on div "011475" at bounding box center [334, 209] width 208 height 19
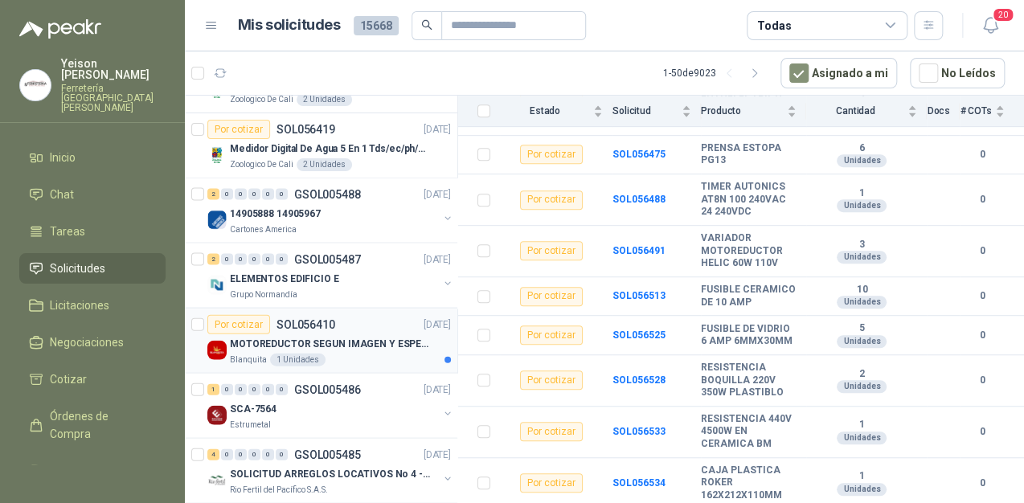
scroll to position [1479, 0]
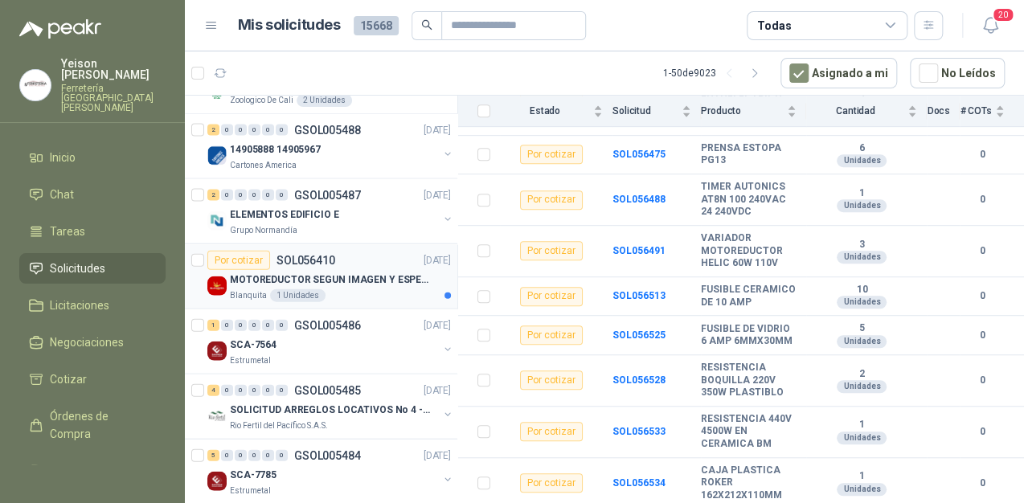
click at [353, 272] on p "MOTOREDUCTOR SEGUN IMAGEN Y ESPECIFICACIONES ADJUNTAS" at bounding box center [330, 279] width 200 height 15
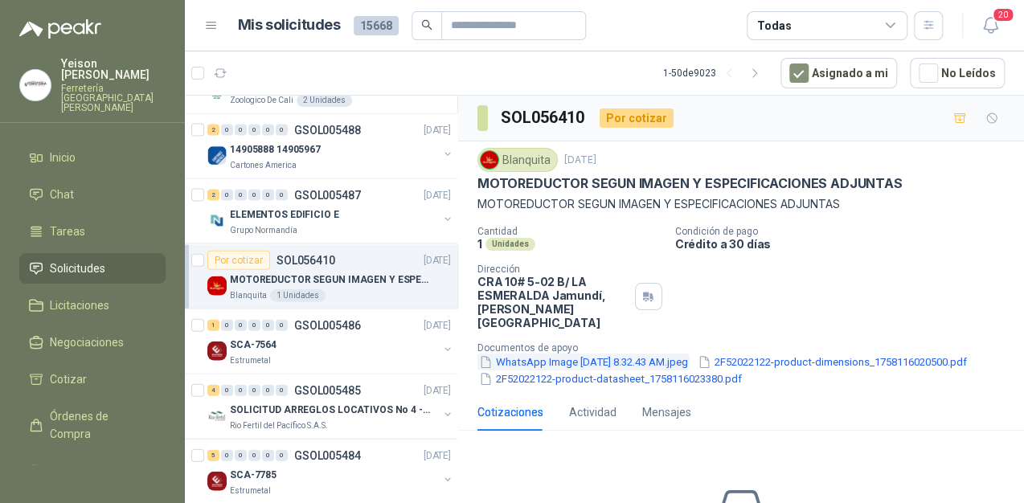
click at [635, 354] on button "WhatsApp Image [DATE] 8.32.43 AM.jpeg" at bounding box center [583, 362] width 212 height 17
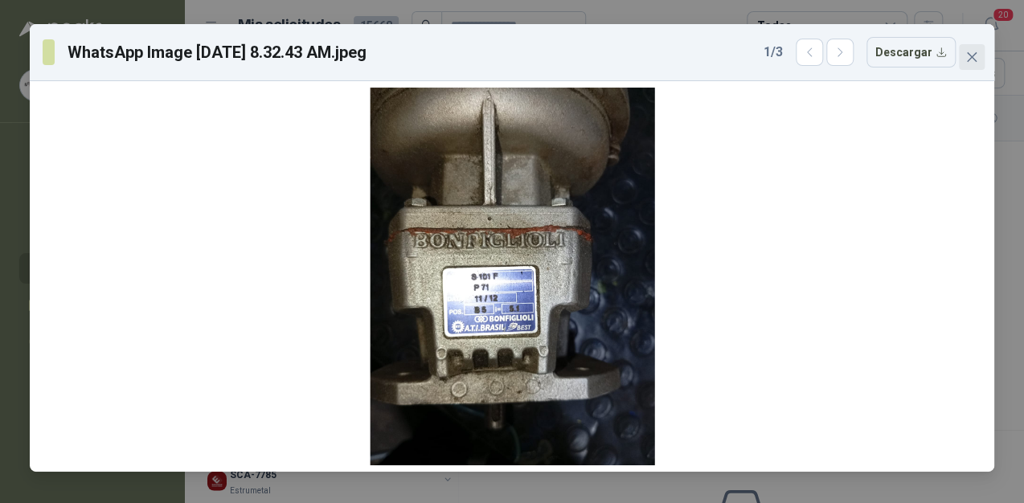
click at [972, 55] on icon "close" at bounding box center [971, 57] width 13 height 13
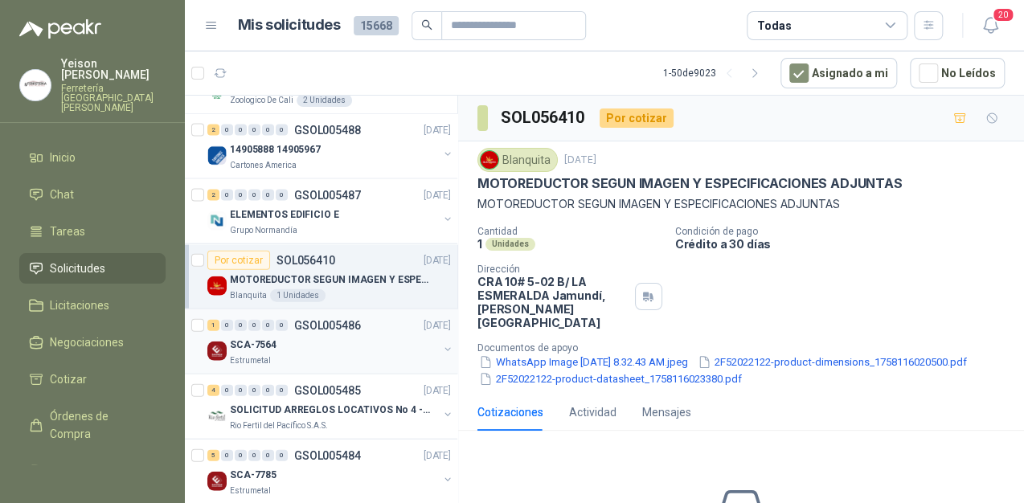
click at [285, 347] on div "SCA-7564" at bounding box center [334, 344] width 208 height 19
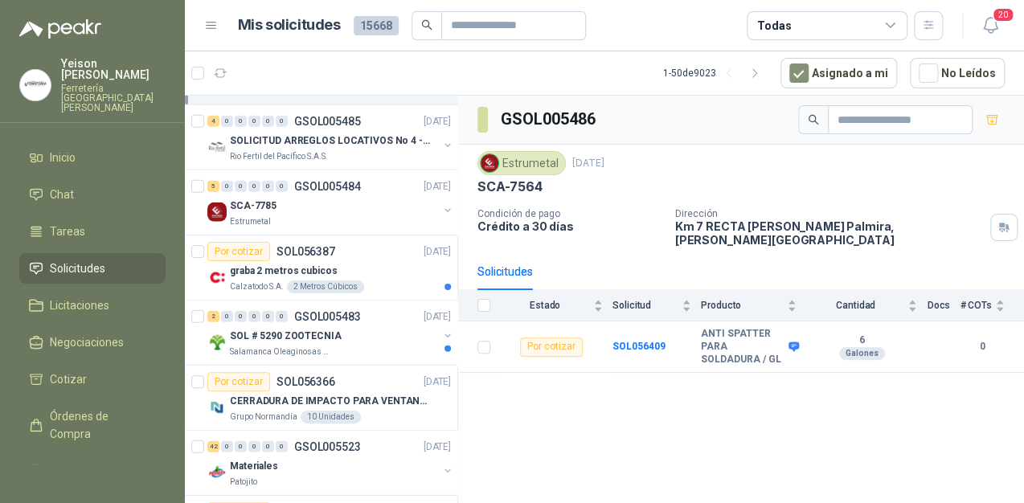
scroll to position [1865, 0]
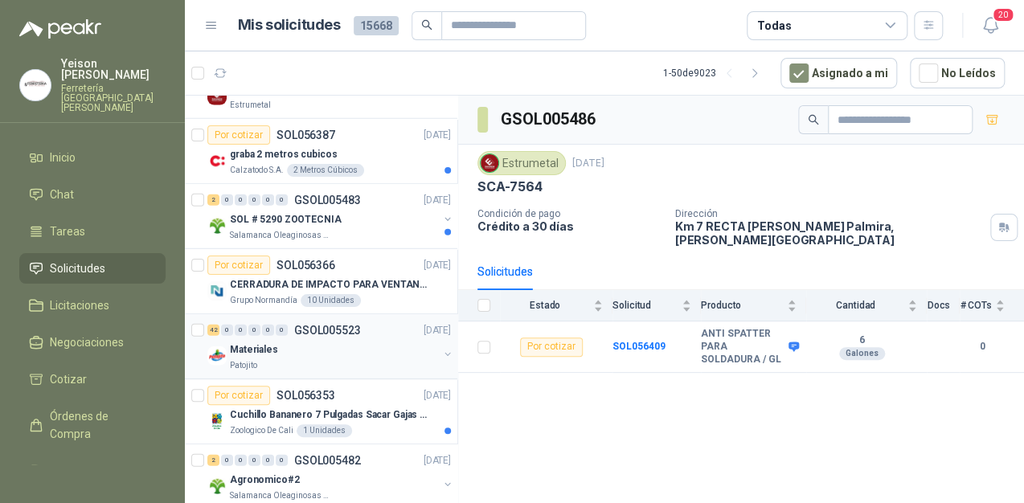
click at [288, 347] on div "Materiales" at bounding box center [334, 349] width 208 height 19
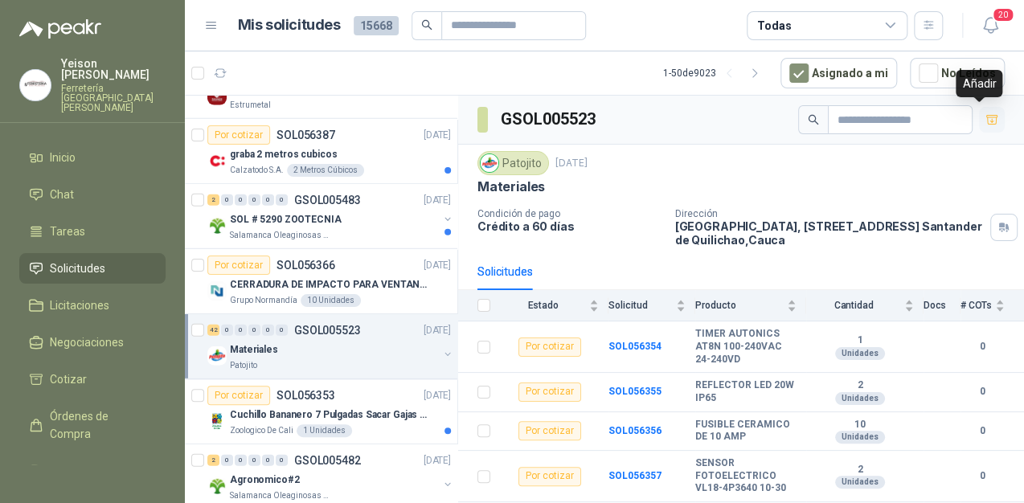
click at [985, 116] on icon "button" at bounding box center [992, 120] width 14 height 14
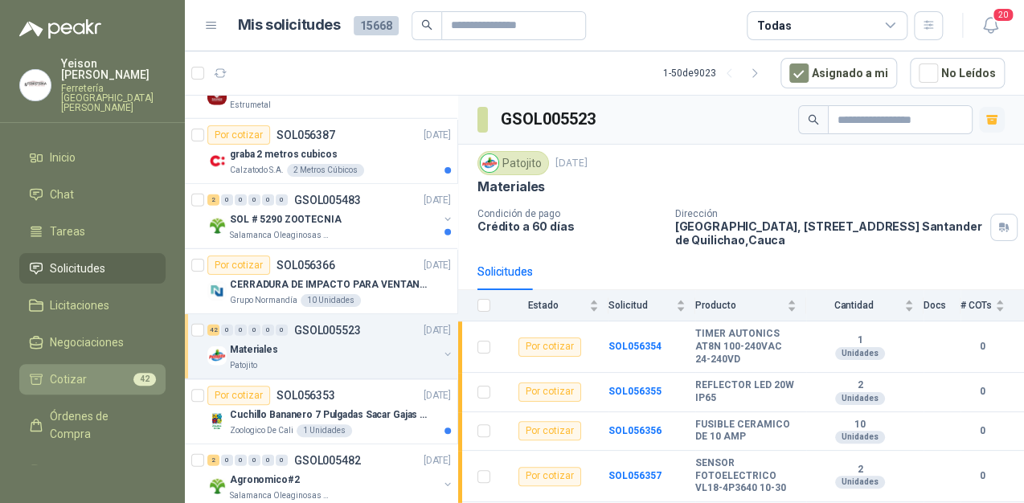
click at [87, 371] on li "Cotizar 42" at bounding box center [92, 380] width 127 height 18
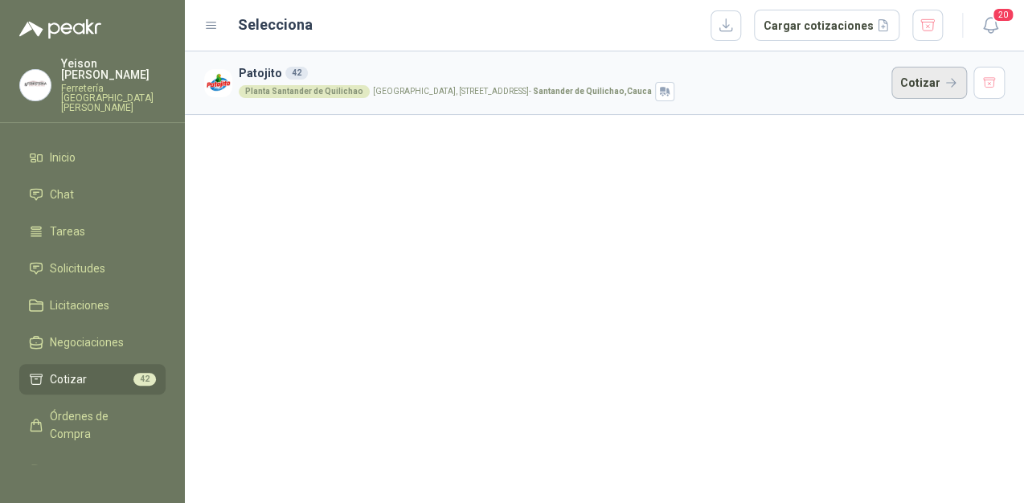
click at [928, 82] on button "Cotizar" at bounding box center [929, 83] width 76 height 32
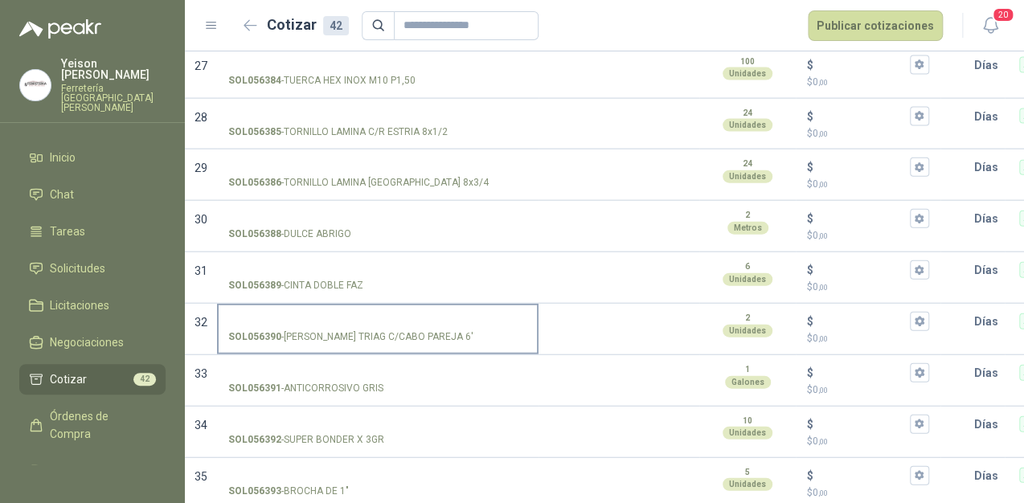
scroll to position [1357, 0]
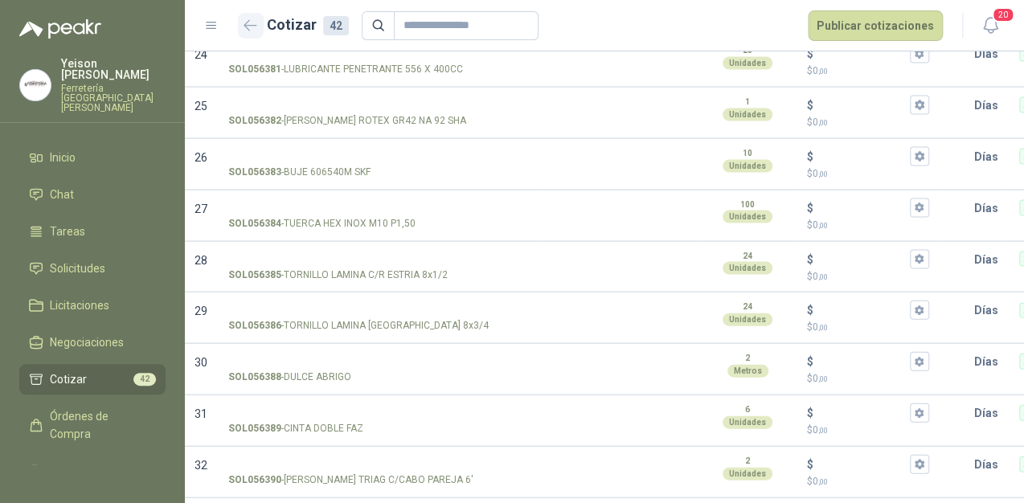
click at [258, 31] on button "button" at bounding box center [251, 26] width 26 height 26
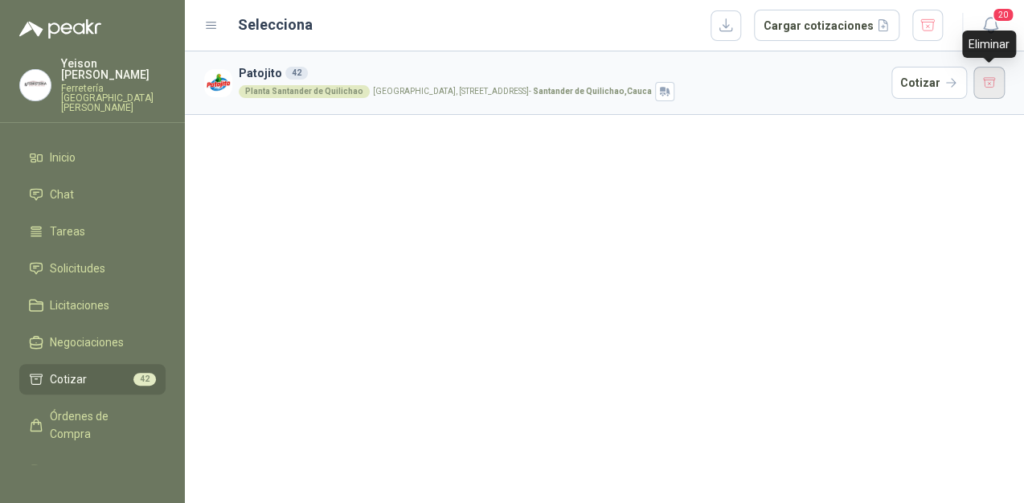
click at [997, 77] on button "button" at bounding box center [989, 83] width 32 height 32
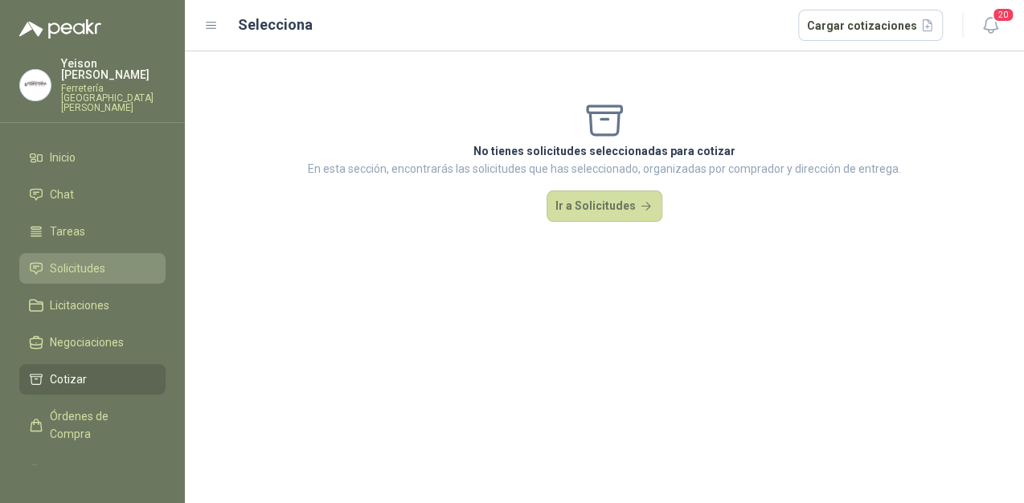
click at [92, 260] on span "Solicitudes" at bounding box center [77, 269] width 55 height 18
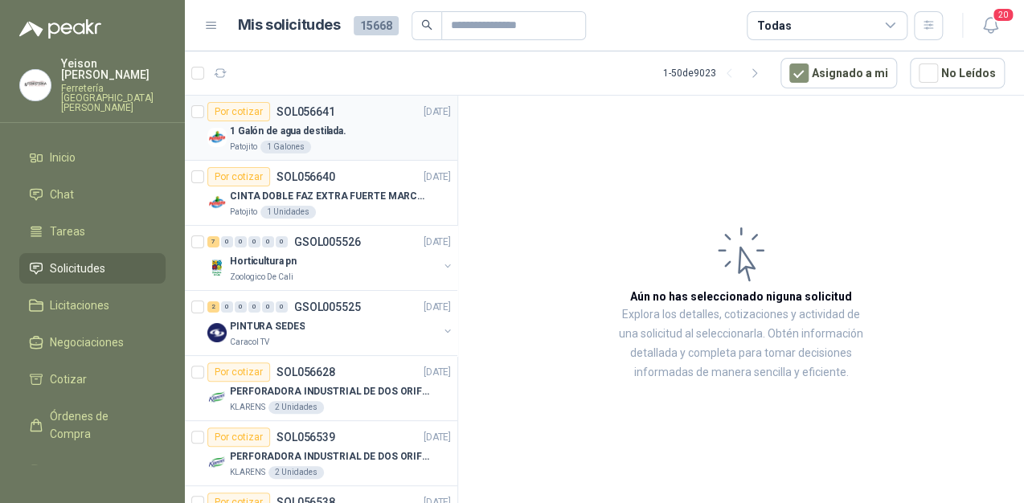
click at [294, 121] on div "1 Galón de agua destilada." at bounding box center [340, 130] width 221 height 19
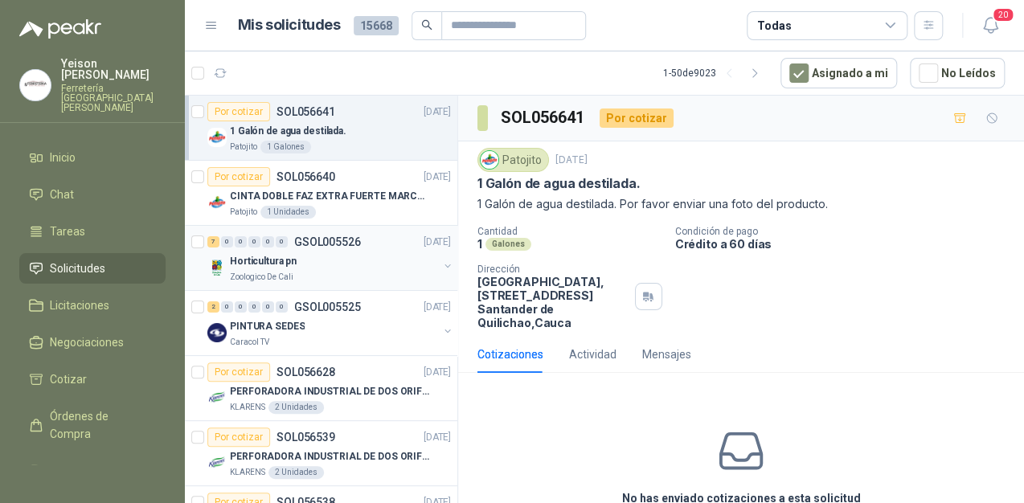
click at [299, 264] on div "Horticultura pn" at bounding box center [334, 261] width 208 height 19
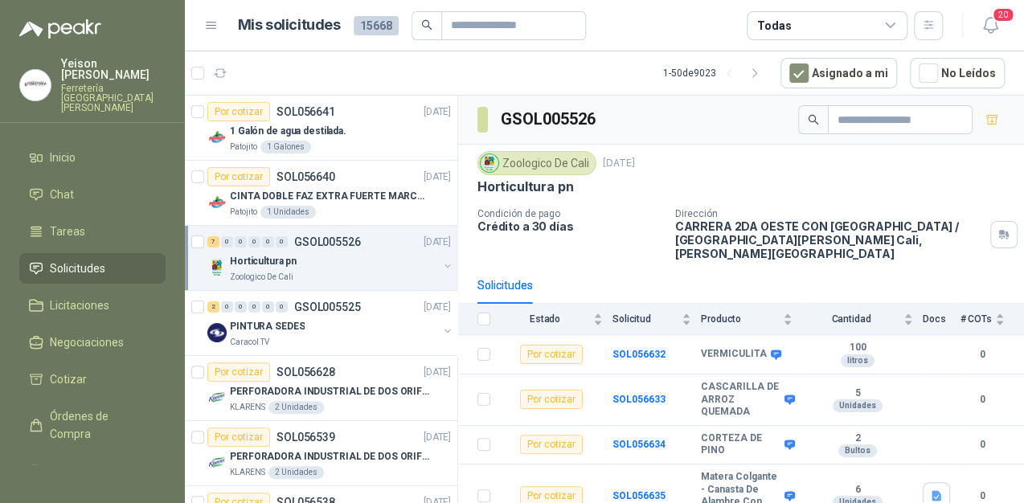
click at [51, 70] on div at bounding box center [35, 85] width 32 height 32
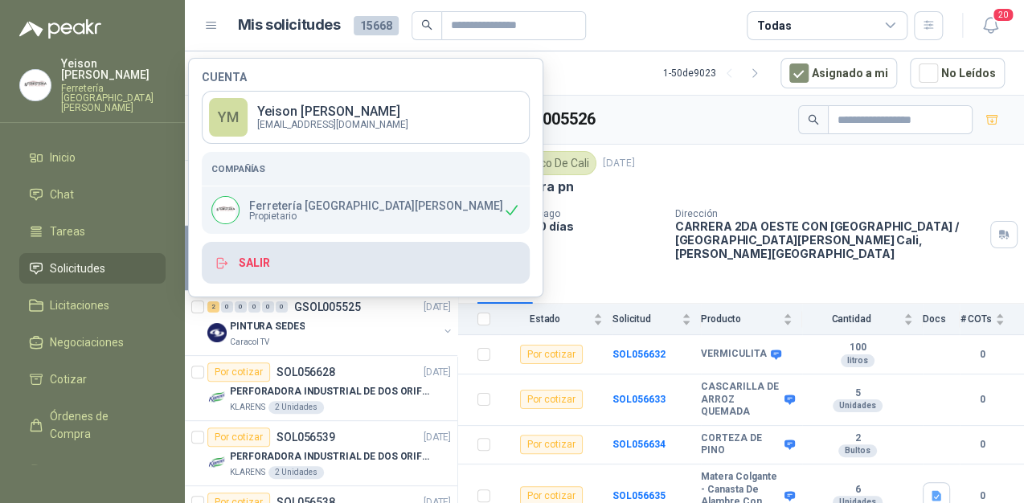
click at [257, 261] on button "Salir" at bounding box center [366, 263] width 328 height 42
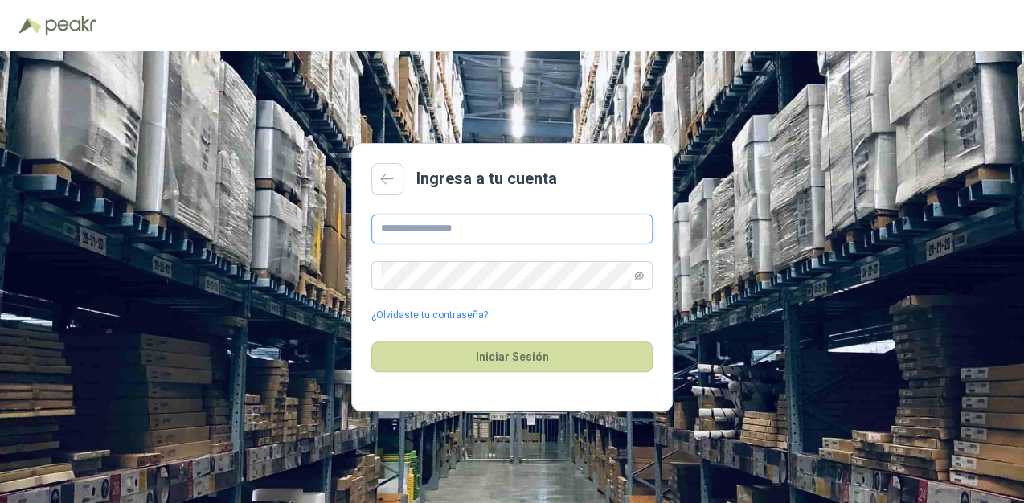
type input "**********"
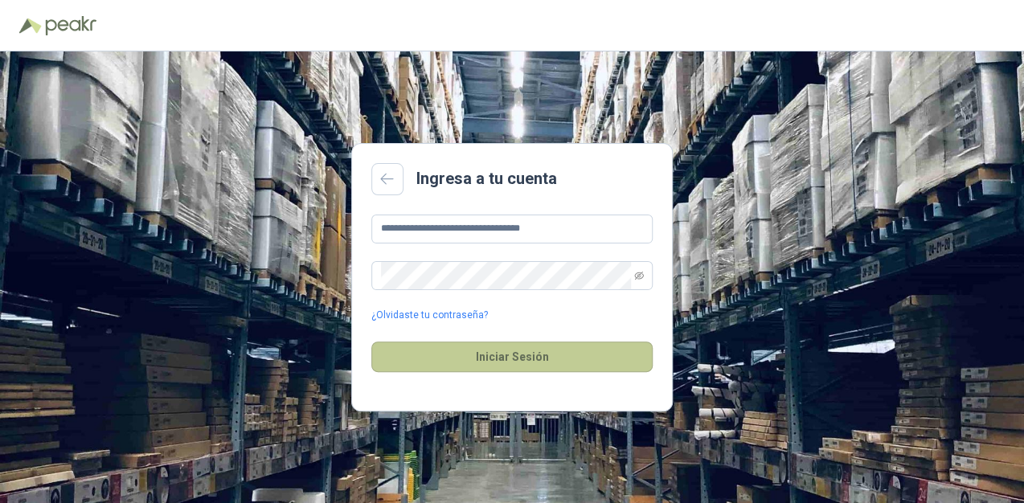
click at [491, 350] on button "Iniciar Sesión" at bounding box center [511, 357] width 281 height 31
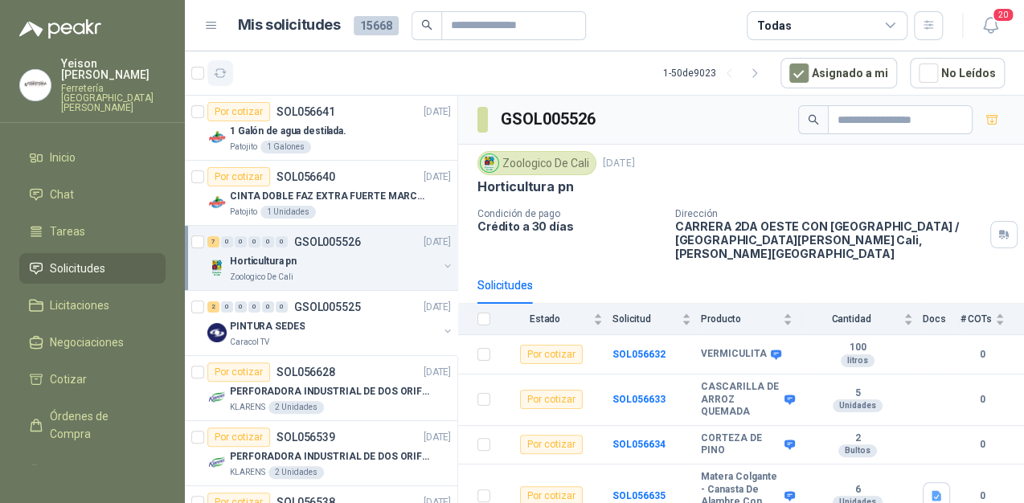
click at [222, 74] on icon "button" at bounding box center [221, 74] width 14 height 14
click at [226, 76] on icon "button" at bounding box center [221, 74] width 14 height 14
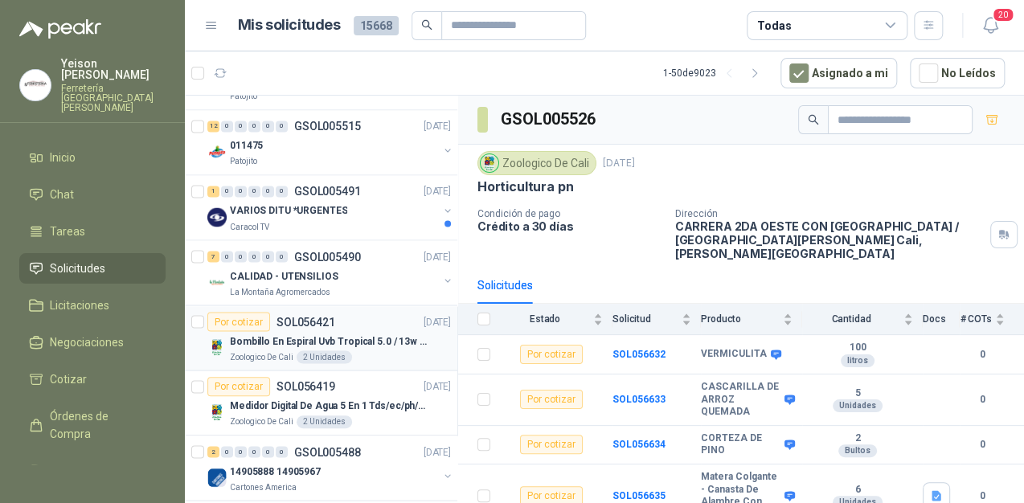
scroll to position [1350, 0]
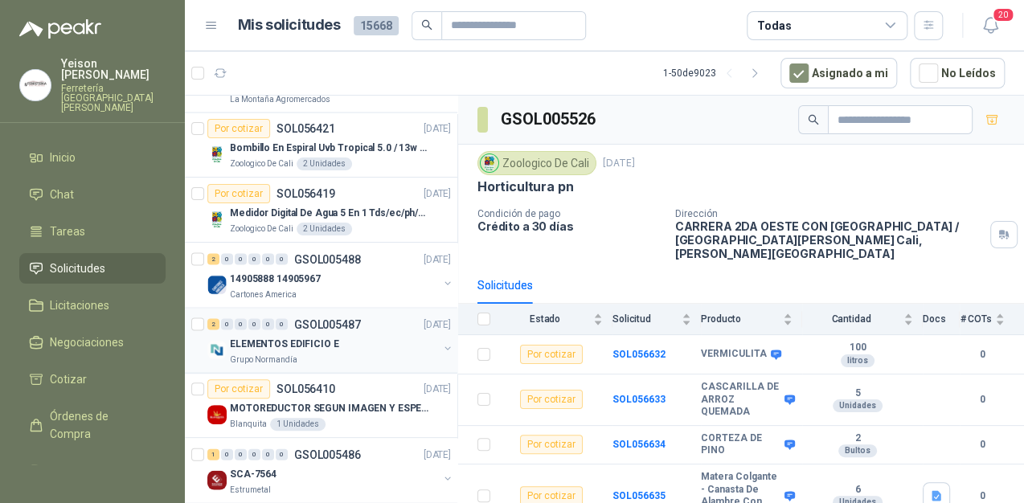
click at [253, 336] on p "ELEMENTOS EDIFICIO E" at bounding box center [284, 343] width 109 height 15
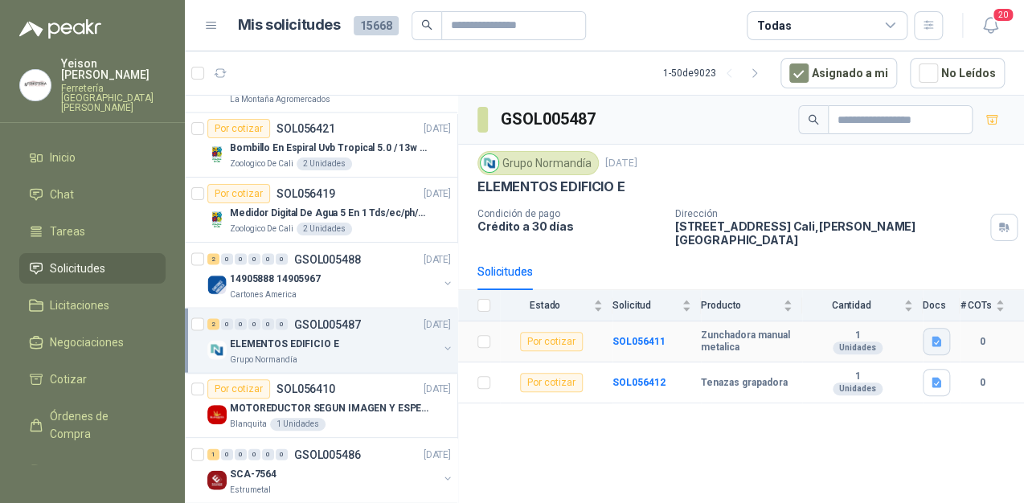
click at [942, 335] on icon "button" at bounding box center [937, 342] width 14 height 14
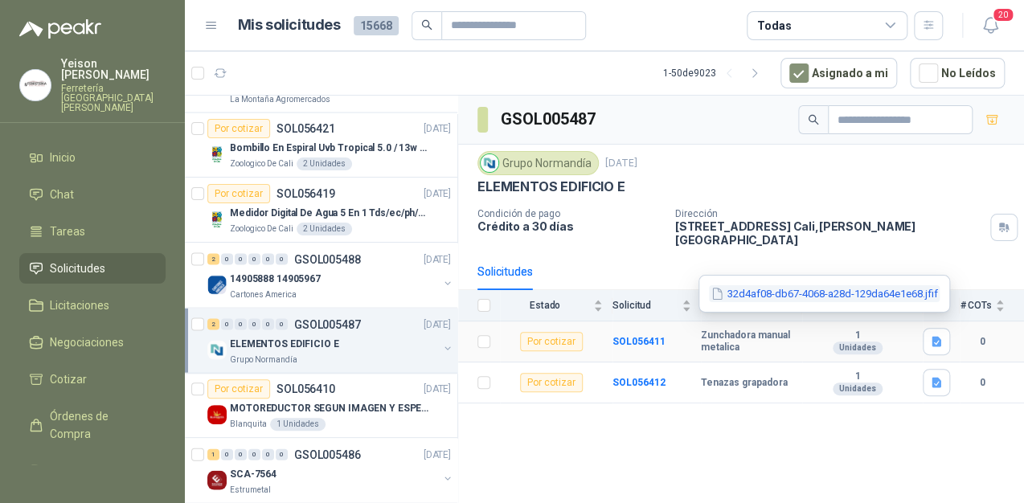
click at [752, 289] on button "32d4af08-db67-4068-a28d-129da64e1e68.jfif" at bounding box center [824, 293] width 231 height 17
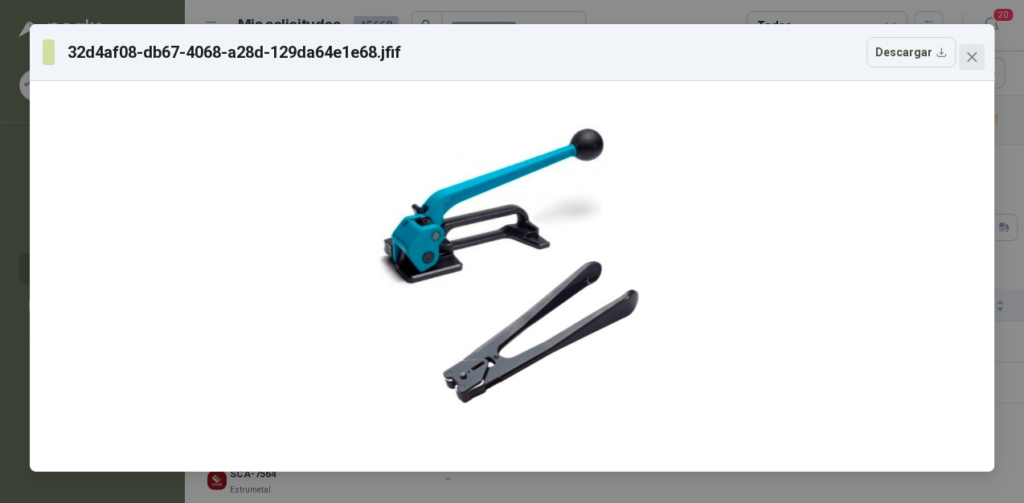
click at [968, 58] on icon "close" at bounding box center [971, 57] width 13 height 13
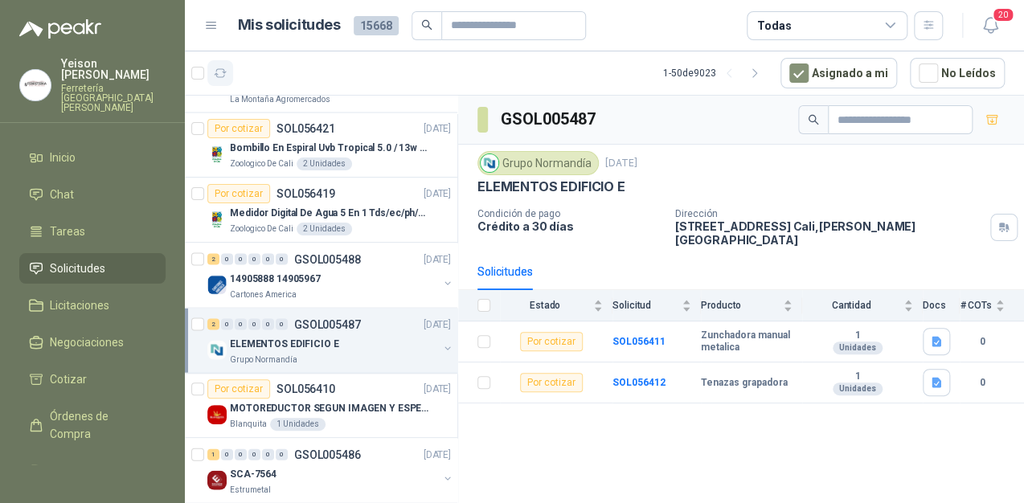
click at [219, 76] on icon "button" at bounding box center [221, 74] width 14 height 14
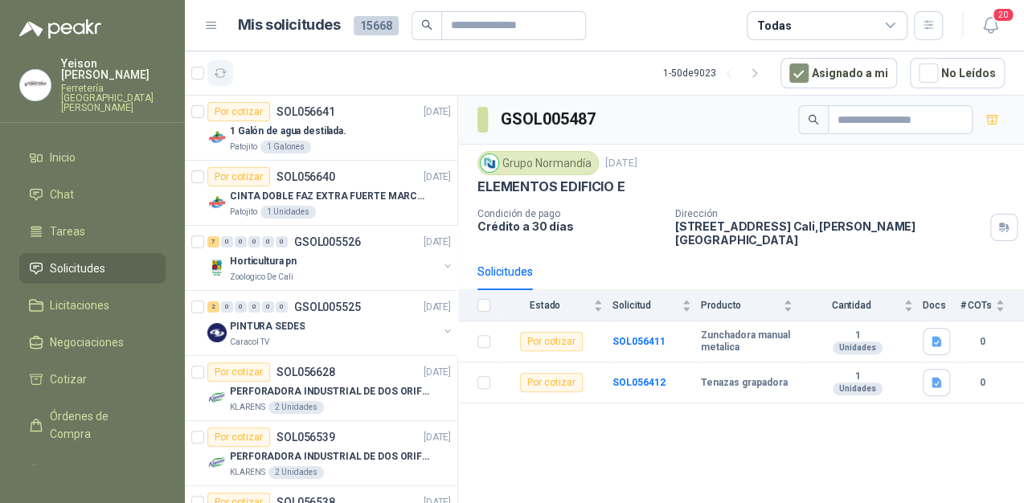
click at [228, 76] on button "button" at bounding box center [220, 73] width 26 height 26
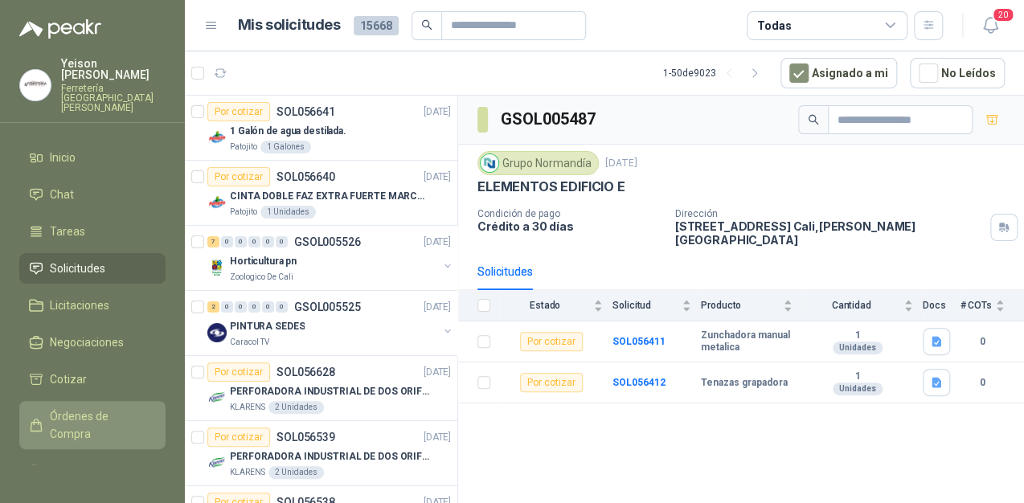
click at [73, 407] on span "Órdenes de Compra" at bounding box center [100, 424] width 100 height 35
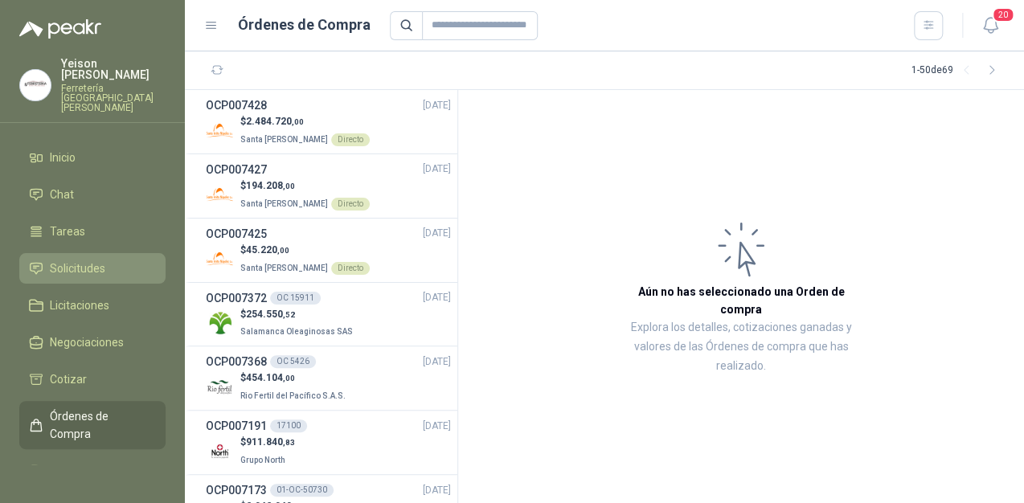
click at [63, 253] on link "Solicitudes" at bounding box center [92, 268] width 146 height 31
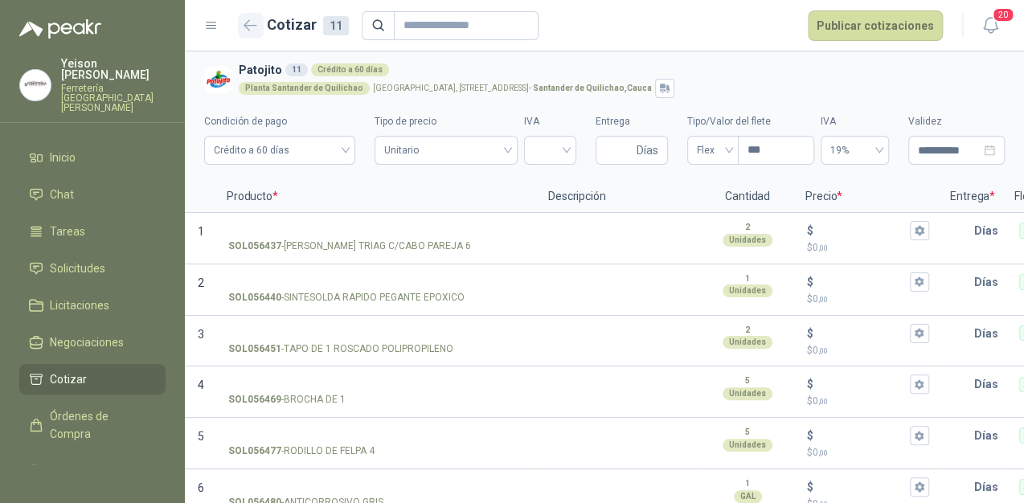
click at [253, 35] on button "button" at bounding box center [251, 26] width 26 height 26
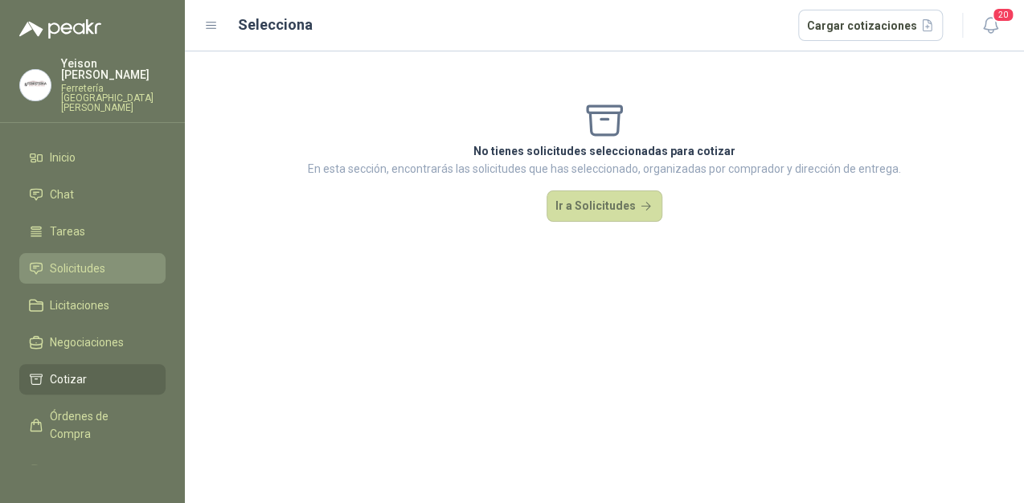
click at [96, 260] on span "Solicitudes" at bounding box center [77, 269] width 55 height 18
